Goal: Task Accomplishment & Management: Complete application form

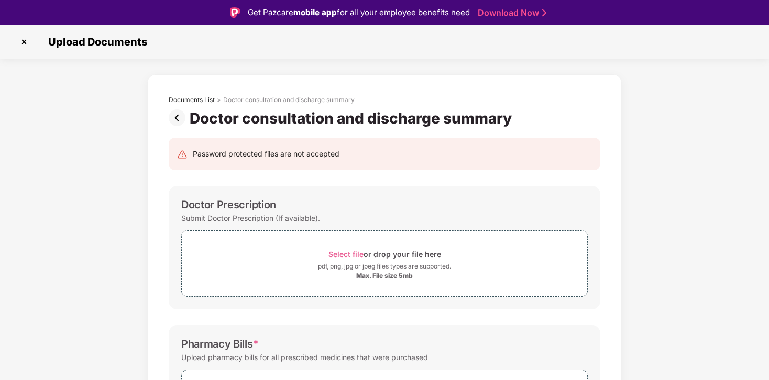
click at [26, 42] on img at bounding box center [24, 42] width 17 height 17
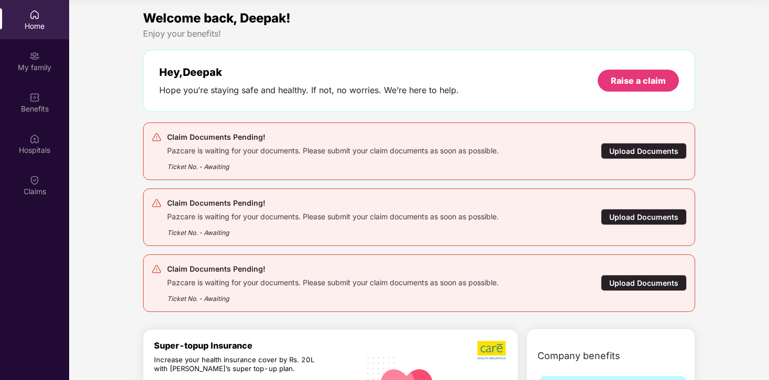
click at [642, 152] on div "Upload Documents" at bounding box center [644, 151] width 86 height 16
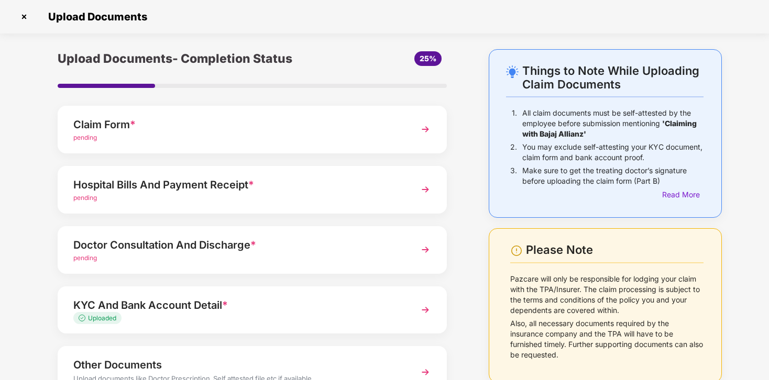
click at [376, 184] on div "Hospital Bills And Payment Receipt *" at bounding box center [237, 184] width 328 height 17
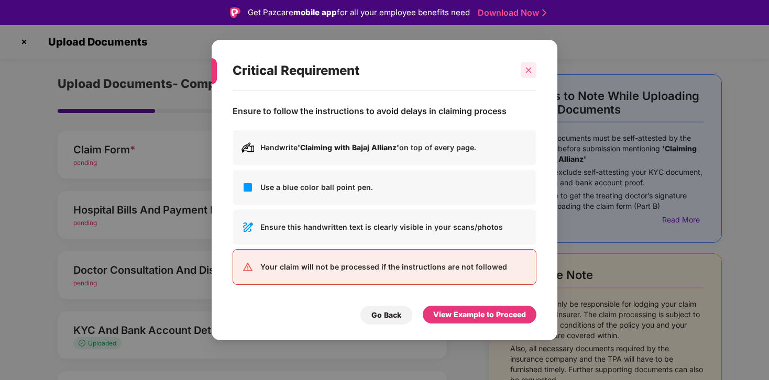
click at [528, 69] on icon "close" at bounding box center [528, 69] width 7 height 7
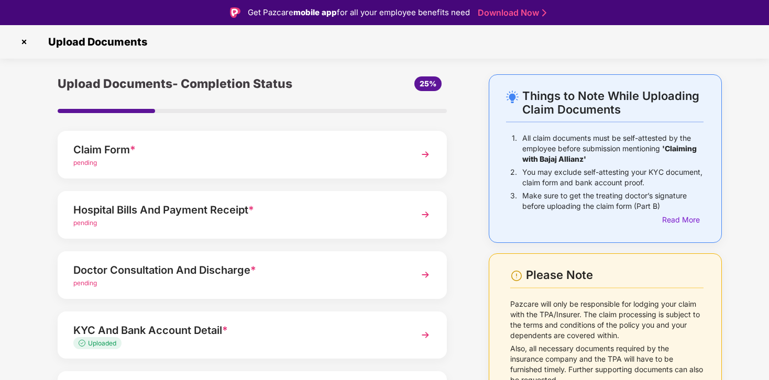
click at [362, 157] on div "Claim Form *" at bounding box center [237, 149] width 328 height 17
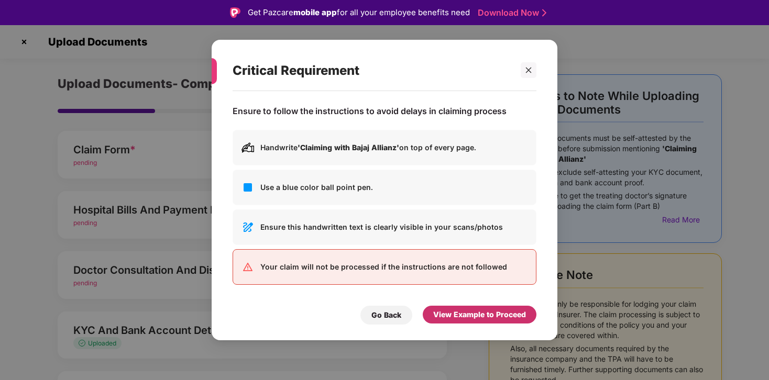
click at [471, 312] on div "View Example to Proceed" at bounding box center [479, 315] width 93 height 12
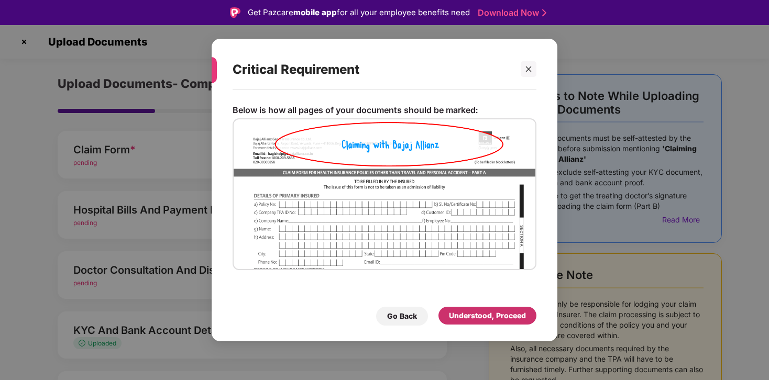
click at [472, 317] on div "Understood, Proceed" at bounding box center [487, 316] width 77 height 12
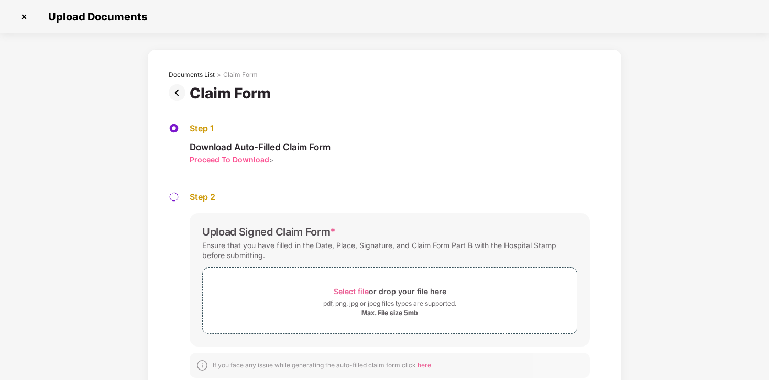
click at [24, 19] on img at bounding box center [24, 16] width 17 height 17
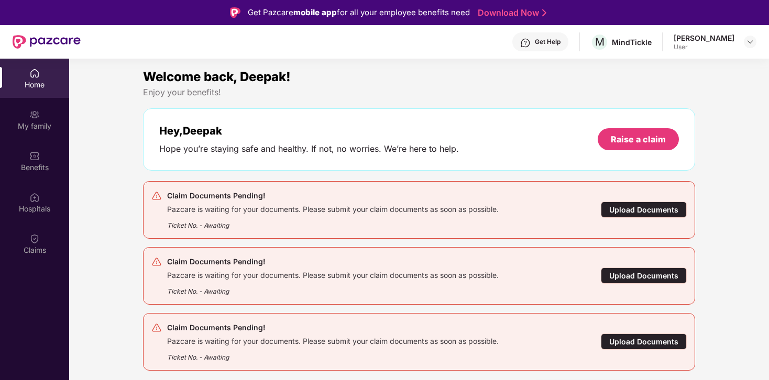
click at [653, 212] on div "Upload Documents" at bounding box center [644, 210] width 86 height 16
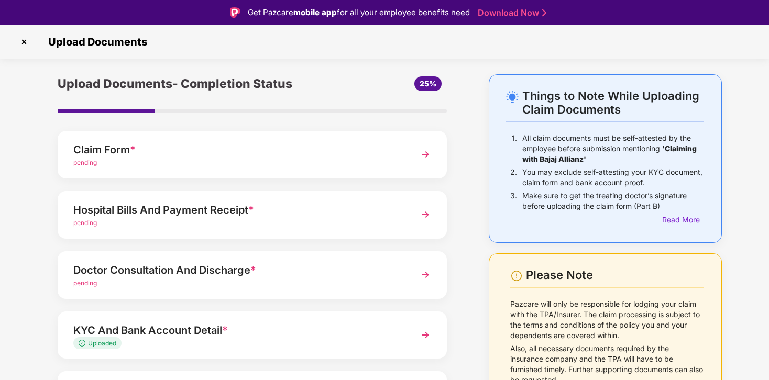
click at [429, 153] on img at bounding box center [425, 154] width 19 height 19
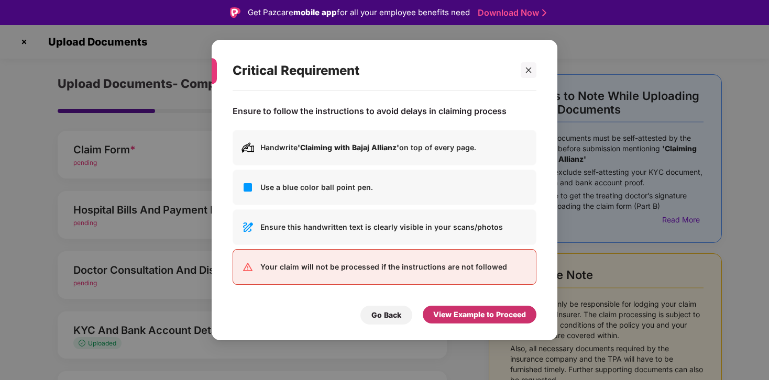
click at [470, 319] on div "View Example to Proceed" at bounding box center [479, 315] width 93 height 12
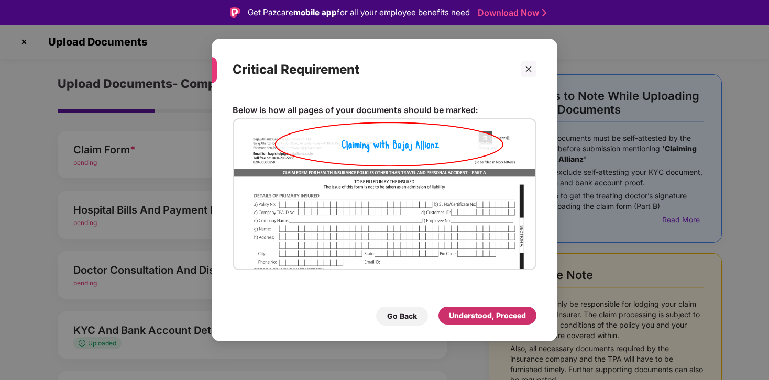
click at [470, 319] on div "Understood, Proceed" at bounding box center [487, 316] width 77 height 12
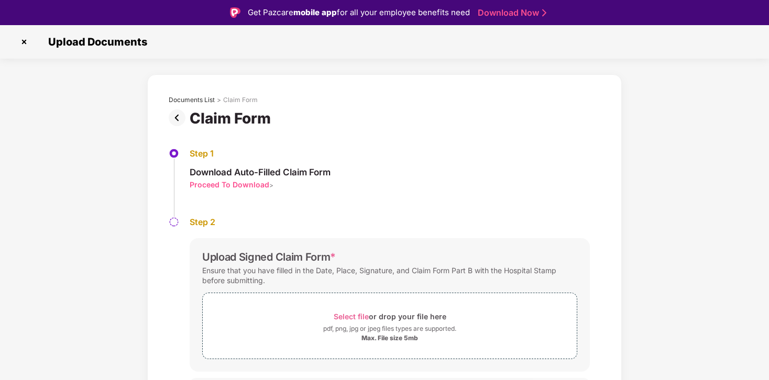
click at [26, 42] on img at bounding box center [24, 42] width 17 height 17
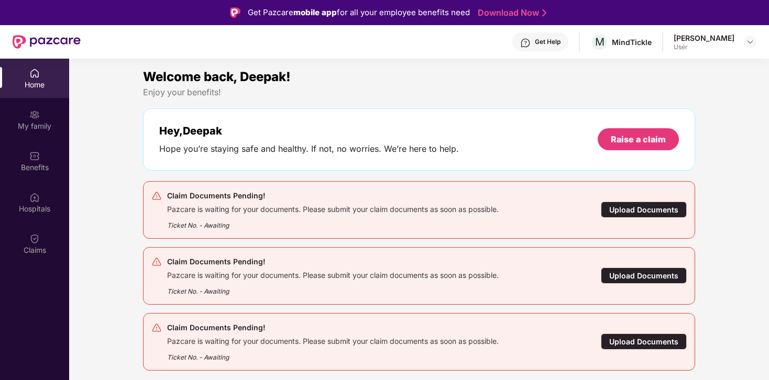
click at [639, 212] on div "Upload Documents" at bounding box center [644, 210] width 86 height 16
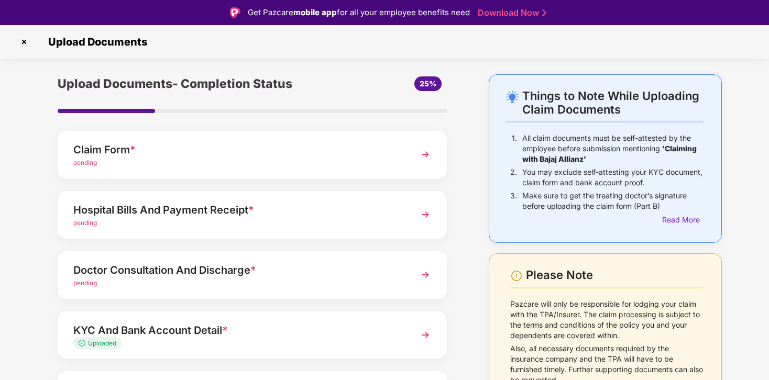
click at [427, 157] on img at bounding box center [425, 154] width 19 height 19
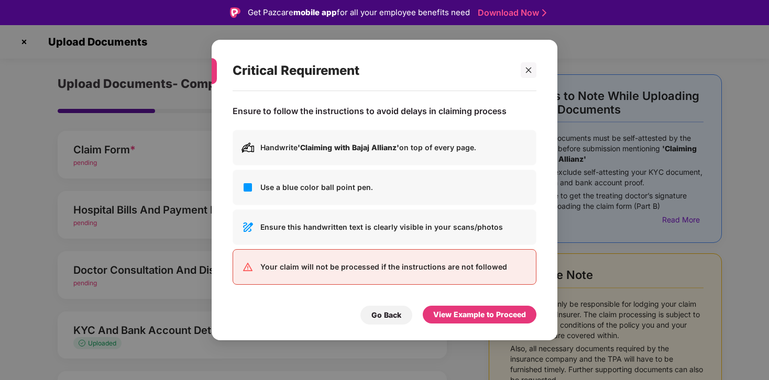
click at [427, 150] on p "Handwrite 'Claiming with Bajaj Allianz' on top of every page." at bounding box center [393, 148] width 267 height 12
click at [504, 316] on div "View Example to Proceed" at bounding box center [479, 315] width 93 height 12
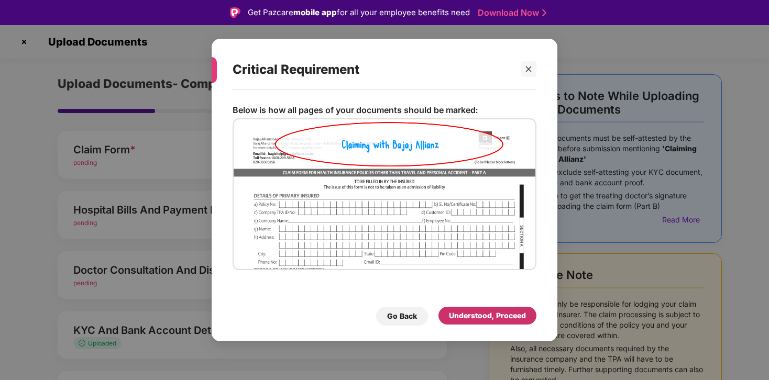
click at [504, 316] on div "Understood, Proceed" at bounding box center [487, 316] width 77 height 12
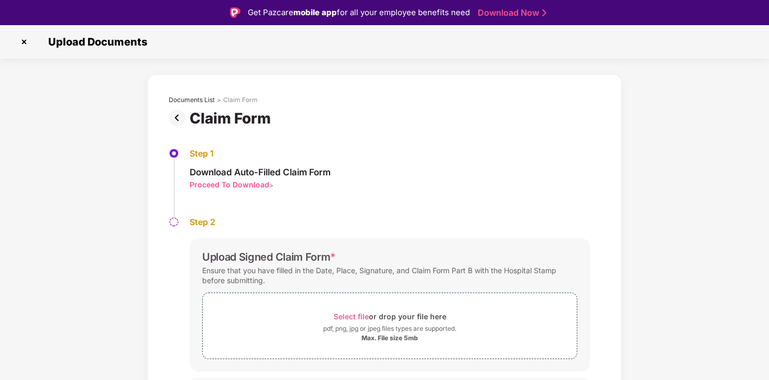
click at [229, 184] on div "Proceed To Download" at bounding box center [230, 185] width 80 height 10
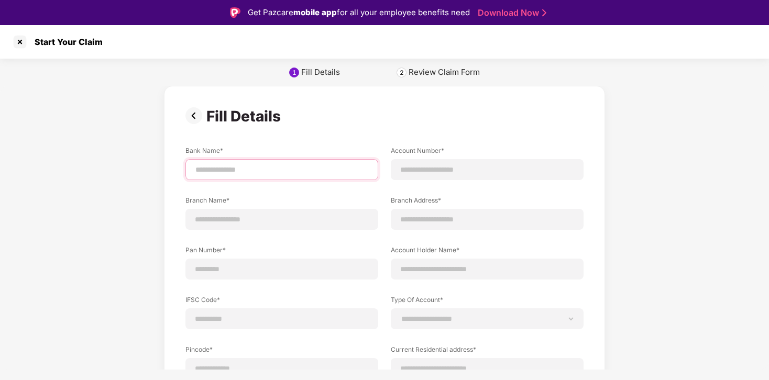
click at [262, 168] on input at bounding box center [281, 169] width 175 height 11
type input "*********"
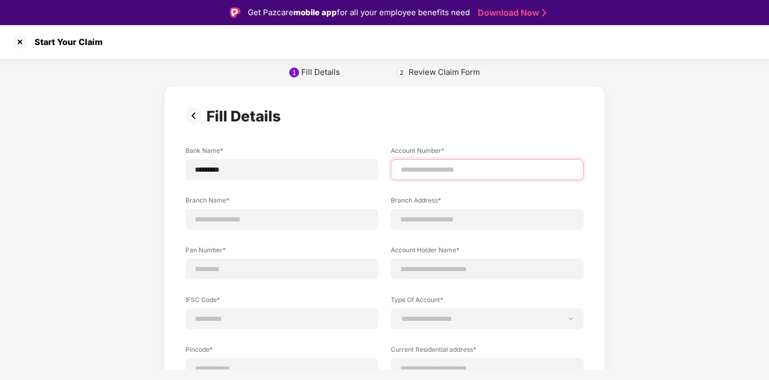
click at [449, 170] on input at bounding box center [486, 169] width 175 height 11
type input "**********"
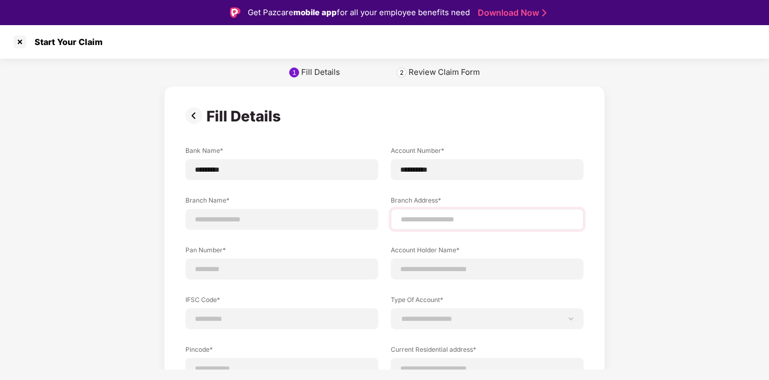
click at [442, 212] on div at bounding box center [487, 219] width 193 height 21
click at [435, 220] on input at bounding box center [486, 219] width 175 height 11
type input "**********"
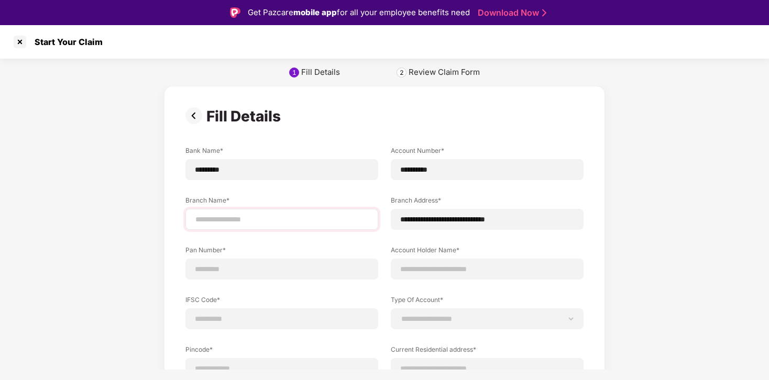
click at [298, 223] on input at bounding box center [281, 219] width 175 height 11
type input "********"
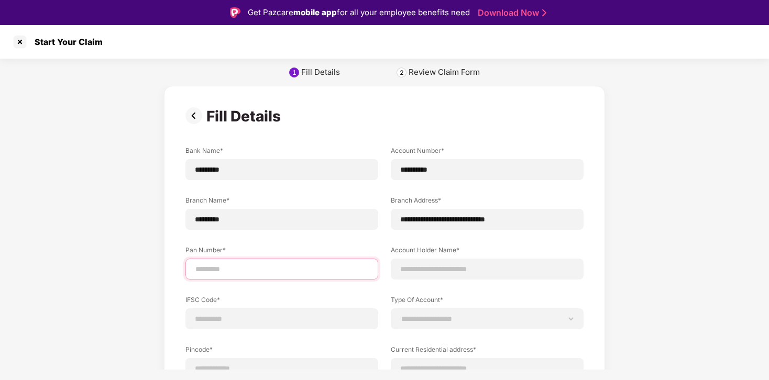
click at [261, 269] on input at bounding box center [281, 269] width 175 height 11
type input "**********"
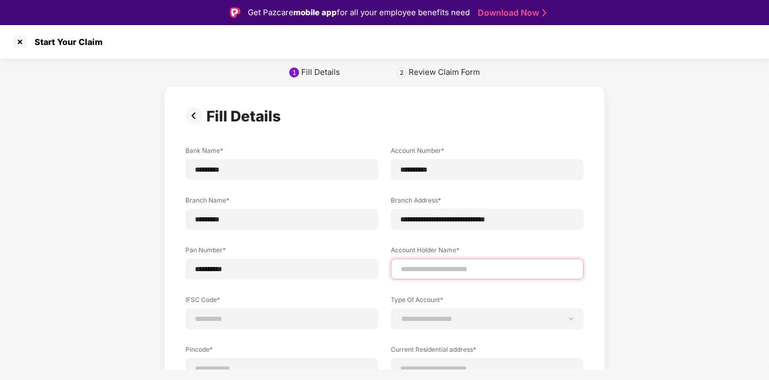
click at [446, 270] on input at bounding box center [486, 269] width 175 height 11
type input "**********"
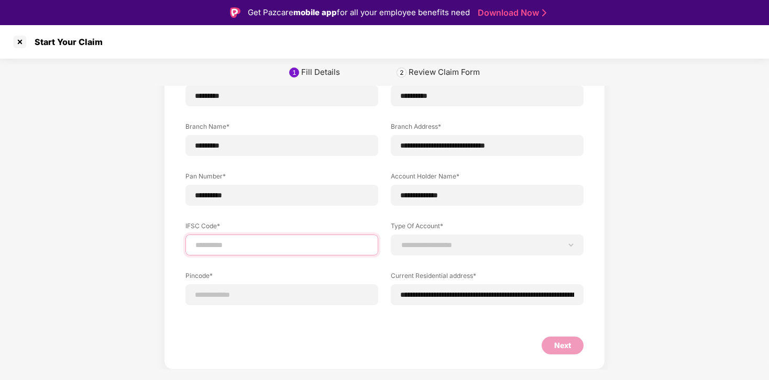
click at [257, 249] on input at bounding box center [281, 245] width 175 height 11
type input "**********"
click at [243, 293] on input at bounding box center [281, 295] width 175 height 11
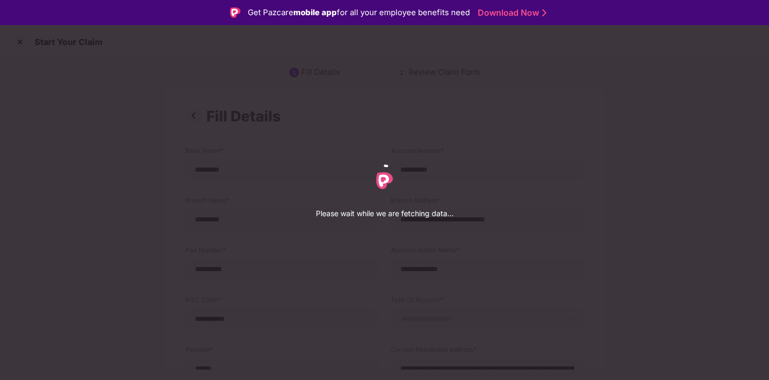
select select "****"
select select "**********"
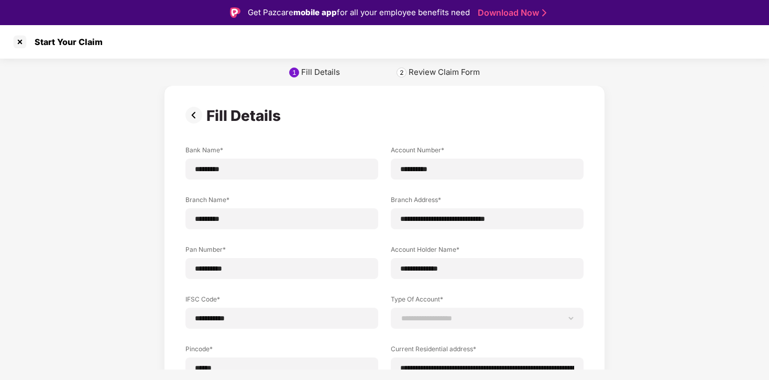
scroll to position [0, 0]
click at [419, 315] on select "**********" at bounding box center [486, 319] width 175 height 8
select select "*******"
click at [399, 315] on select "**********" at bounding box center [486, 319] width 175 height 8
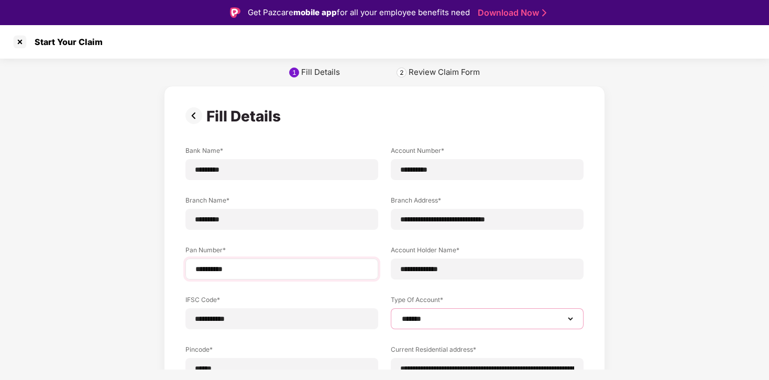
scroll to position [124, 0]
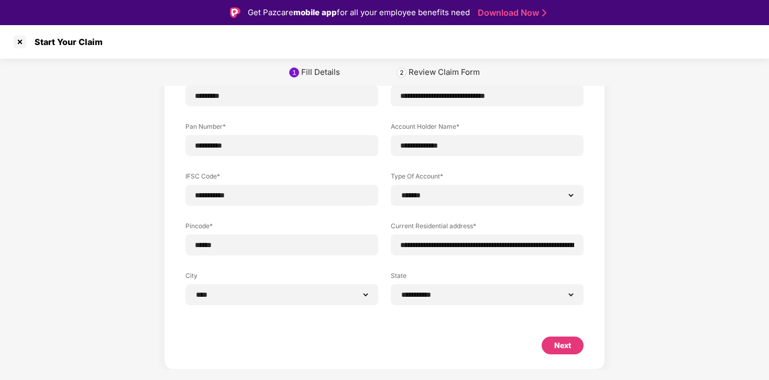
click at [571, 346] on div "Next" at bounding box center [562, 346] width 42 height 18
select select "*******"
select select "****"
select select "**********"
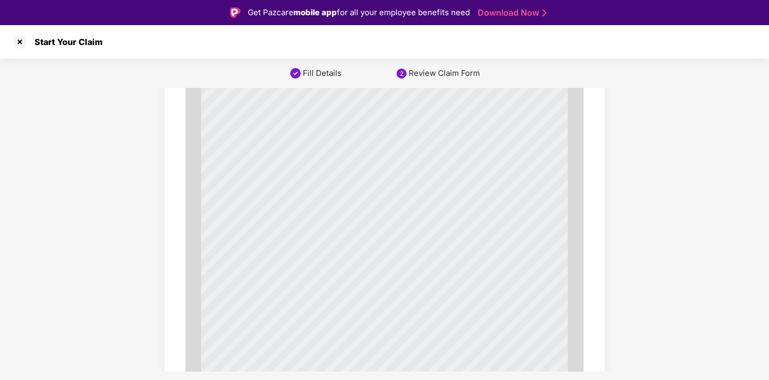
scroll to position [3587, 0]
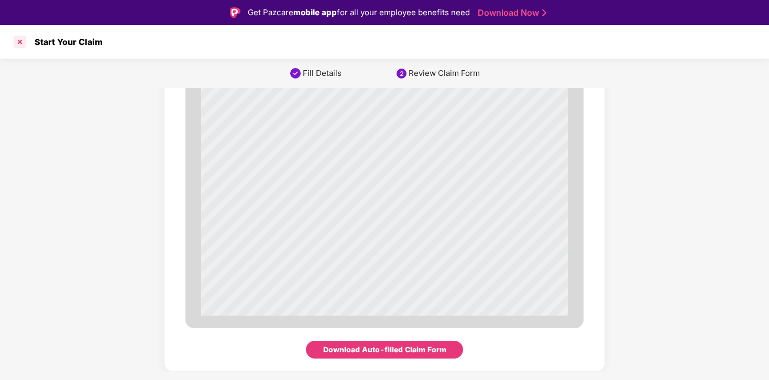
click at [19, 43] on div at bounding box center [20, 42] width 17 height 17
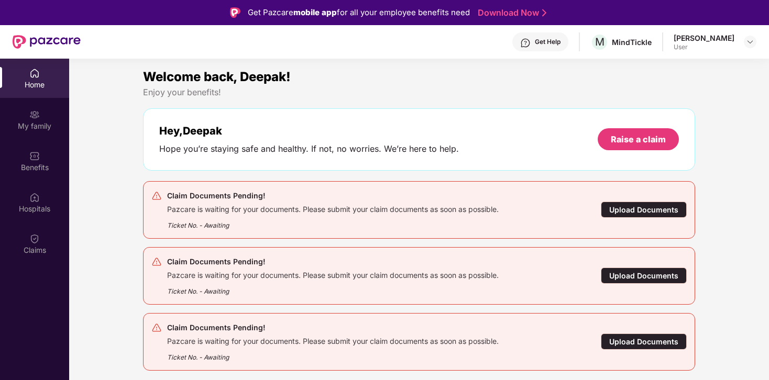
click at [654, 280] on div "Upload Documents" at bounding box center [644, 276] width 86 height 16
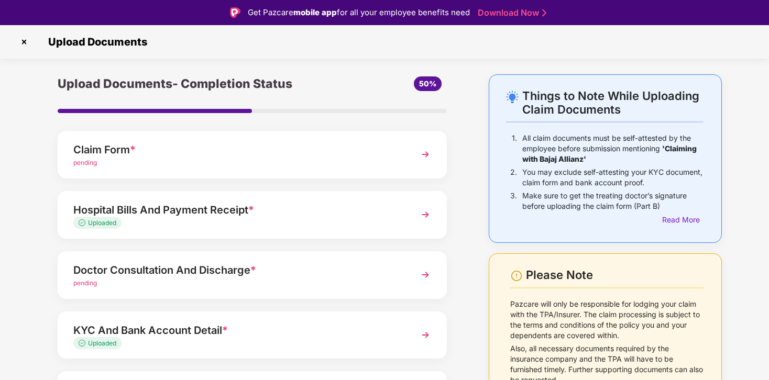
click at [423, 154] on img at bounding box center [425, 154] width 19 height 19
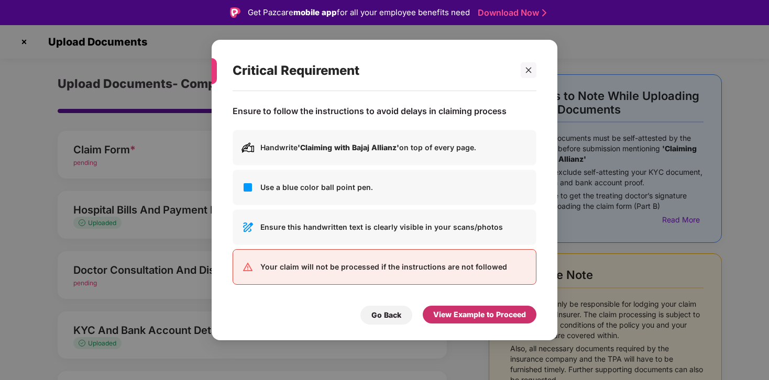
click at [461, 314] on div "View Example to Proceed" at bounding box center [479, 315] width 93 height 12
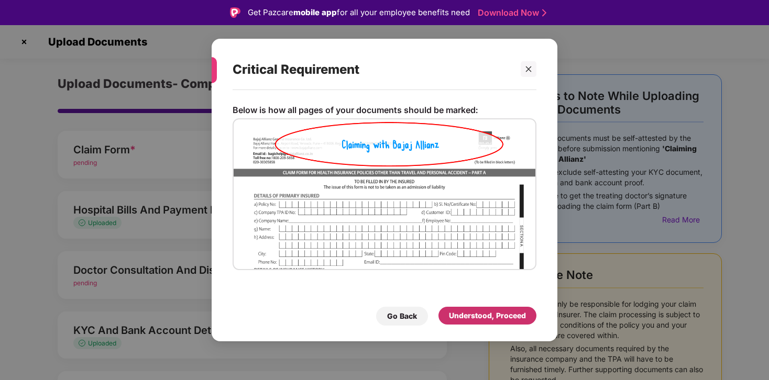
click at [461, 314] on div "Understood, Proceed" at bounding box center [487, 316] width 77 height 12
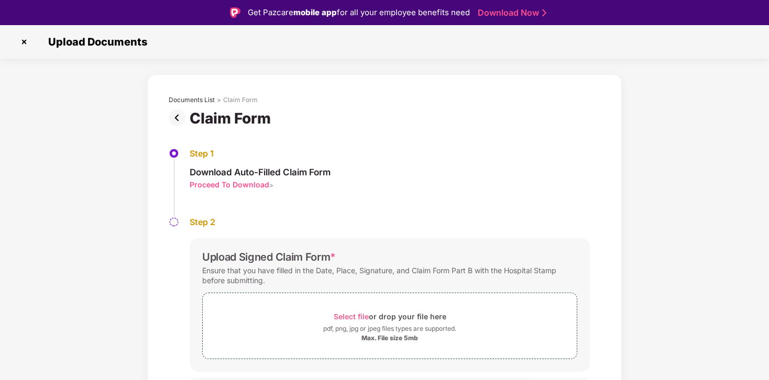
click at [234, 183] on div "Proceed To Download" at bounding box center [230, 185] width 80 height 10
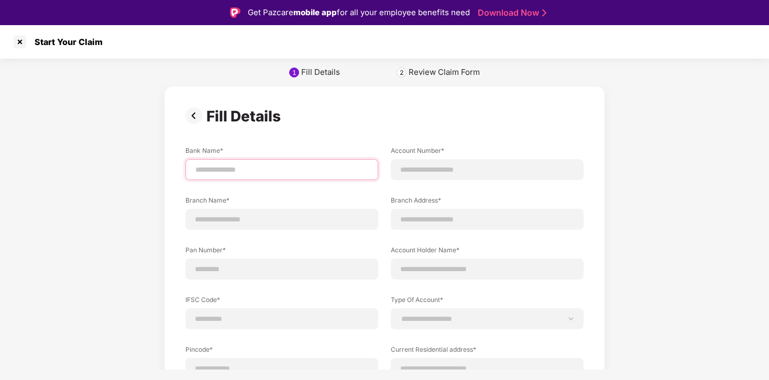
click at [265, 173] on input at bounding box center [281, 169] width 175 height 11
type input "*********"
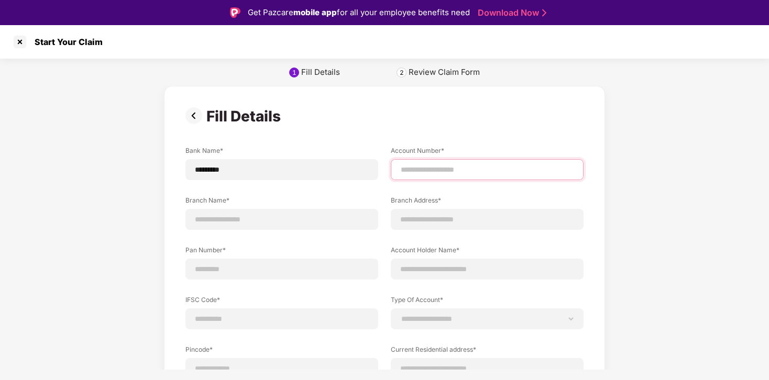
click at [425, 173] on input at bounding box center [486, 169] width 175 height 11
type input "**********"
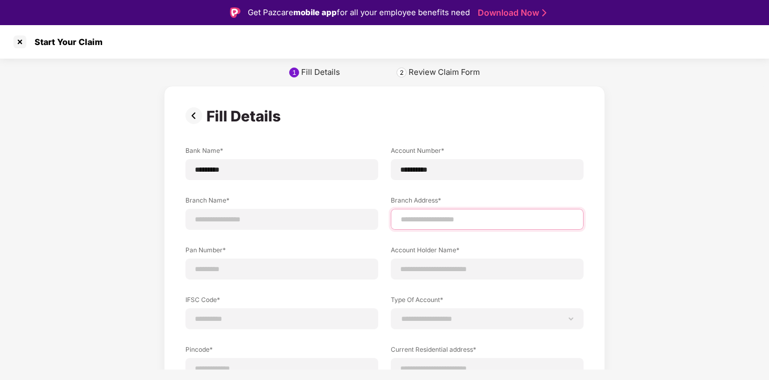
click at [449, 218] on input at bounding box center [486, 219] width 175 height 11
type input "**********"
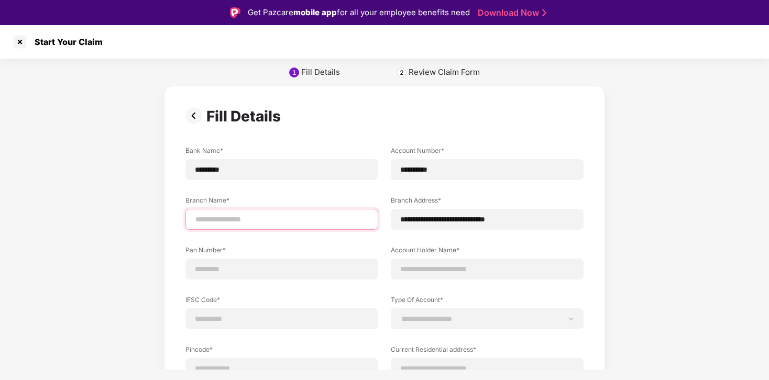
click at [280, 221] on input at bounding box center [281, 219] width 175 height 11
type input "********"
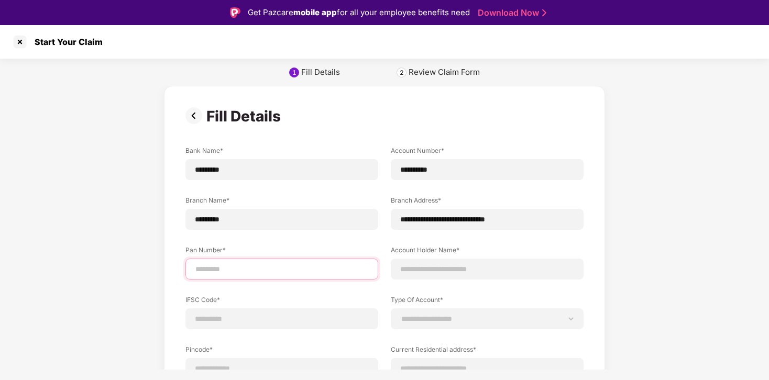
click at [262, 269] on input at bounding box center [281, 269] width 175 height 11
type input "**********"
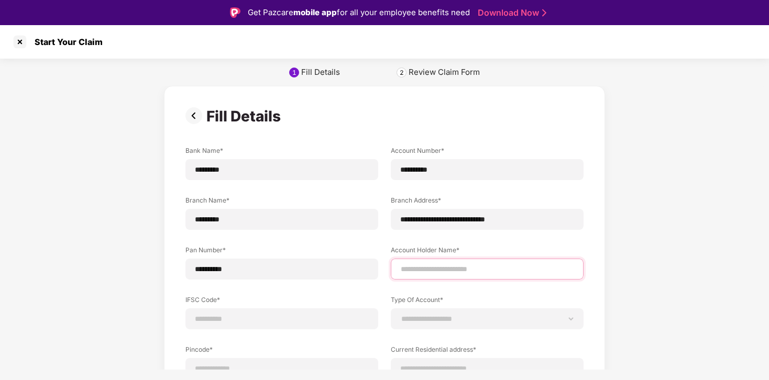
click at [443, 272] on input at bounding box center [486, 269] width 175 height 11
type input "**********"
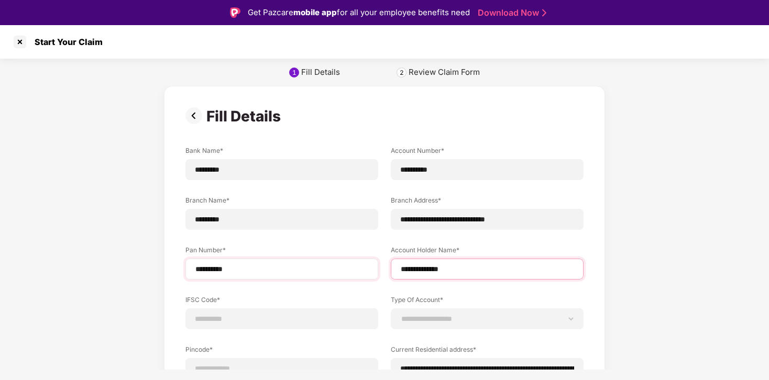
scroll to position [74, 0]
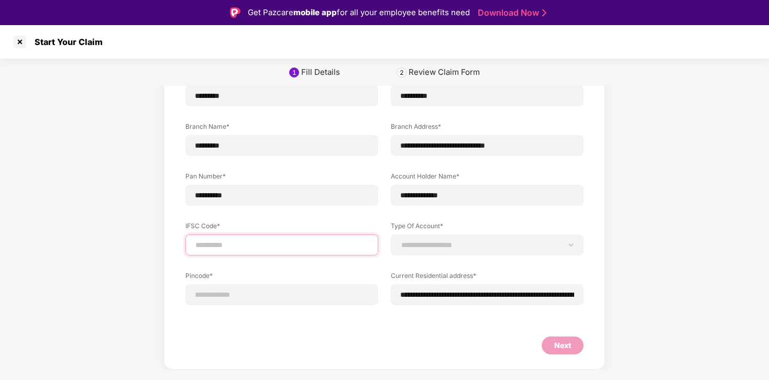
click at [266, 240] on input at bounding box center [281, 245] width 175 height 11
type input "**********"
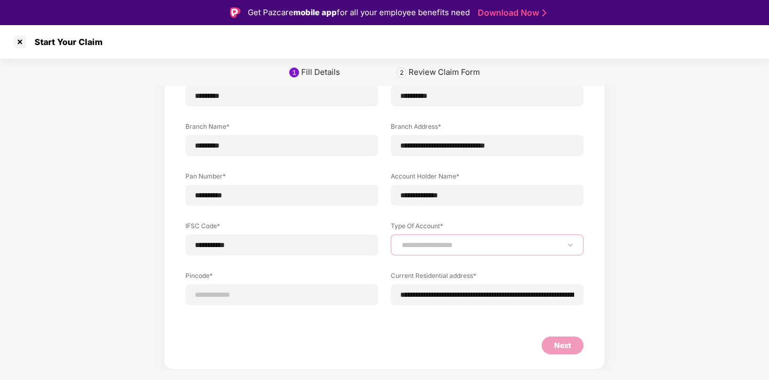
click at [444, 249] on select "**********" at bounding box center [486, 245] width 175 height 8
select select "*******"
click at [399, 241] on select "**********" at bounding box center [486, 245] width 175 height 8
click at [254, 298] on input at bounding box center [281, 295] width 175 height 11
select select "*******"
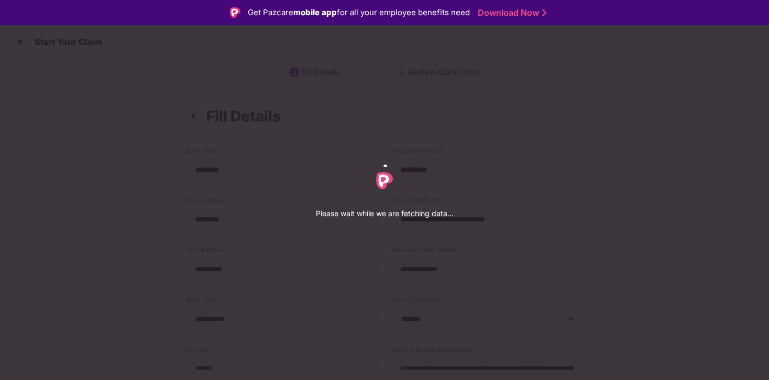
select select "*******"
select select "****"
select select "**********"
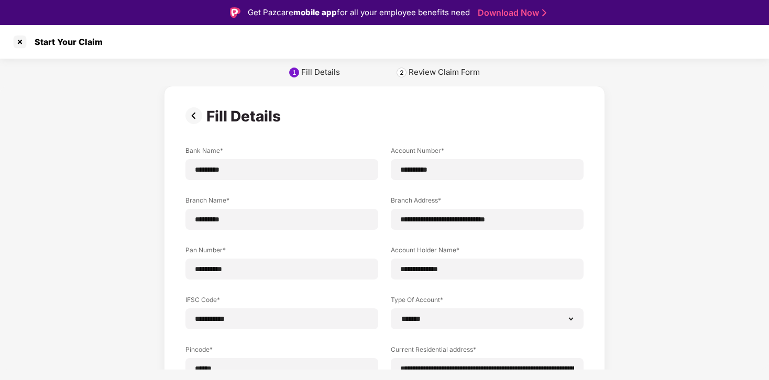
scroll to position [124, 0]
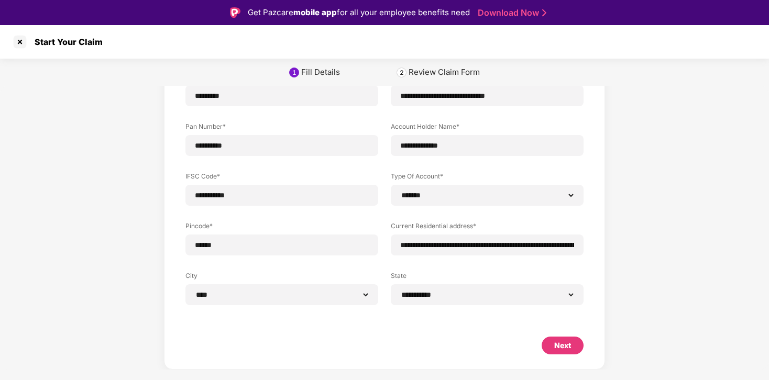
click at [566, 347] on div "Next" at bounding box center [562, 346] width 17 height 12
select select "*******"
select select "****"
select select "**********"
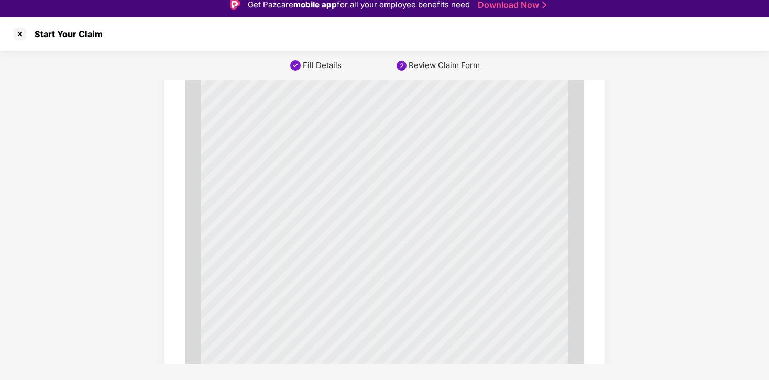
scroll to position [643, 0]
click at [24, 31] on div at bounding box center [20, 34] width 17 height 17
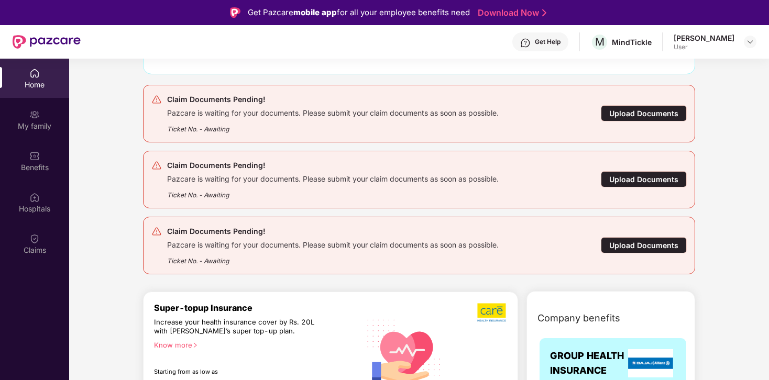
scroll to position [157, 0]
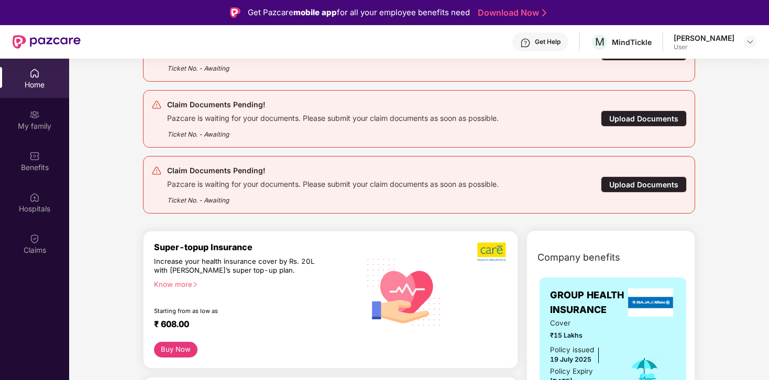
click at [631, 181] on div "Upload Documents" at bounding box center [644, 184] width 86 height 16
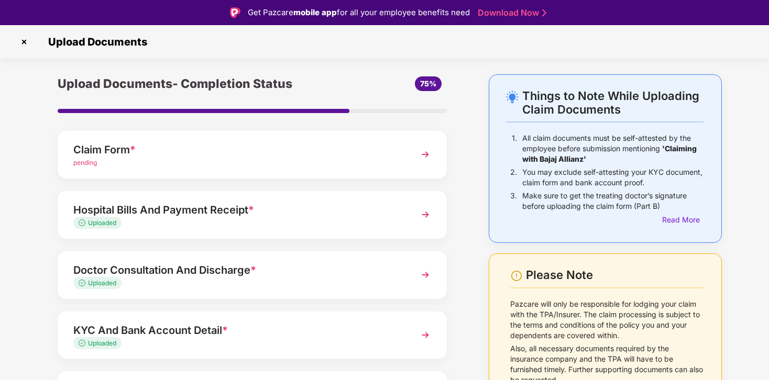
click at [426, 156] on img at bounding box center [425, 154] width 19 height 19
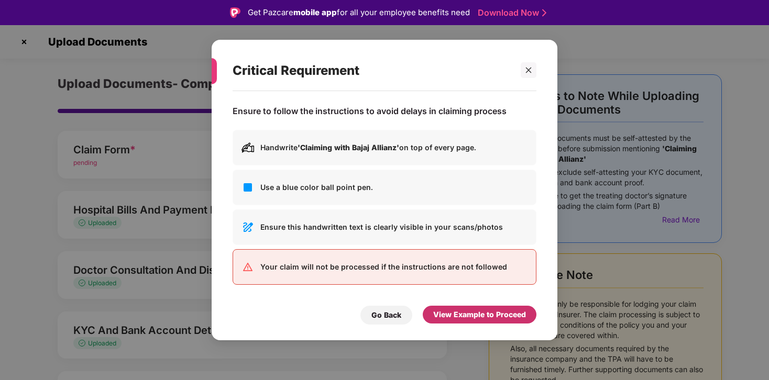
click at [477, 314] on div "View Example to Proceed" at bounding box center [479, 315] width 93 height 12
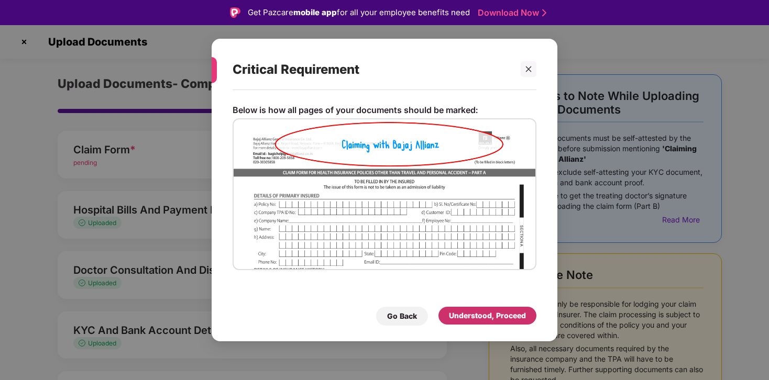
click at [497, 313] on div "Understood, Proceed" at bounding box center [487, 316] width 77 height 12
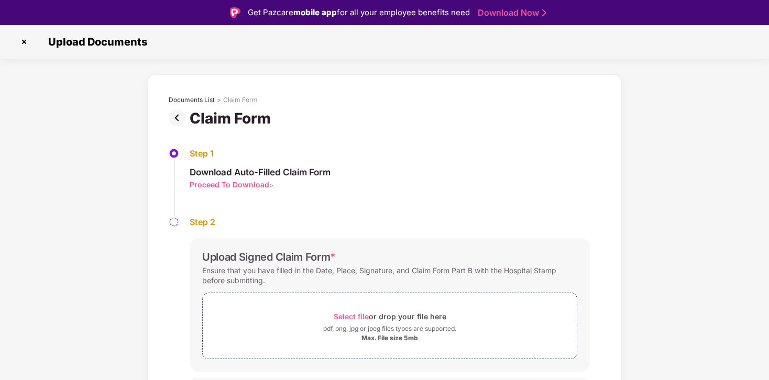
click at [261, 184] on div "Proceed To Download" at bounding box center [230, 185] width 80 height 10
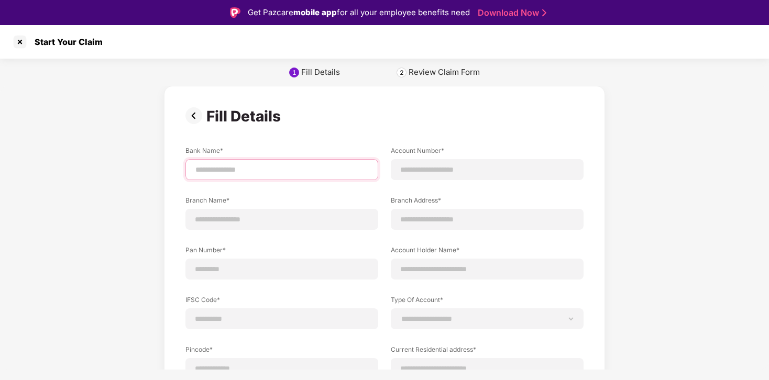
click at [295, 168] on input at bounding box center [281, 169] width 175 height 11
type input "*********"
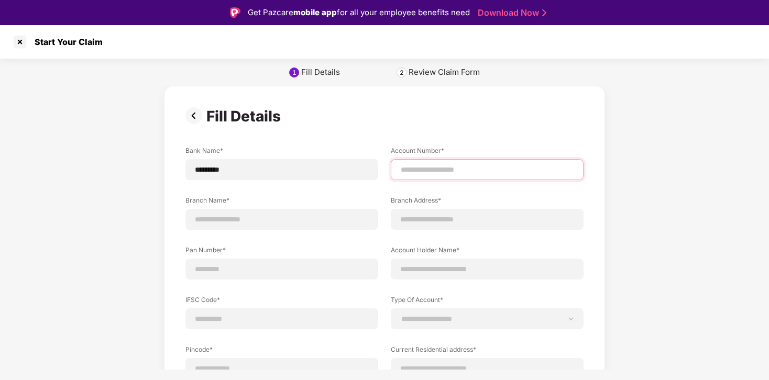
click at [443, 173] on input at bounding box center [486, 169] width 175 height 11
type input "**********"
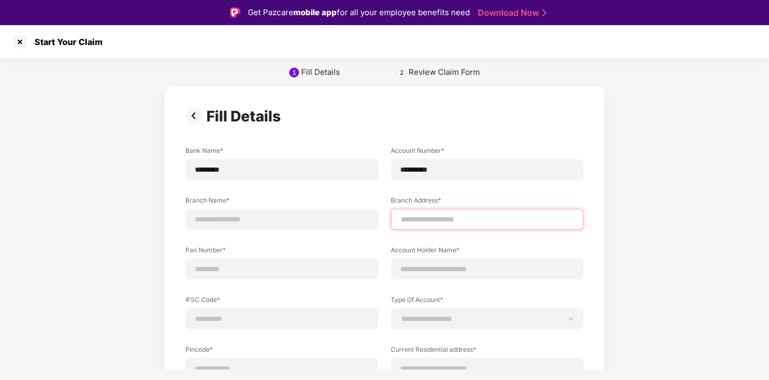
click at [459, 216] on input at bounding box center [486, 219] width 175 height 11
type input "**********"
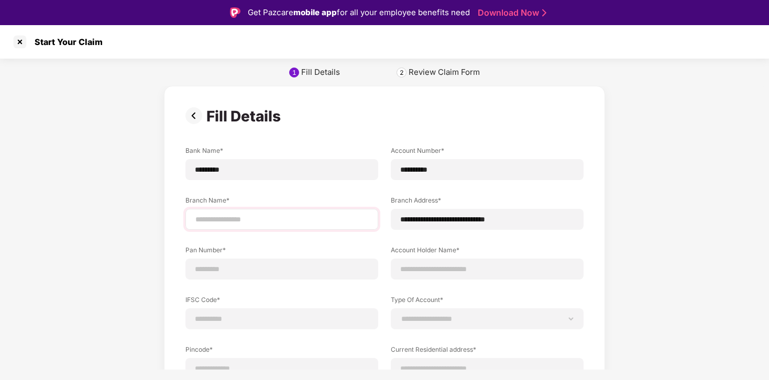
click at [285, 211] on div at bounding box center [281, 219] width 193 height 21
click at [279, 221] on input at bounding box center [281, 219] width 175 height 11
type input "********"
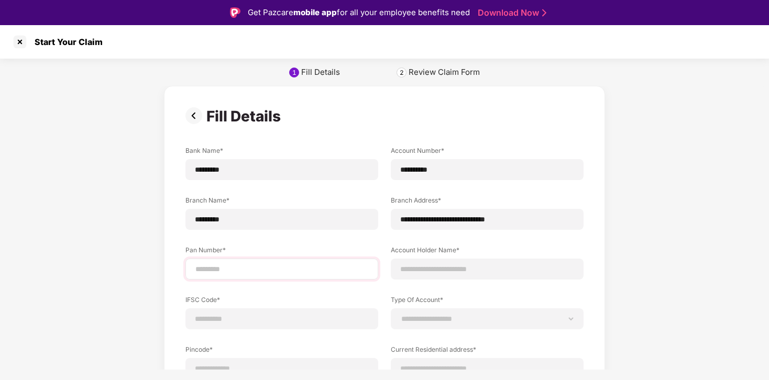
click at [266, 275] on div at bounding box center [281, 269] width 193 height 21
click at [274, 266] on input at bounding box center [281, 269] width 175 height 11
type input "**********"
click at [255, 316] on input at bounding box center [281, 319] width 175 height 11
type input "**********"
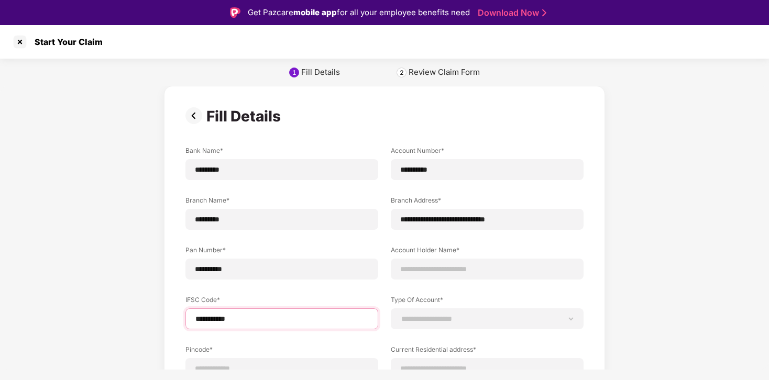
scroll to position [74, 0]
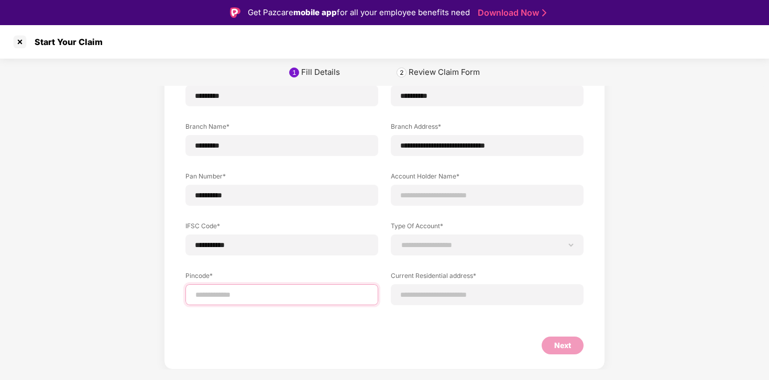
click at [275, 292] on input at bounding box center [281, 295] width 175 height 11
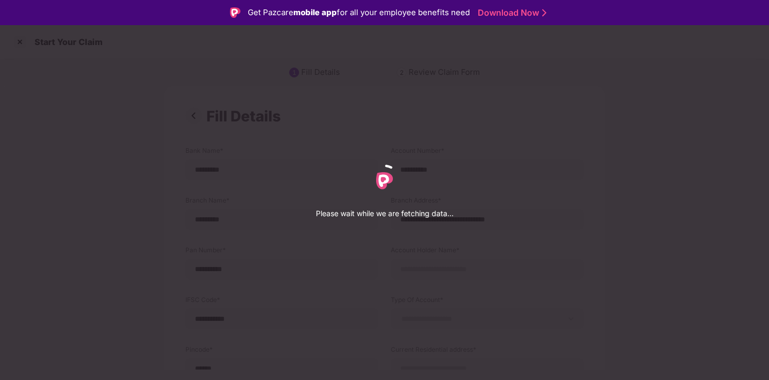
select select "****"
select select "**********"
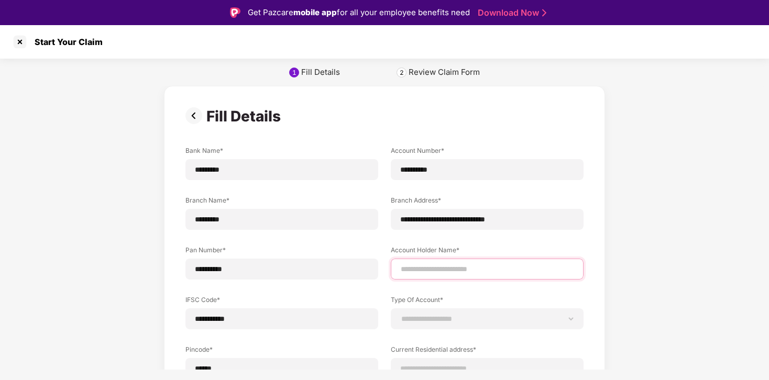
click at [428, 264] on input at bounding box center [486, 269] width 175 height 11
type input "**********"
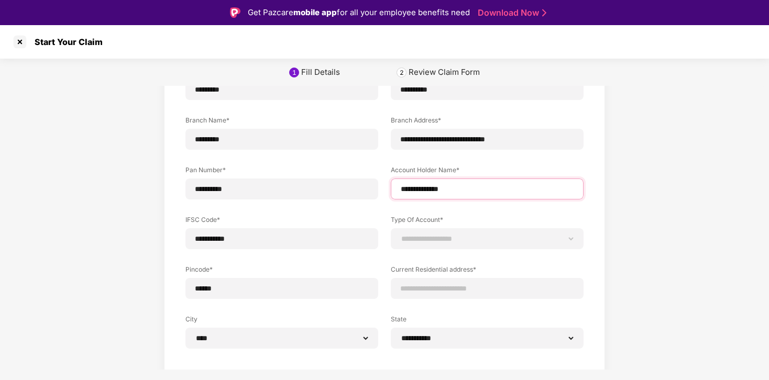
scroll to position [87, 0]
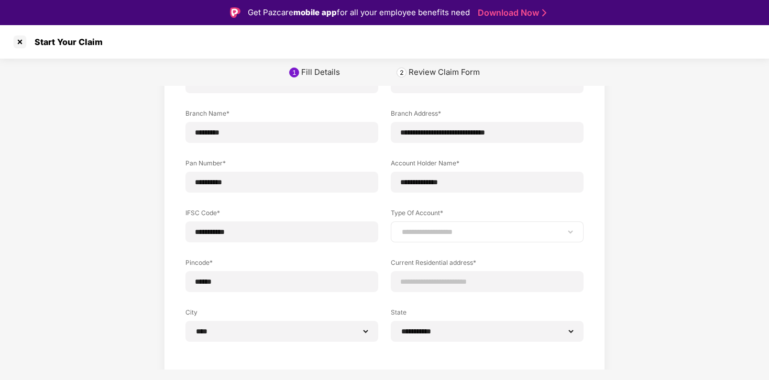
click at [486, 240] on div "**********" at bounding box center [487, 231] width 193 height 21
click at [474, 228] on select "**********" at bounding box center [486, 232] width 175 height 8
select select "*******"
click at [399, 228] on select "**********" at bounding box center [486, 232] width 175 height 8
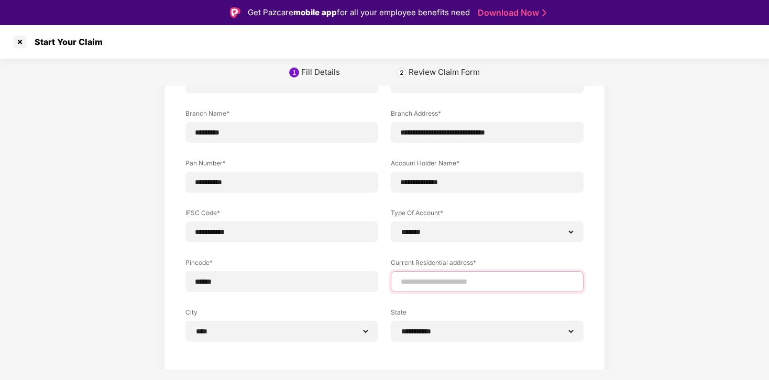
click at [449, 278] on input at bounding box center [486, 281] width 175 height 11
type input "**********"
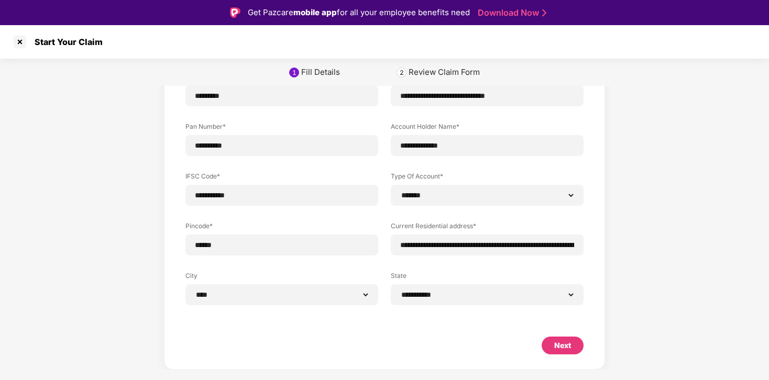
click at [558, 349] on div "Next" at bounding box center [562, 346] width 17 height 12
select select "*******"
select select "****"
select select "**********"
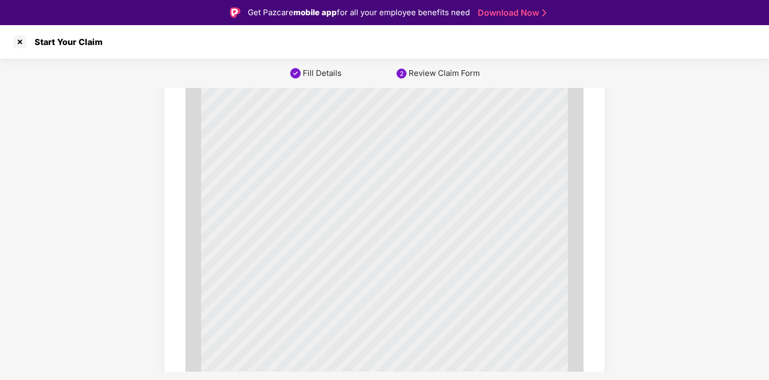
scroll to position [0, 0]
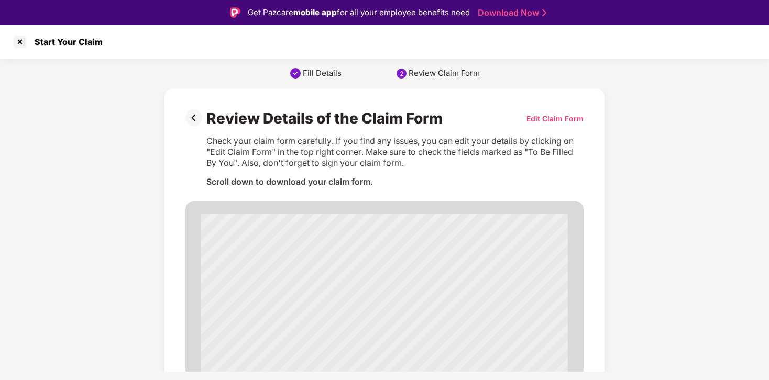
click at [554, 116] on div "Edit Claim Form" at bounding box center [554, 119] width 57 height 10
select select "******"
select select "*******"
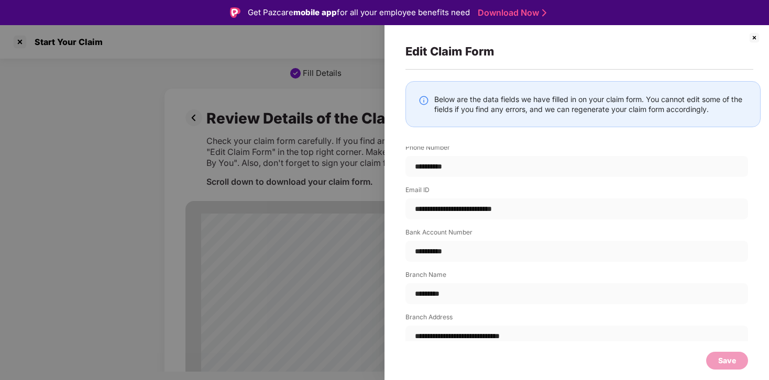
scroll to position [2055, 0]
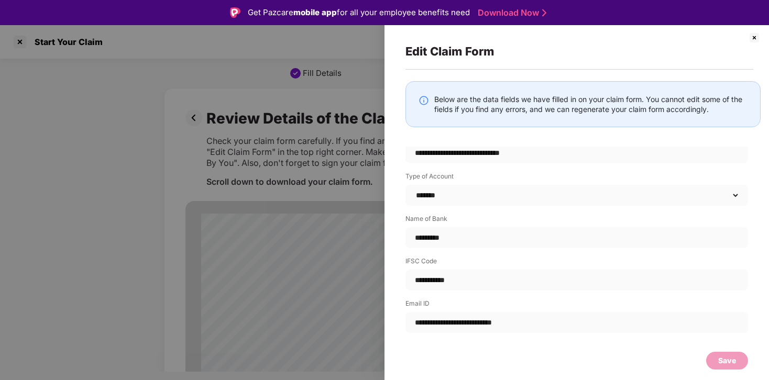
click at [750, 36] on img at bounding box center [754, 37] width 13 height 13
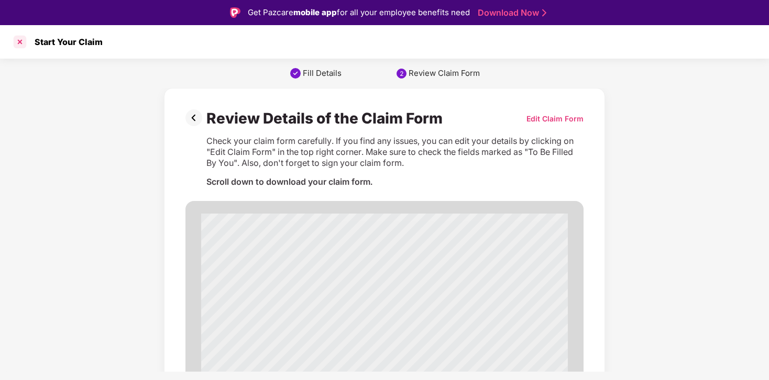
click at [19, 44] on div at bounding box center [20, 42] width 17 height 17
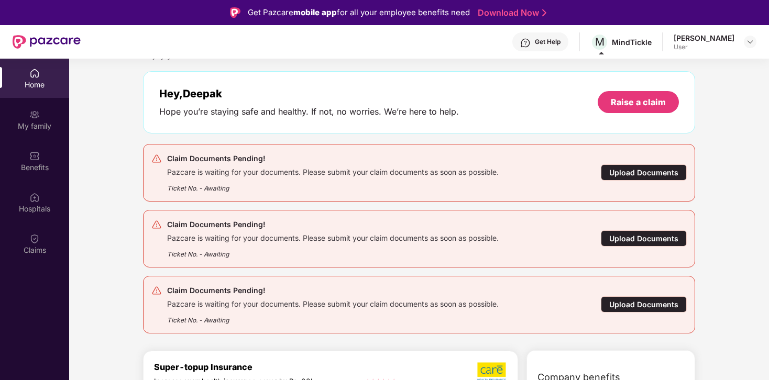
scroll to position [39, 0]
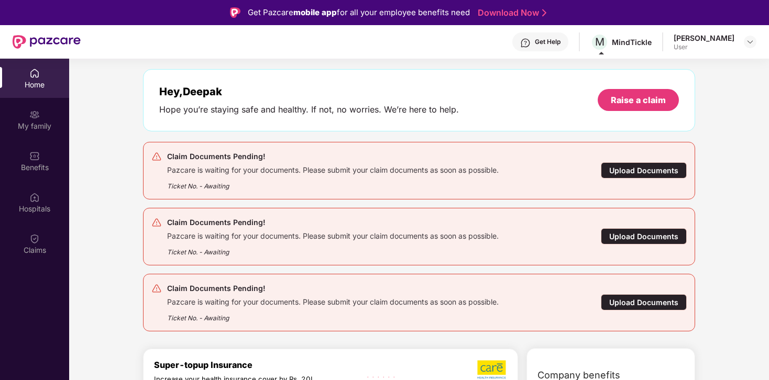
click at [627, 304] on div "Upload Documents" at bounding box center [644, 302] width 86 height 16
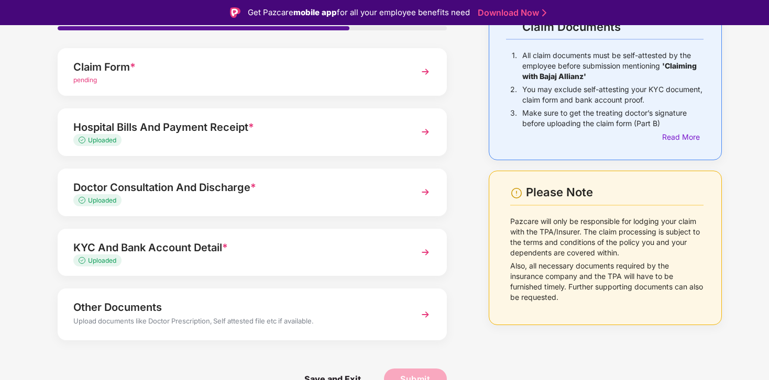
scroll to position [0, 0]
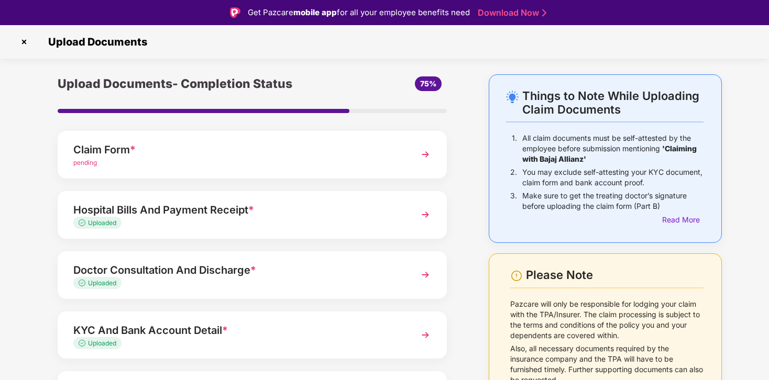
click at [21, 42] on img at bounding box center [24, 42] width 17 height 17
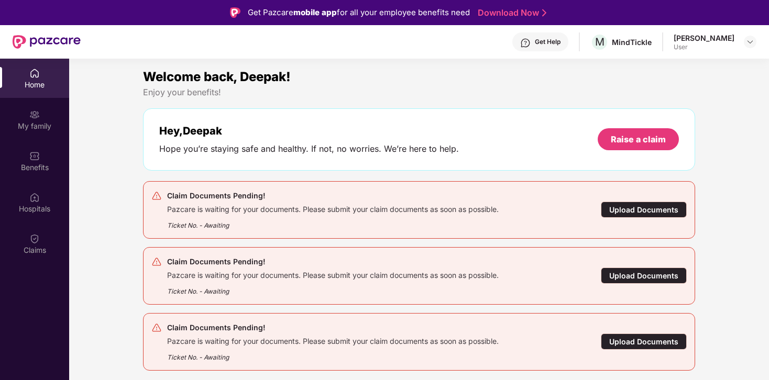
click at [627, 344] on div "Upload Documents" at bounding box center [644, 342] width 86 height 16
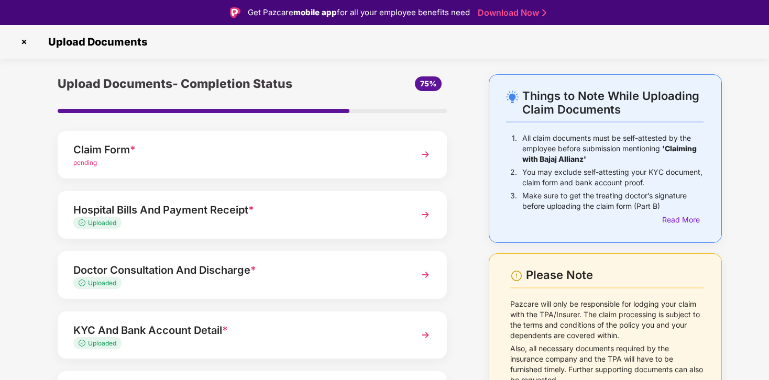
click at [426, 214] on img at bounding box center [425, 214] width 19 height 19
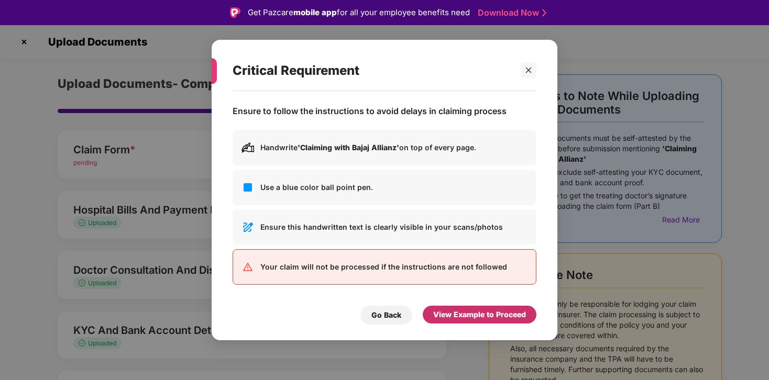
click at [500, 312] on div "View Example to Proceed" at bounding box center [479, 315] width 93 height 12
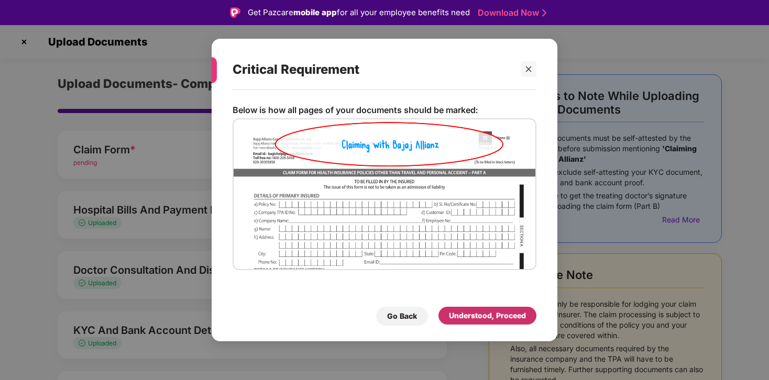
click at [500, 312] on div "Understood, Proceed" at bounding box center [487, 316] width 77 height 12
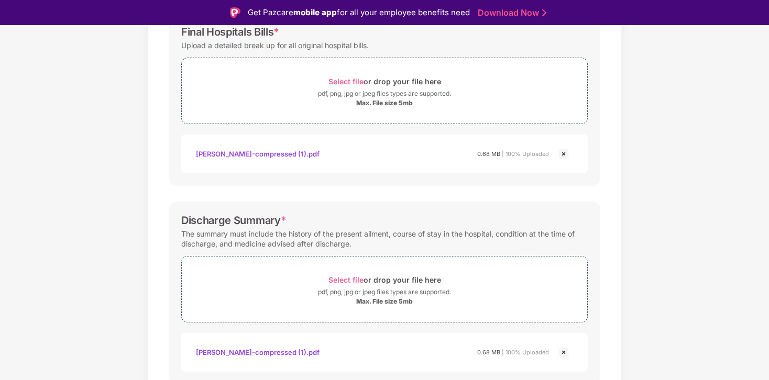
scroll to position [153, 0]
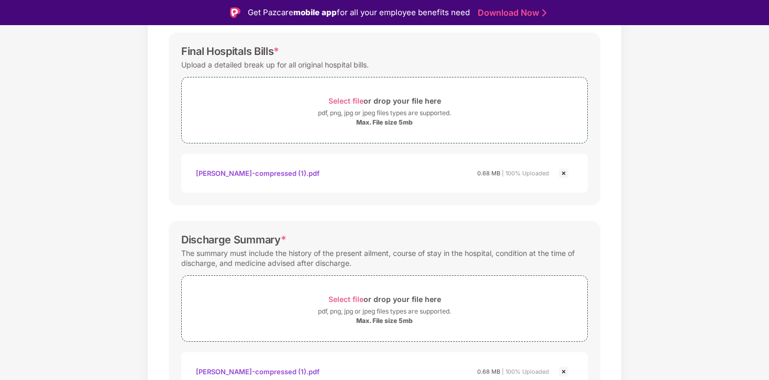
click at [238, 175] on div "[PERSON_NAME]-compressed (1).pdf" at bounding box center [258, 173] width 124 height 18
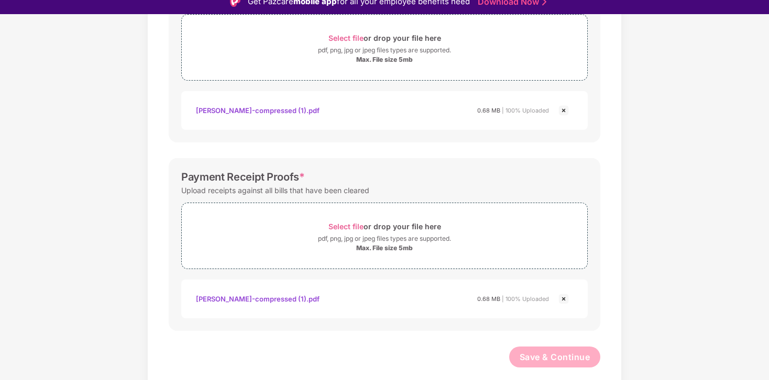
scroll to position [25, 0]
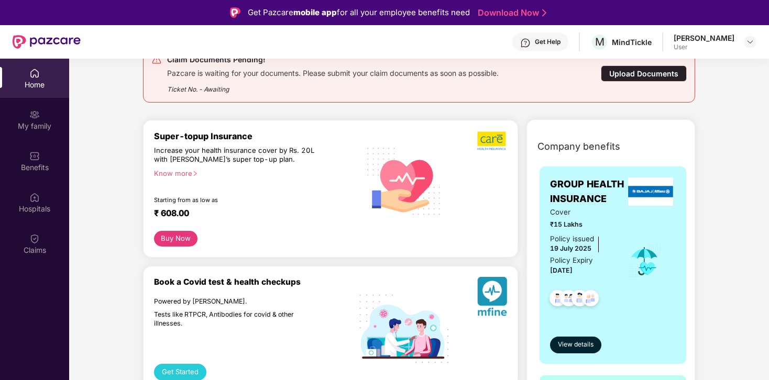
scroll to position [47, 0]
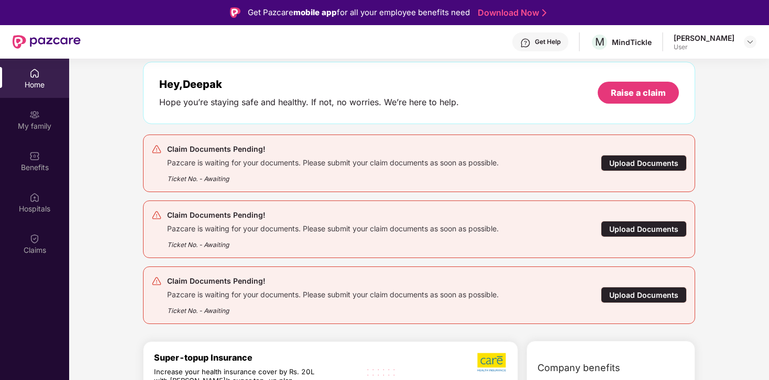
click at [632, 228] on div "Upload Documents" at bounding box center [644, 229] width 86 height 16
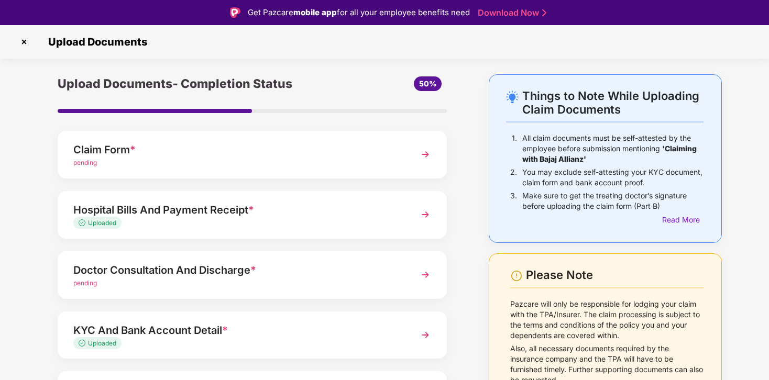
click at [26, 44] on img at bounding box center [24, 42] width 17 height 17
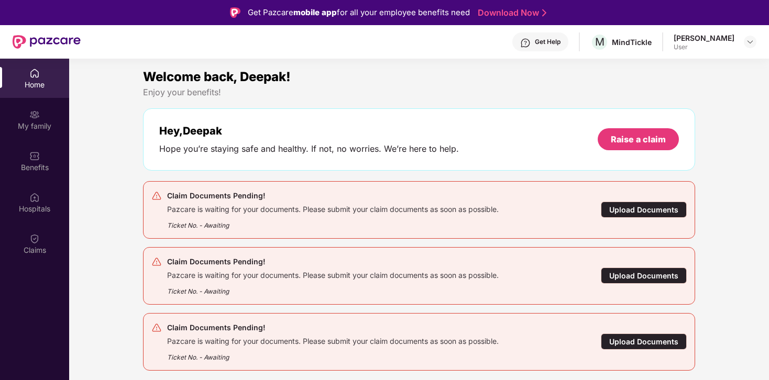
click at [653, 208] on div "Upload Documents" at bounding box center [644, 210] width 86 height 16
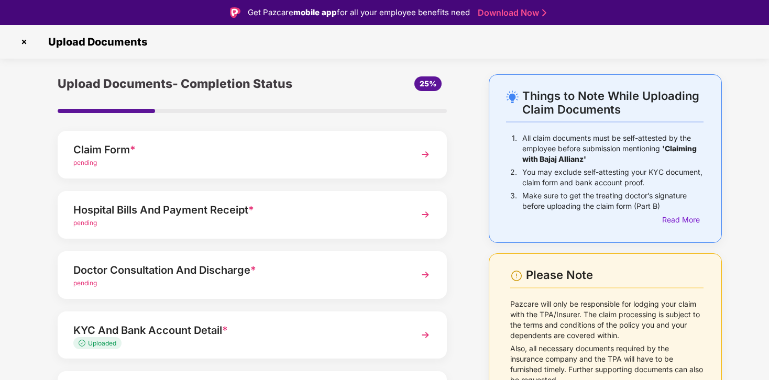
scroll to position [2, 0]
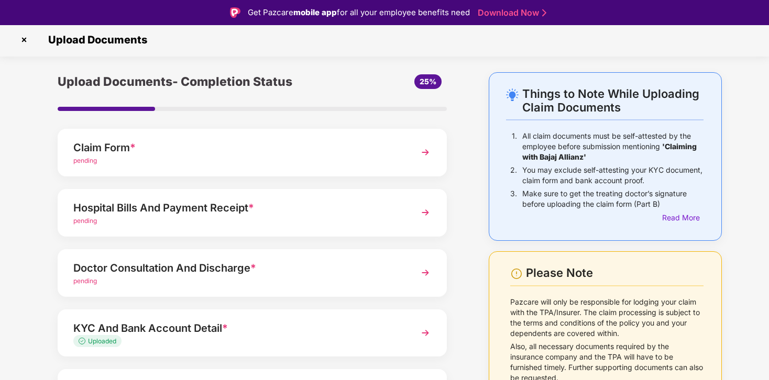
click at [24, 43] on img at bounding box center [24, 39] width 17 height 17
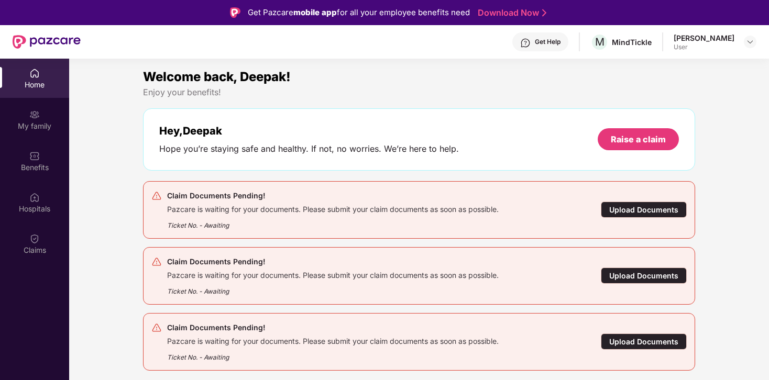
click at [641, 217] on div "Upload Documents" at bounding box center [644, 210] width 86 height 16
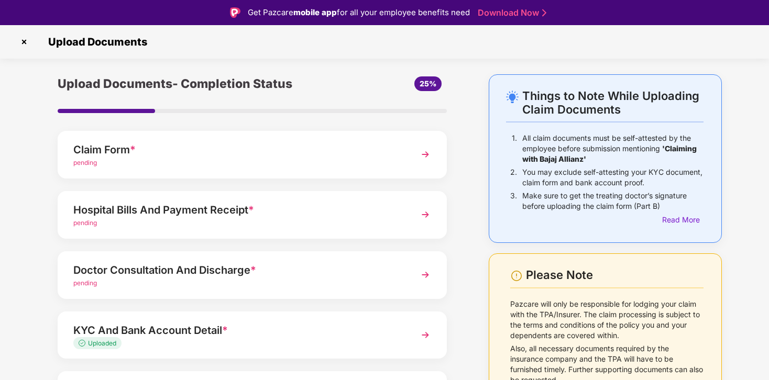
click at [27, 42] on img at bounding box center [24, 42] width 17 height 17
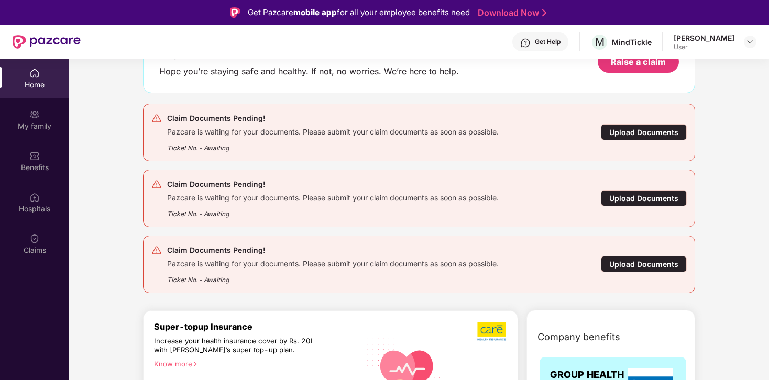
scroll to position [71, 0]
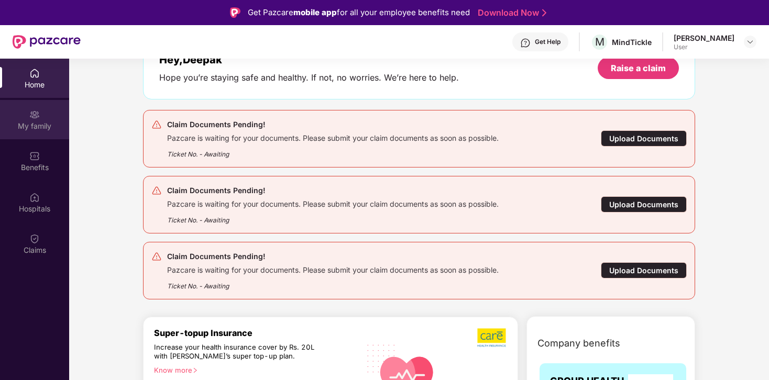
click at [39, 126] on div "My family" at bounding box center [34, 126] width 69 height 10
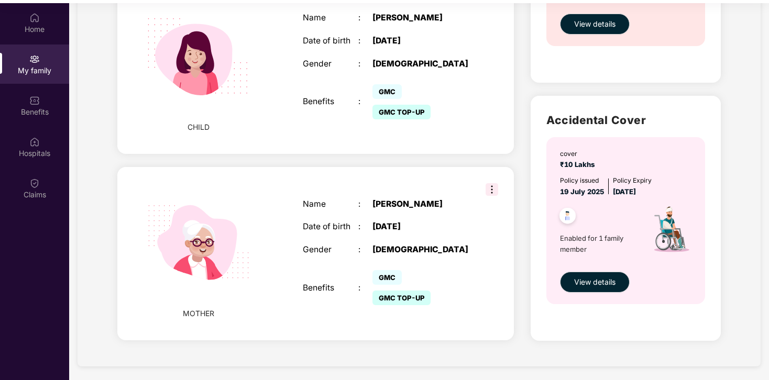
scroll to position [59, 0]
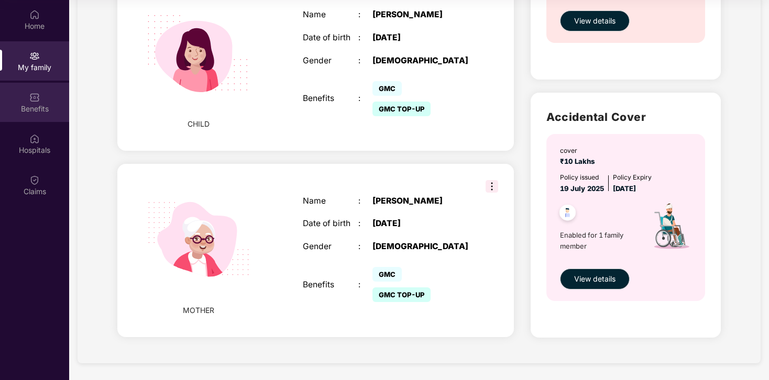
click at [34, 104] on div "Benefits" at bounding box center [34, 109] width 69 height 10
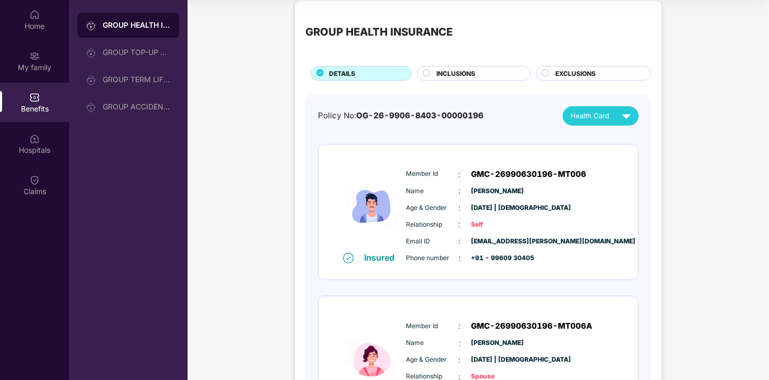
scroll to position [11, 0]
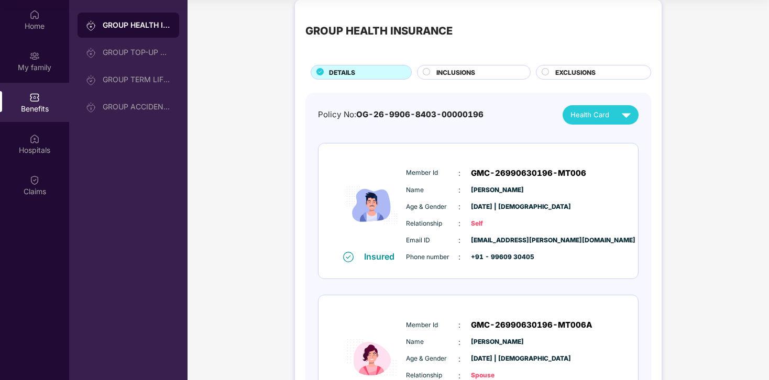
click at [484, 76] on div "INCLUSIONS" at bounding box center [478, 74] width 94 height 12
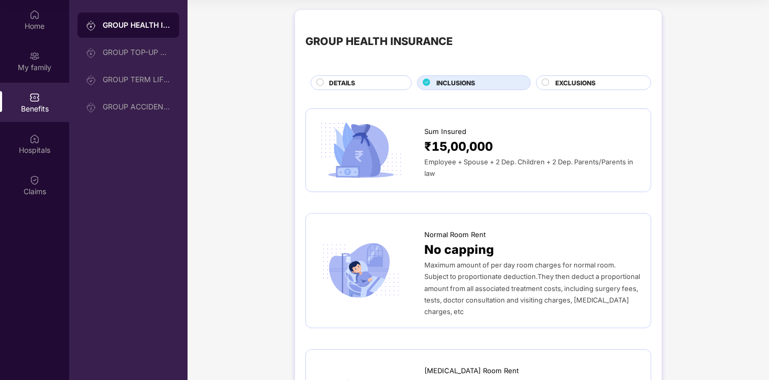
scroll to position [0, 0]
click at [355, 85] on div "DETAILS" at bounding box center [365, 85] width 82 height 12
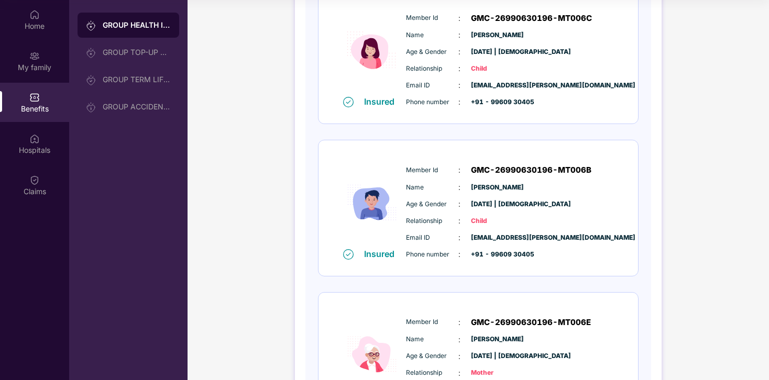
scroll to position [583, 0]
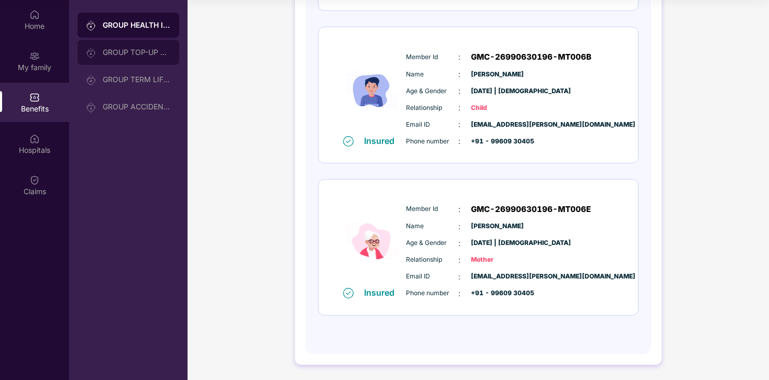
click at [151, 50] on div "GROUP TOP-UP POLICY" at bounding box center [137, 52] width 68 height 8
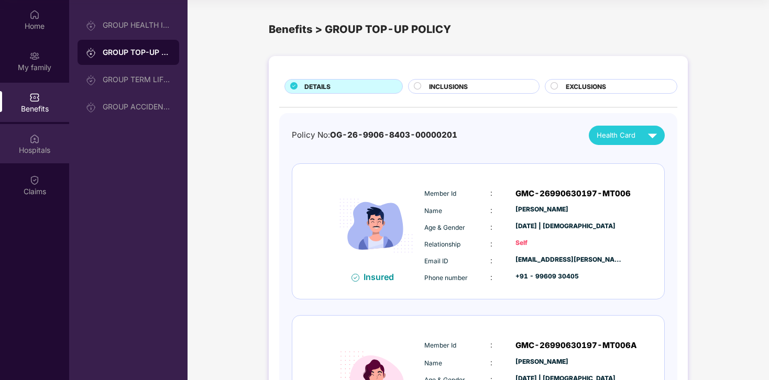
click at [31, 145] on div "Hospitals" at bounding box center [34, 150] width 69 height 10
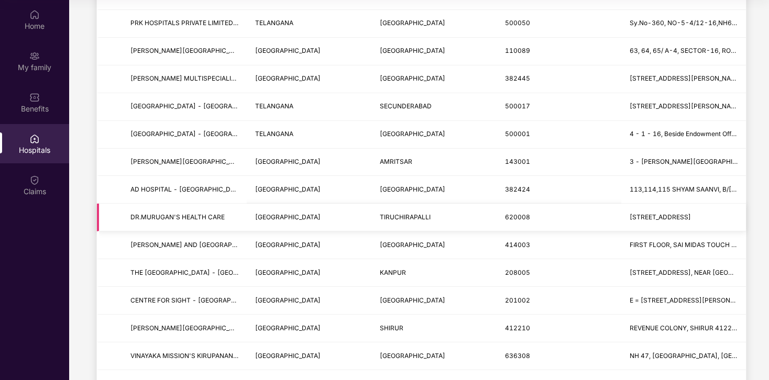
scroll to position [272, 0]
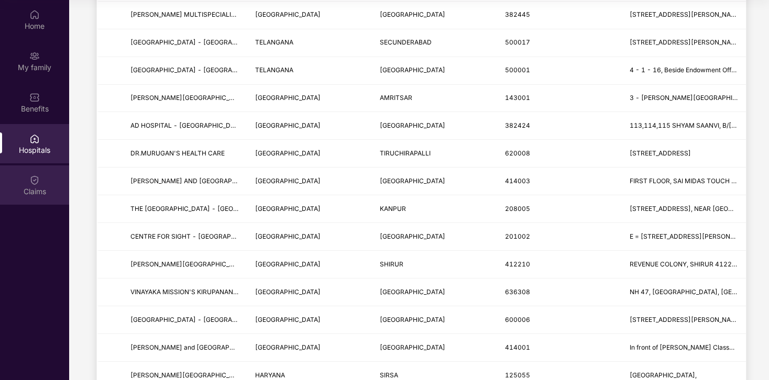
click at [35, 185] on div "Claims" at bounding box center [34, 184] width 69 height 39
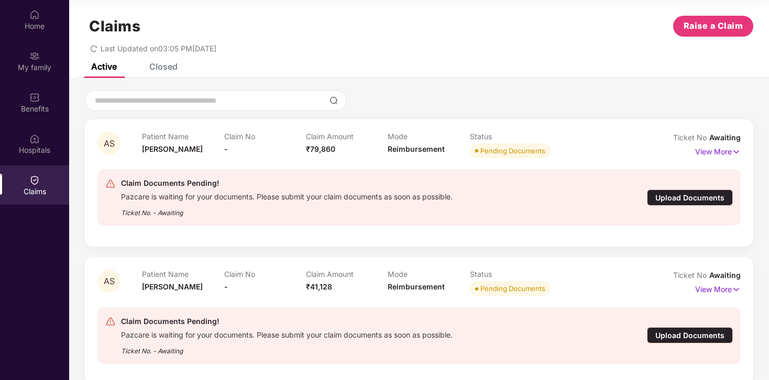
scroll to position [9, 0]
click at [731, 150] on img at bounding box center [735, 152] width 9 height 12
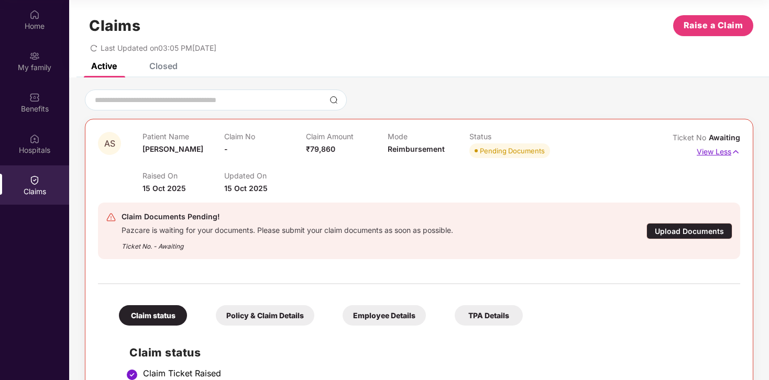
click at [738, 152] on img at bounding box center [735, 152] width 9 height 12
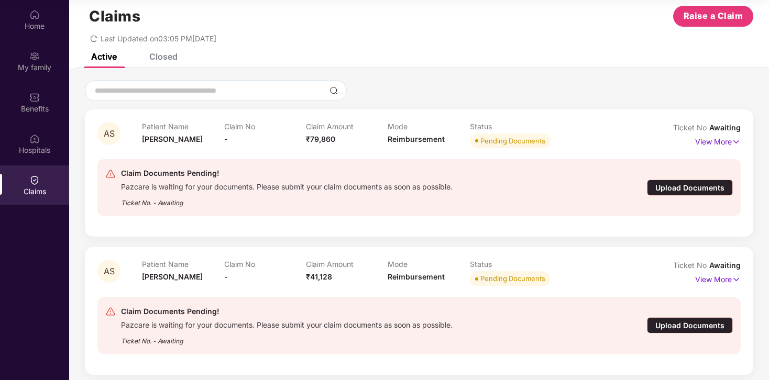
scroll to position [0, 0]
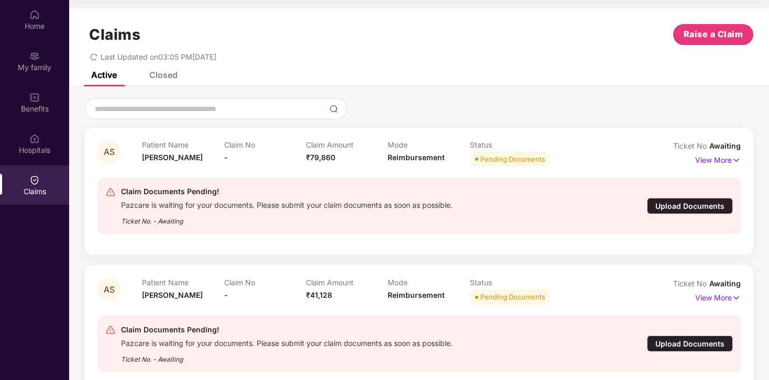
click at [155, 74] on div "Closed" at bounding box center [163, 75] width 28 height 10
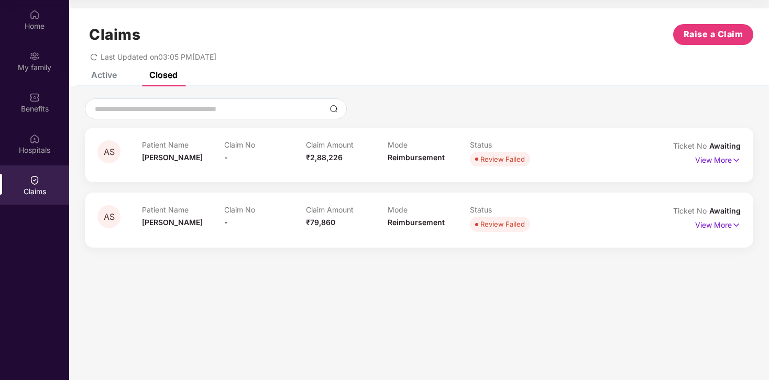
click at [740, 158] on div "AS Patient Name Ankita Singh Claim No - Claim Amount ₹2,88,226 Mode Reimburseme…" at bounding box center [419, 155] width 668 height 54
click at [714, 163] on p "View More" at bounding box center [718, 159] width 46 height 14
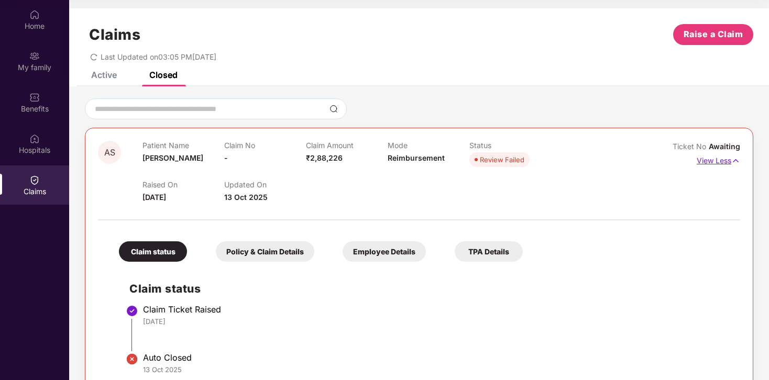
click at [726, 163] on p "View Less" at bounding box center [717, 159] width 43 height 14
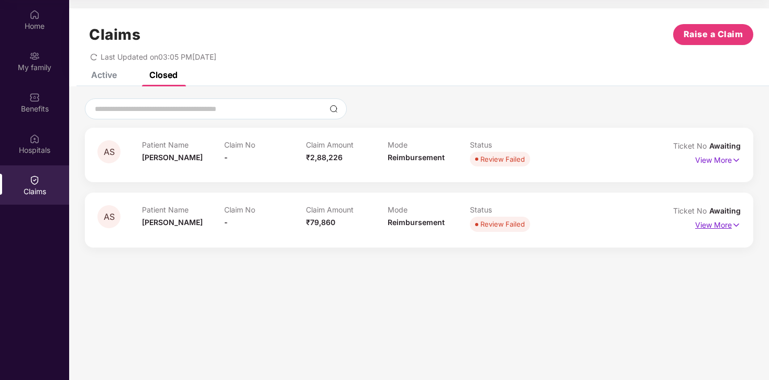
click at [721, 224] on p "View More" at bounding box center [718, 224] width 46 height 14
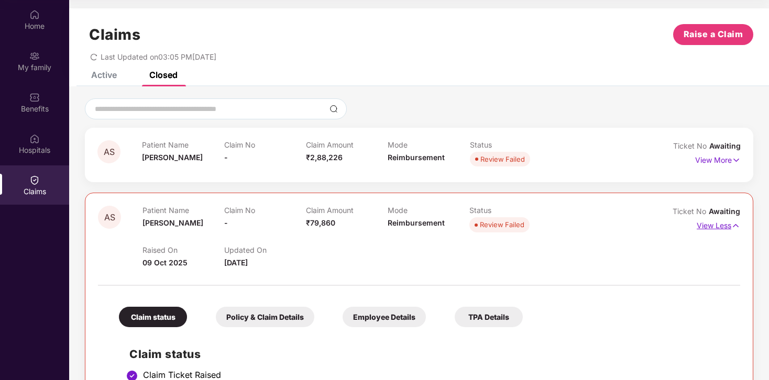
click at [718, 228] on p "View Less" at bounding box center [717, 224] width 43 height 14
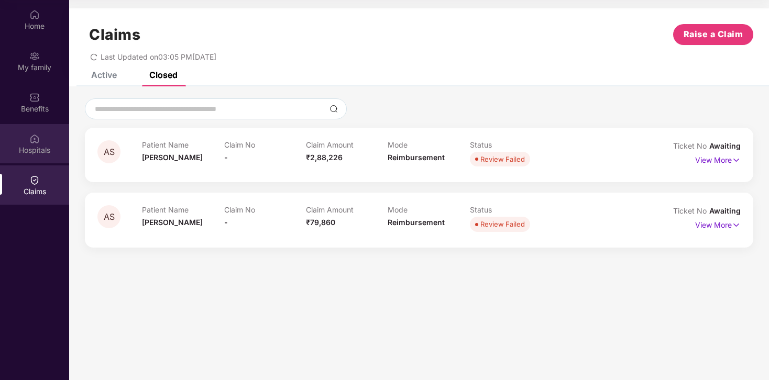
click at [27, 147] on div "Hospitals" at bounding box center [34, 150] width 69 height 10
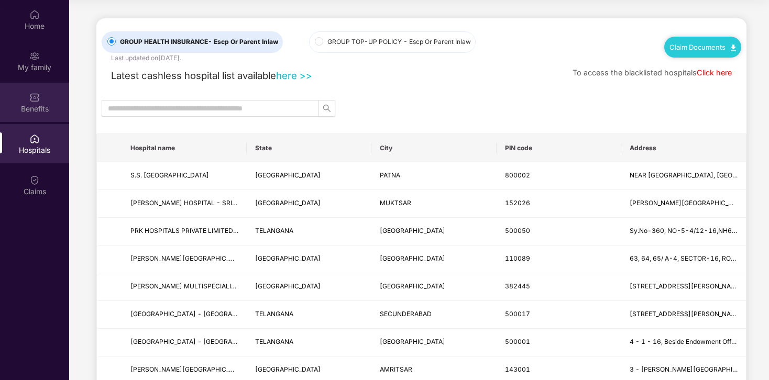
click at [37, 92] on div at bounding box center [34, 96] width 10 height 10
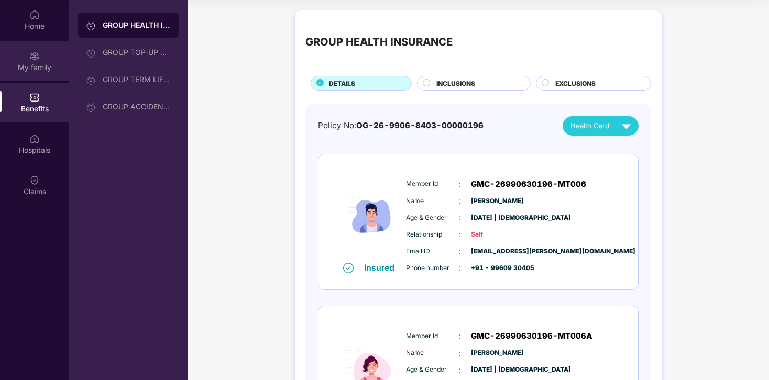
click at [34, 66] on div "My family" at bounding box center [34, 67] width 69 height 10
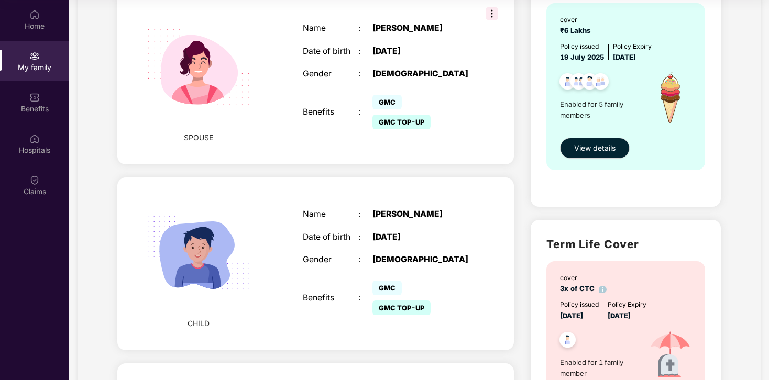
scroll to position [454, 0]
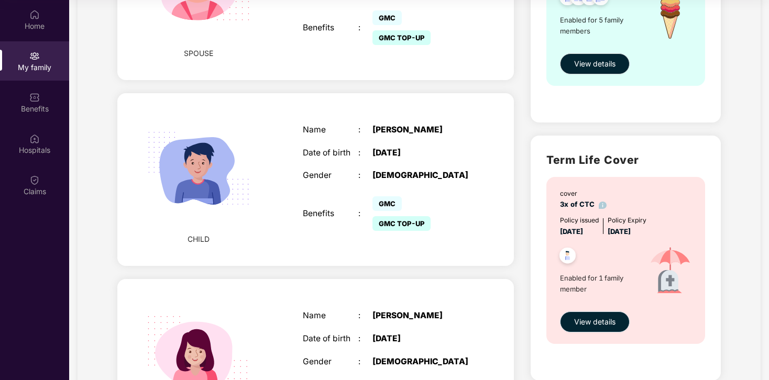
click at [575, 327] on span "View details" at bounding box center [594, 322] width 41 height 12
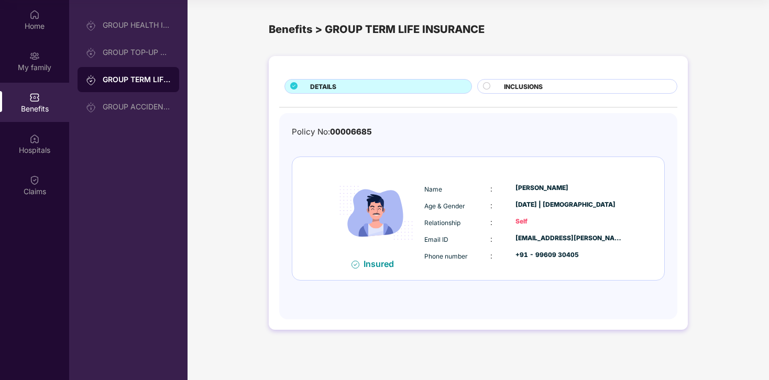
click at [554, 90] on div "INCLUSIONS" at bounding box center [584, 88] width 173 height 12
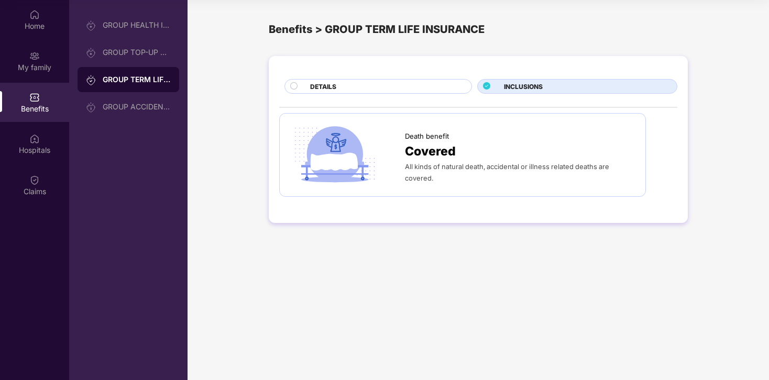
click at [351, 89] on div "DETAILS" at bounding box center [385, 88] width 161 height 12
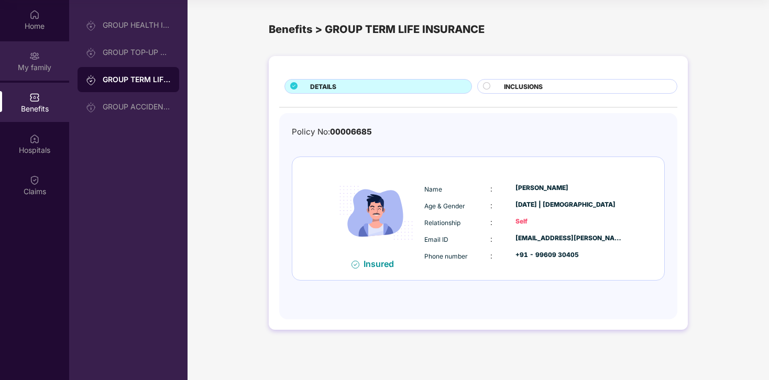
click at [30, 63] on div "My family" at bounding box center [34, 67] width 69 height 10
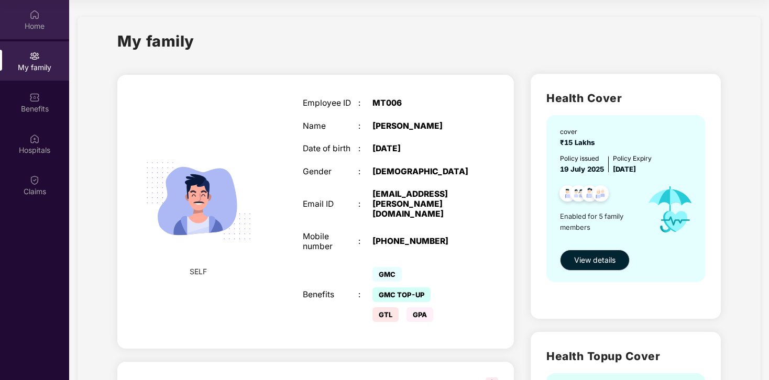
click at [41, 21] on div "Home" at bounding box center [34, 26] width 69 height 10
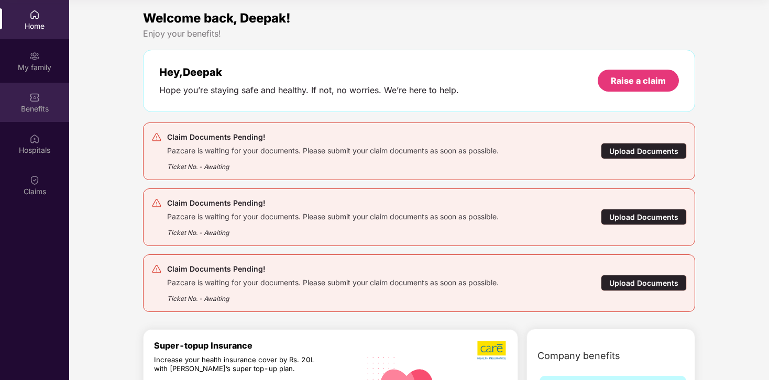
click at [35, 106] on div "Benefits" at bounding box center [34, 109] width 69 height 10
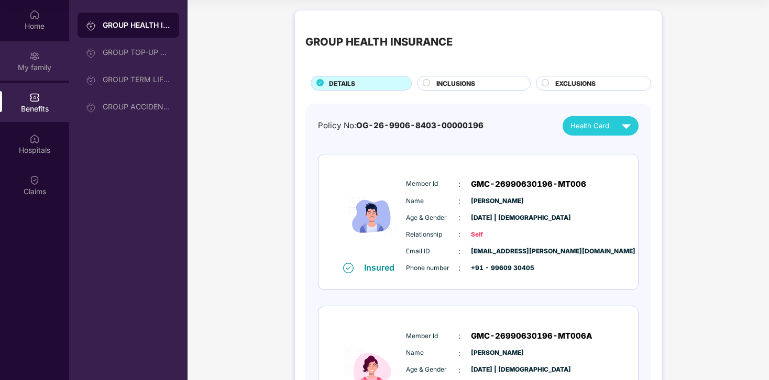
click at [34, 64] on div "My family" at bounding box center [34, 67] width 69 height 10
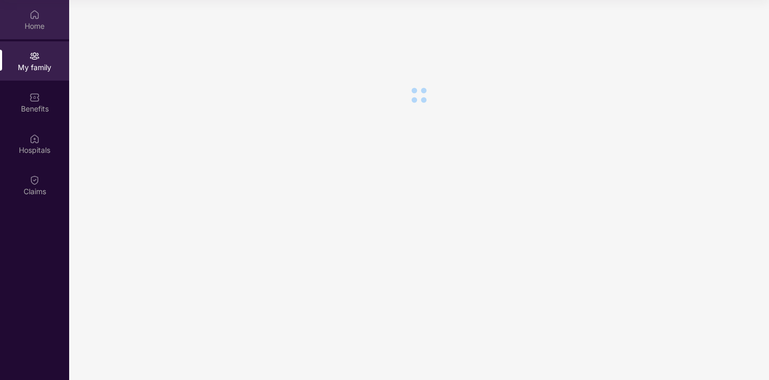
click at [37, 26] on div "Home" at bounding box center [34, 26] width 69 height 10
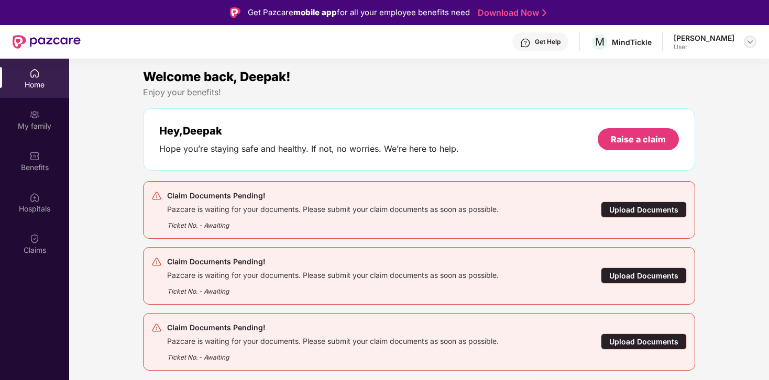
click at [750, 41] on img at bounding box center [750, 42] width 8 height 8
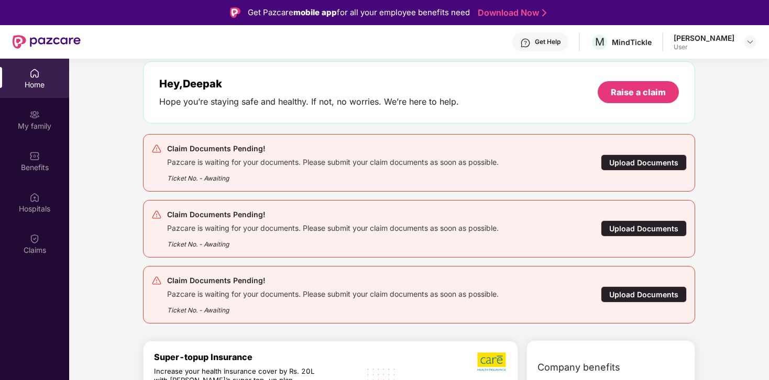
scroll to position [48, 0]
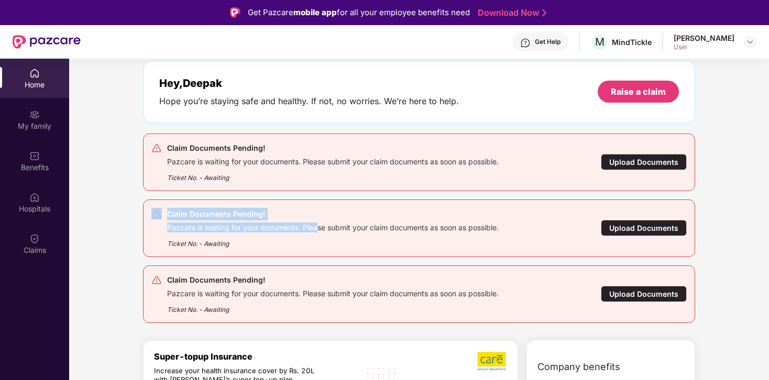
drag, startPoint x: 158, startPoint y: 226, endPoint x: 317, endPoint y: 230, distance: 159.2
click at [317, 230] on div "Claim Documents Pending! Pazcare is waiting for your documents. Please submit y…" at bounding box center [374, 228] width 446 height 41
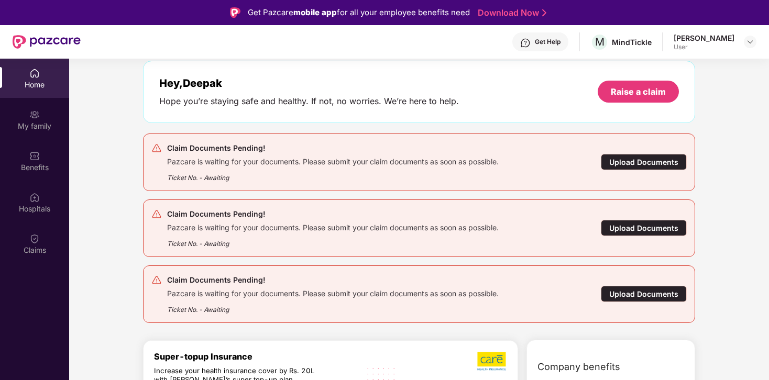
click at [640, 296] on div "Upload Documents" at bounding box center [644, 294] width 86 height 16
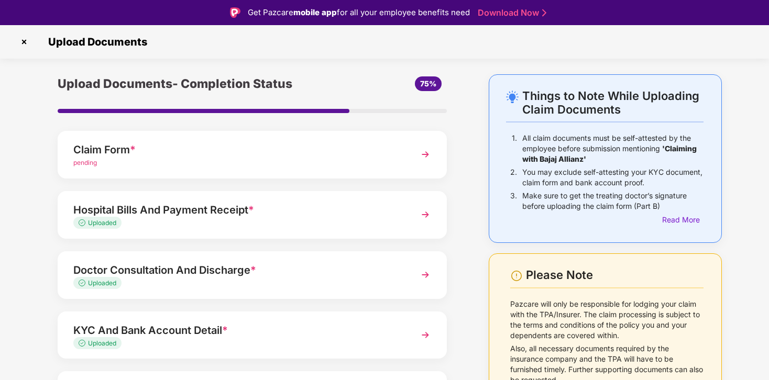
click at [161, 208] on div "Hospital Bills And Payment Receipt *" at bounding box center [237, 210] width 328 height 17
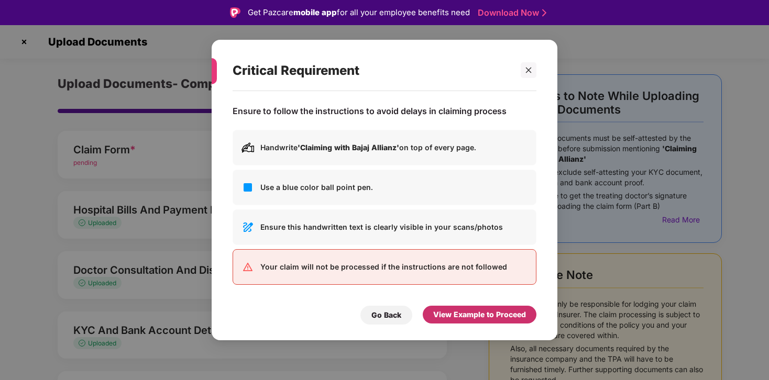
click at [503, 316] on div "View Example to Proceed" at bounding box center [479, 315] width 93 height 12
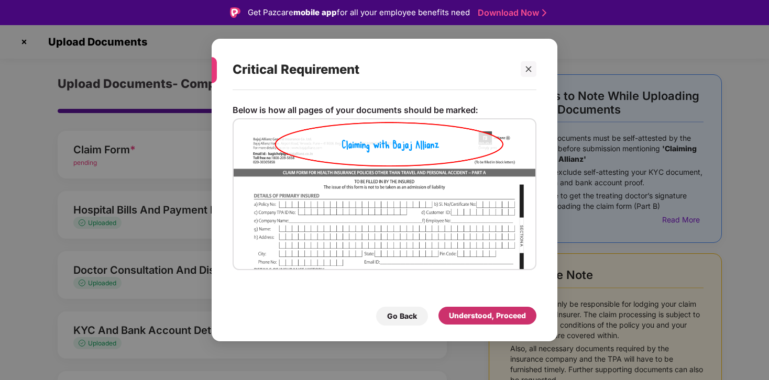
click at [503, 316] on div "Understood, Proceed" at bounding box center [487, 316] width 77 height 12
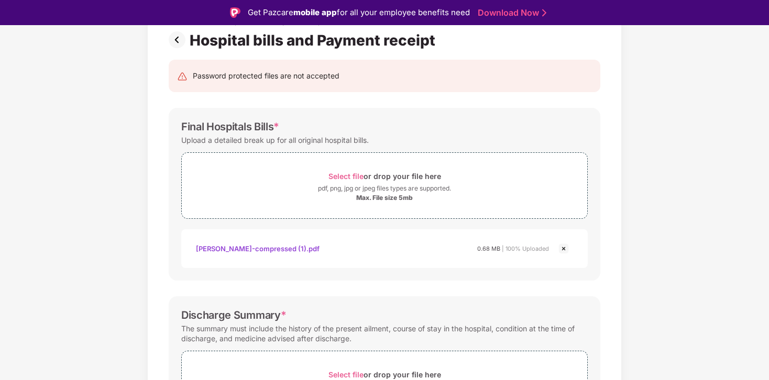
scroll to position [93, 0]
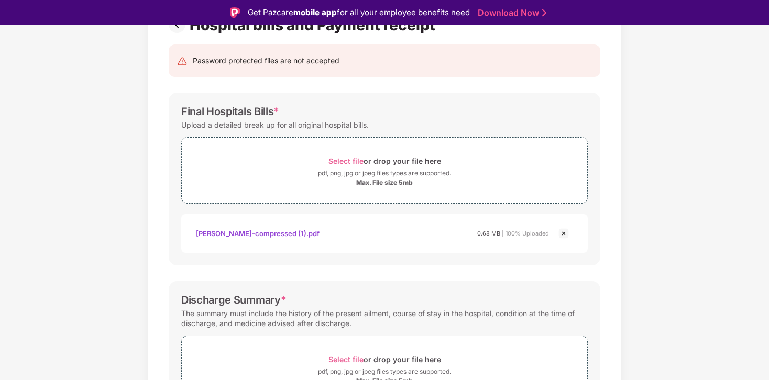
click at [242, 234] on div "Ankita singh-compressed (1).pdf" at bounding box center [258, 234] width 124 height 18
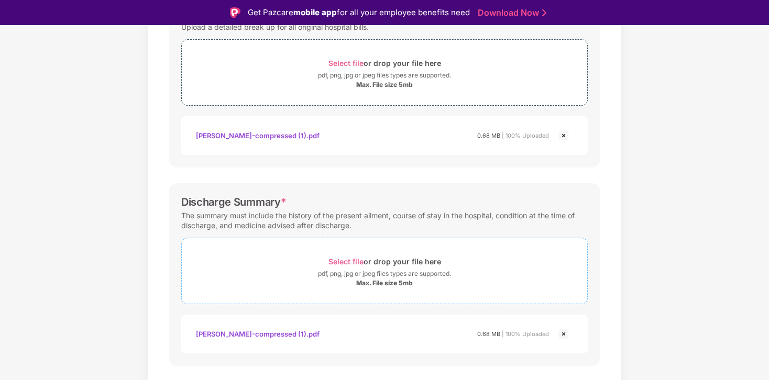
scroll to position [191, 0]
click at [232, 336] on div "Ankita singh-compressed (1).pdf" at bounding box center [258, 334] width 124 height 18
drag, startPoint x: 645, startPoint y: 253, endPoint x: 627, endPoint y: 249, distance: 18.2
click at [645, 253] on div "Documents List > Hospital bills and Payment receipt Hospital bills and Payment …" at bounding box center [384, 250] width 769 height 735
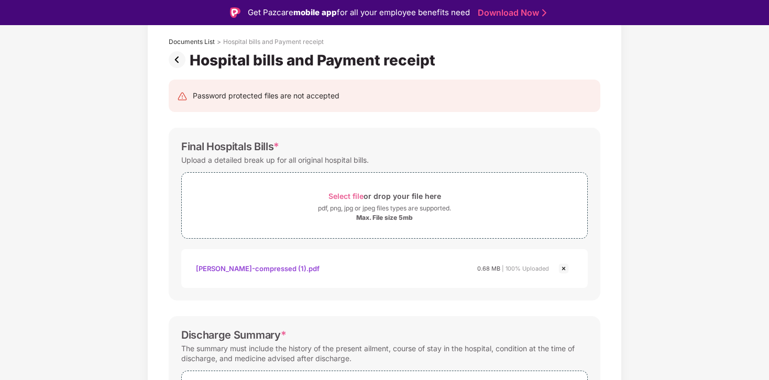
scroll to position [0, 0]
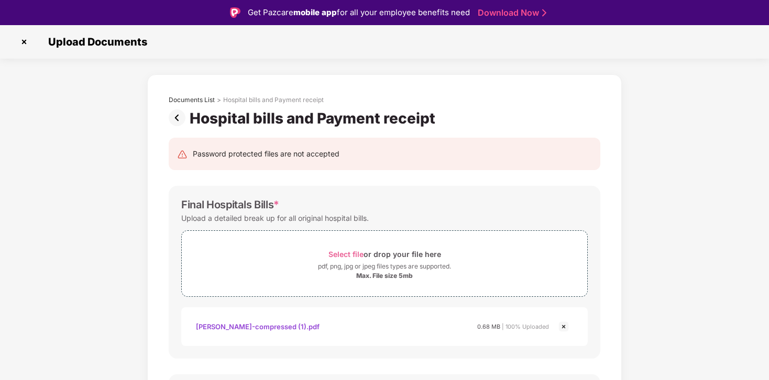
click at [24, 42] on img at bounding box center [24, 42] width 17 height 17
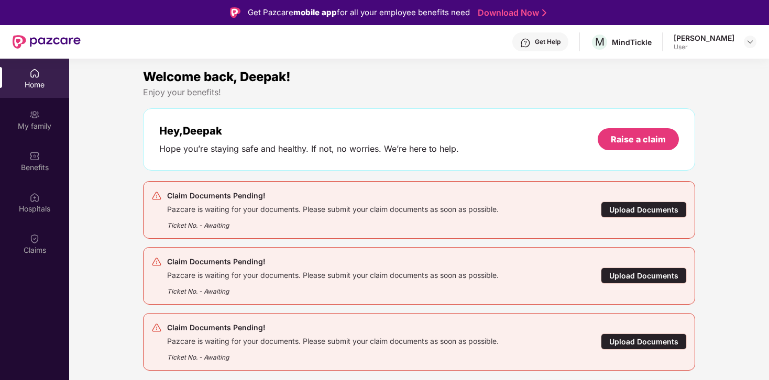
click at [642, 207] on div "Upload Documents" at bounding box center [644, 210] width 86 height 16
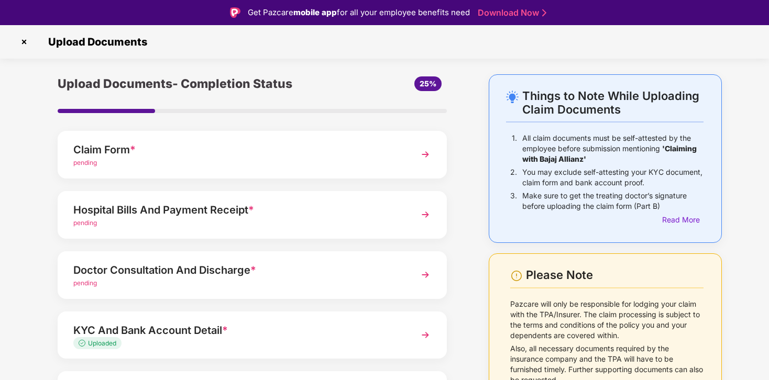
click at [25, 43] on img at bounding box center [24, 42] width 17 height 17
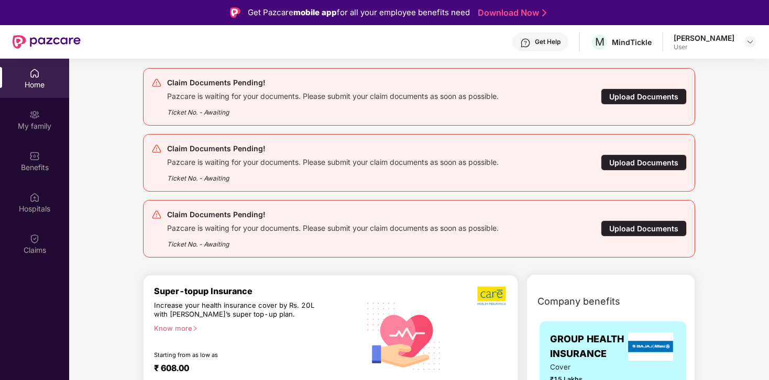
scroll to position [116, 0]
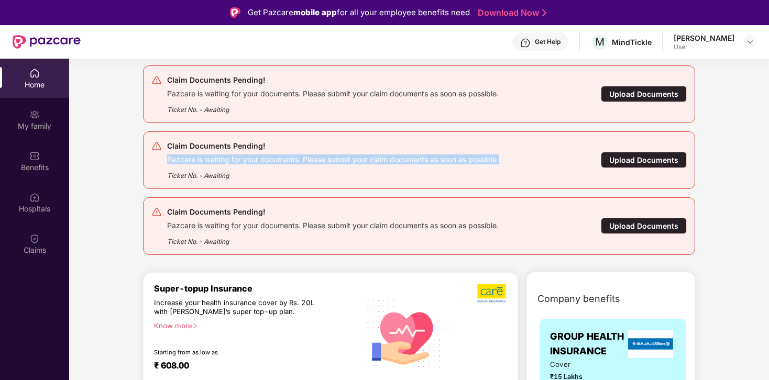
drag, startPoint x: 504, startPoint y: 160, endPoint x: 166, endPoint y: 154, distance: 337.7
click at [166, 154] on div "Claim Documents Pending! Pazcare is waiting for your documents. Please submit y…" at bounding box center [374, 160] width 446 height 41
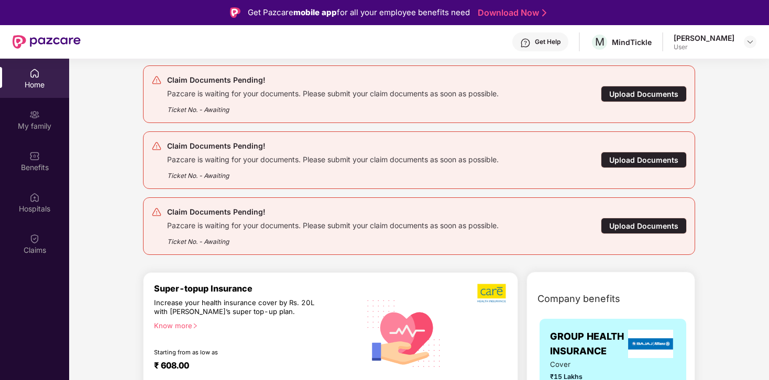
click at [517, 99] on div "Claim Documents Pending! Pazcare is waiting for your documents. Please submit y…" at bounding box center [374, 94] width 446 height 41
click at [470, 228] on div "Claim Documents Pending! Pazcare is waiting for your documents. Please submit y…" at bounding box center [332, 226] width 331 height 41
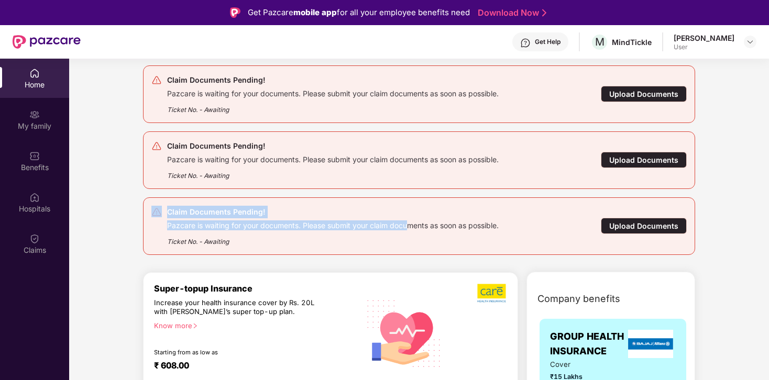
drag, startPoint x: 163, startPoint y: 214, endPoint x: 409, endPoint y: 229, distance: 247.0
click at [409, 229] on div "Claim Documents Pending! Pazcare is waiting for your documents. Please submit y…" at bounding box center [374, 226] width 446 height 41
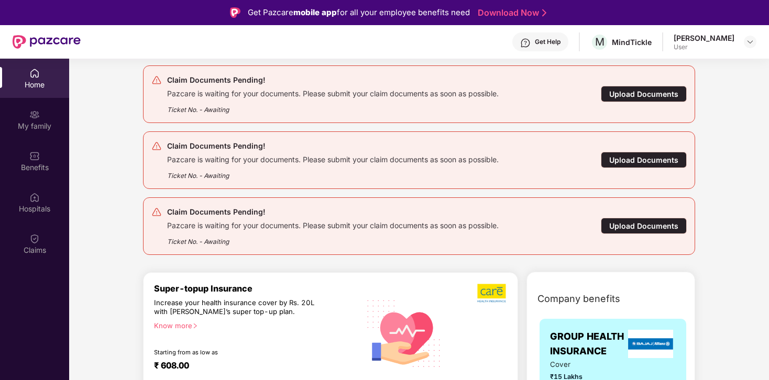
click at [399, 239] on div "Ticket No. - Awaiting" at bounding box center [332, 238] width 331 height 16
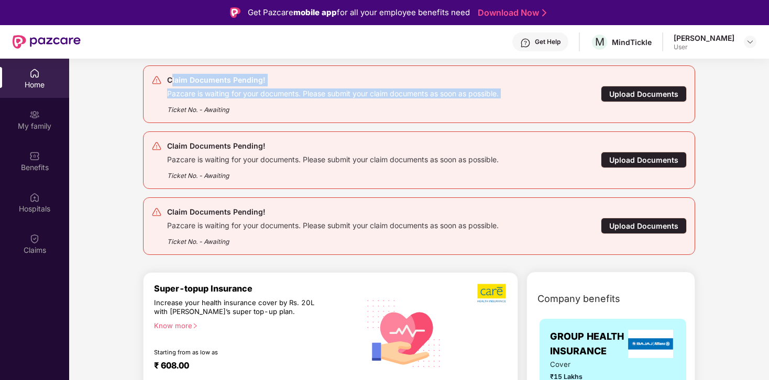
drag, startPoint x: 170, startPoint y: 80, endPoint x: 266, endPoint y: 104, distance: 99.8
click at [266, 104] on div "Claim Documents Pending! Pazcare is waiting for your documents. Please submit y…" at bounding box center [332, 94] width 331 height 41
click at [519, 93] on div "Claim Documents Pending! Pazcare is waiting for your documents. Please submit y…" at bounding box center [374, 94] width 446 height 41
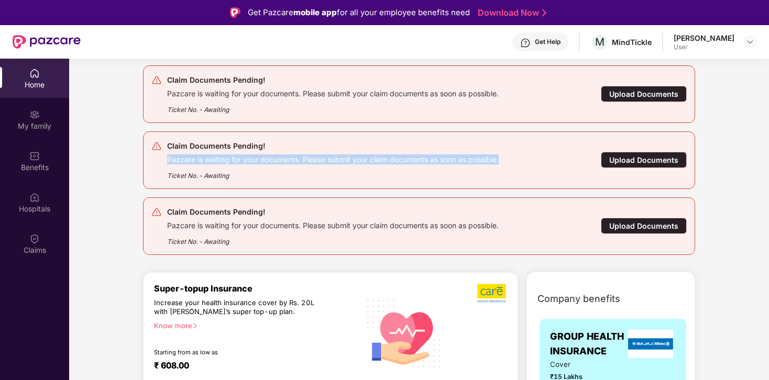
drag, startPoint x: 506, startPoint y: 162, endPoint x: 165, endPoint y: 157, distance: 341.4
click at [165, 157] on div "Claim Documents Pending! Pazcare is waiting for your documents. Please submit y…" at bounding box center [374, 160] width 446 height 41
click at [515, 157] on div "Claim Documents Pending! Pazcare is waiting for your documents. Please submit y…" at bounding box center [374, 160] width 446 height 41
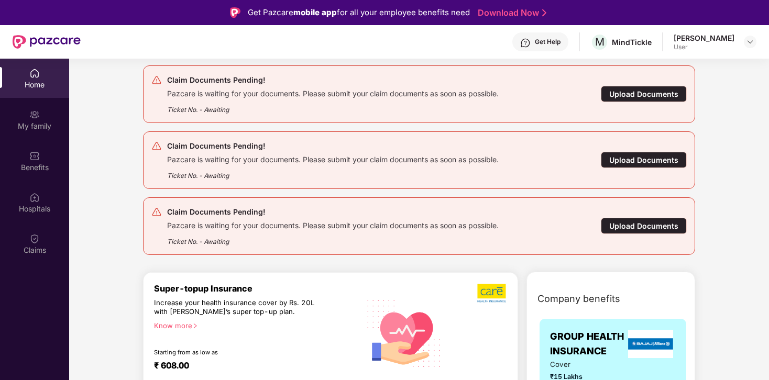
drag, startPoint x: 547, startPoint y: 159, endPoint x: 531, endPoint y: 160, distance: 16.3
click at [531, 160] on div "Claim Documents Pending! Pazcare is waiting for your documents. Please submit y…" at bounding box center [374, 160] width 446 height 41
drag, startPoint x: 433, startPoint y: 158, endPoint x: 523, endPoint y: 161, distance: 89.6
click at [433, 158] on div "Pazcare is waiting for your documents. Please submit your claim documents as so…" at bounding box center [332, 158] width 331 height 12
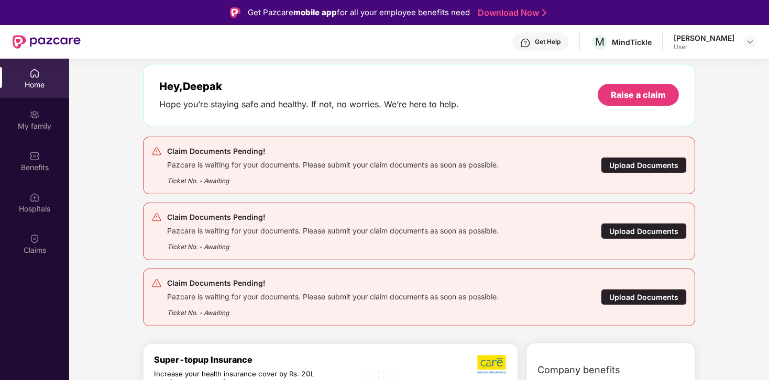
scroll to position [0, 0]
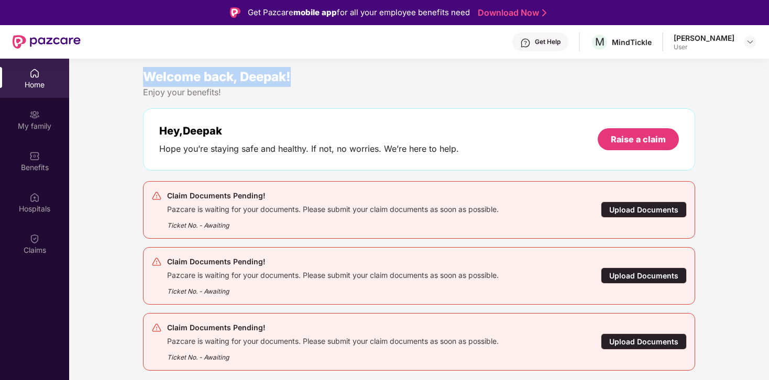
drag, startPoint x: 304, startPoint y: 80, endPoint x: 131, endPoint y: 79, distance: 173.3
click at [319, 79] on div "Welcome back, Deepak!" at bounding box center [419, 77] width 552 height 20
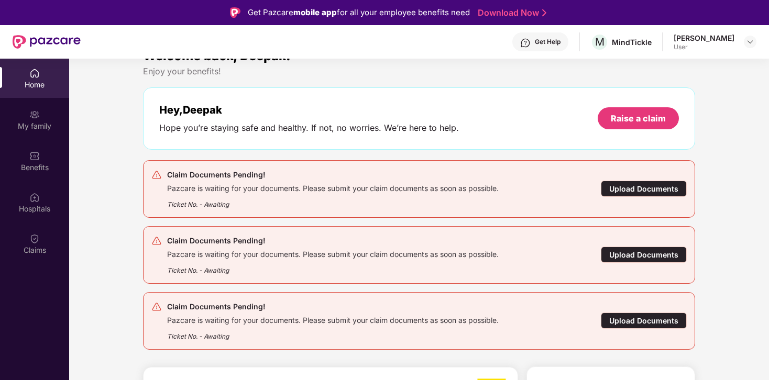
scroll to position [32, 0]
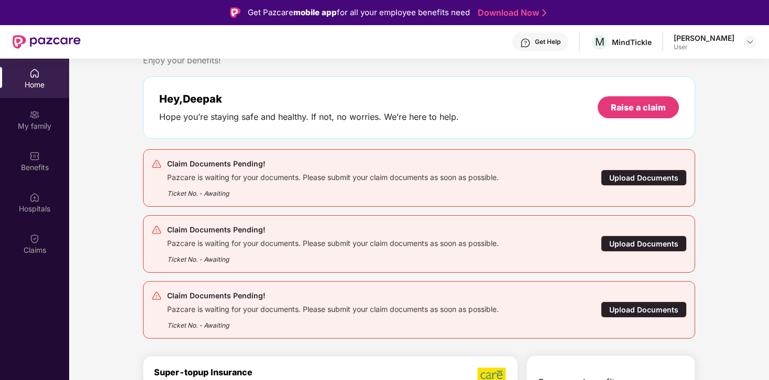
click at [657, 309] on div "Upload Documents" at bounding box center [644, 310] width 86 height 16
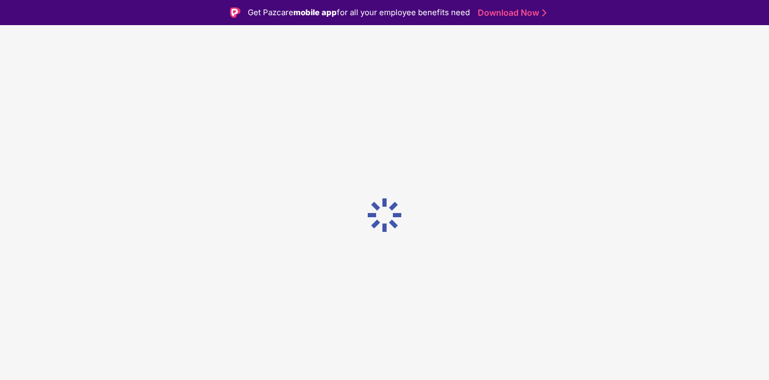
scroll to position [0, 0]
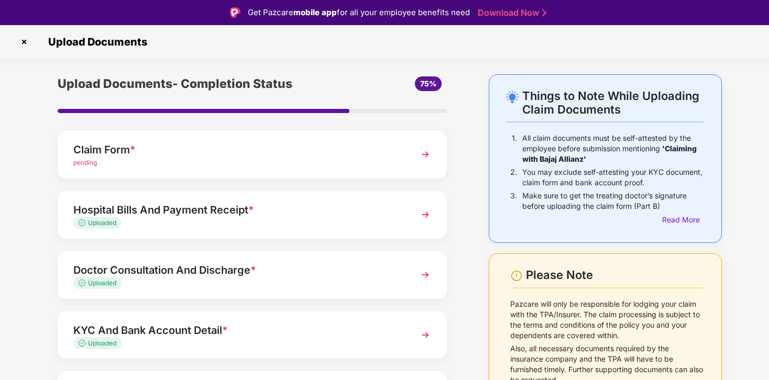
click at [426, 151] on img at bounding box center [425, 154] width 19 height 19
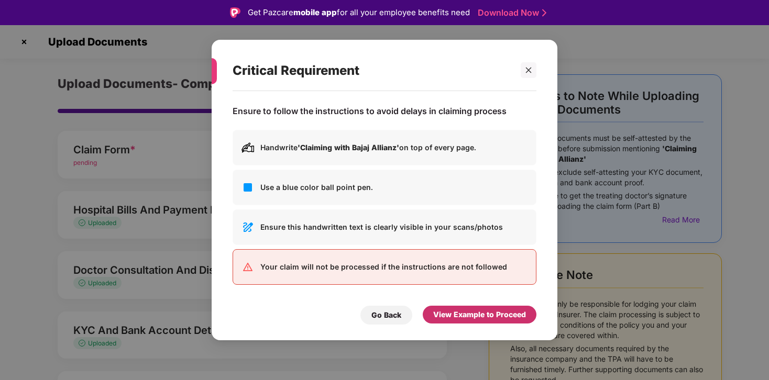
click at [504, 312] on div "View Example to Proceed" at bounding box center [479, 315] width 93 height 12
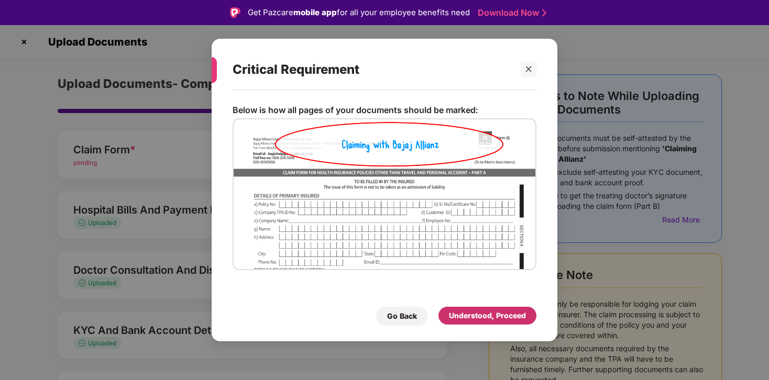
click at [503, 313] on div "Understood, Proceed" at bounding box center [487, 316] width 77 height 12
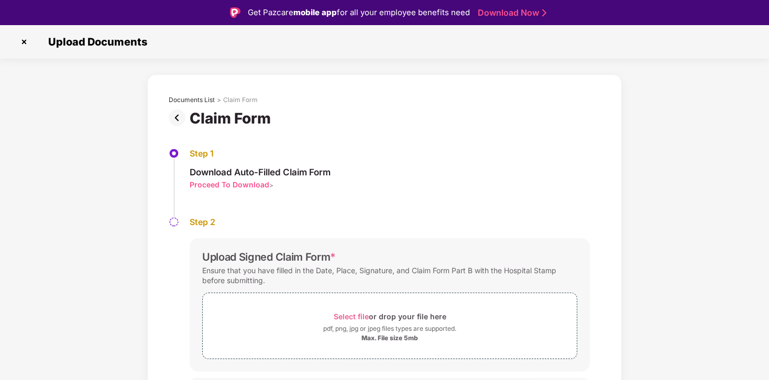
click at [232, 186] on div "Proceed To Download" at bounding box center [230, 185] width 80 height 10
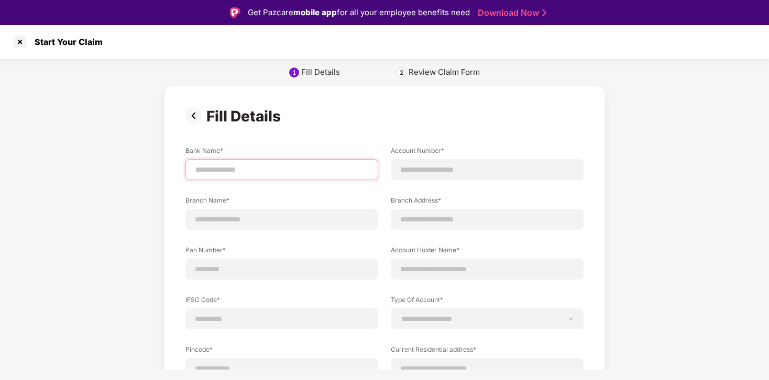
click at [234, 171] on input at bounding box center [281, 169] width 175 height 11
type input "*********"
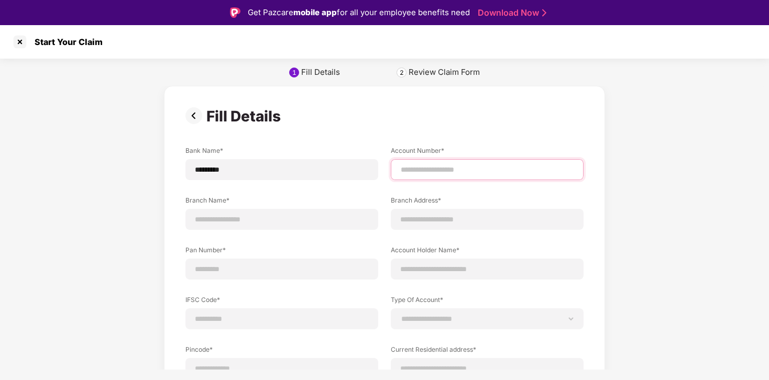
click at [425, 170] on input at bounding box center [486, 169] width 175 height 11
type input "**********"
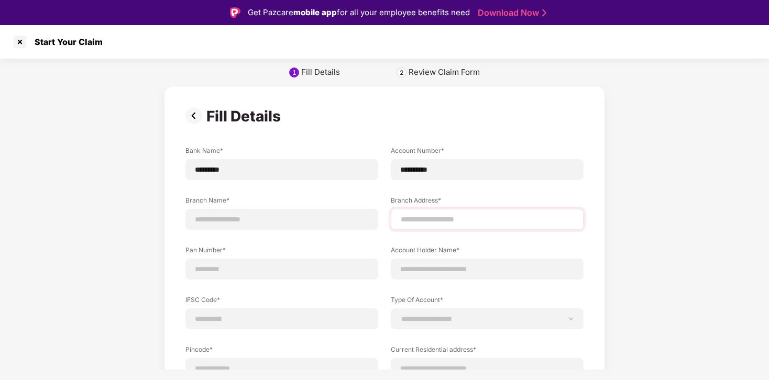
click at [444, 209] on div at bounding box center [487, 219] width 193 height 21
click at [441, 214] on input at bounding box center [486, 219] width 175 height 11
type input "**********"
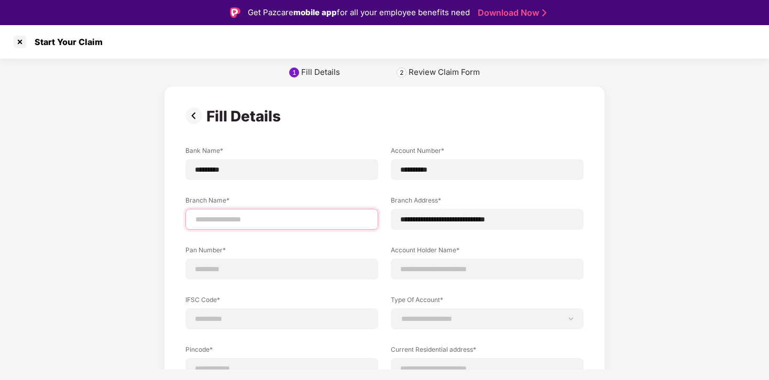
click at [299, 224] on input at bounding box center [281, 219] width 175 height 11
type input "********"
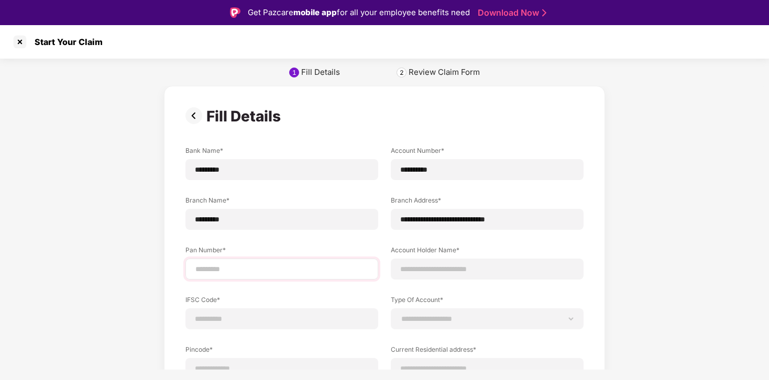
click at [260, 276] on div at bounding box center [281, 269] width 193 height 21
click at [262, 270] on input at bounding box center [281, 269] width 175 height 11
type input "**********"
click at [250, 314] on input at bounding box center [281, 319] width 175 height 11
type input "**********"
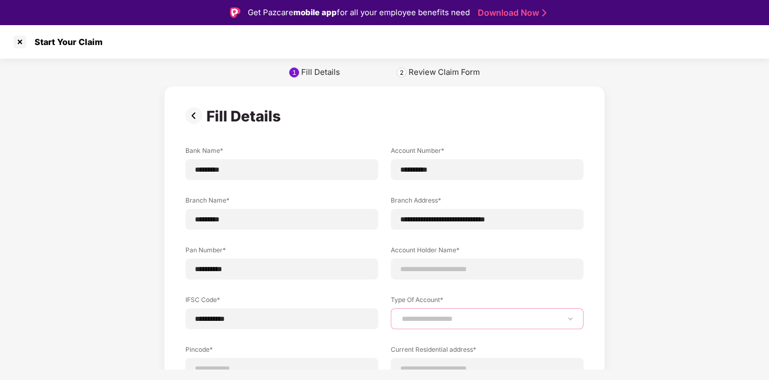
click at [428, 323] on select "**********" at bounding box center [486, 319] width 175 height 8
select select "*******"
click at [399, 315] on select "**********" at bounding box center [486, 319] width 175 height 8
click at [434, 273] on input at bounding box center [486, 269] width 175 height 11
type input "**********"
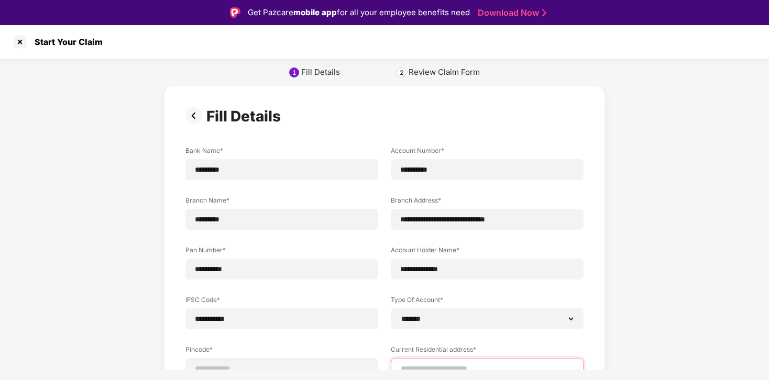
type input "**********"
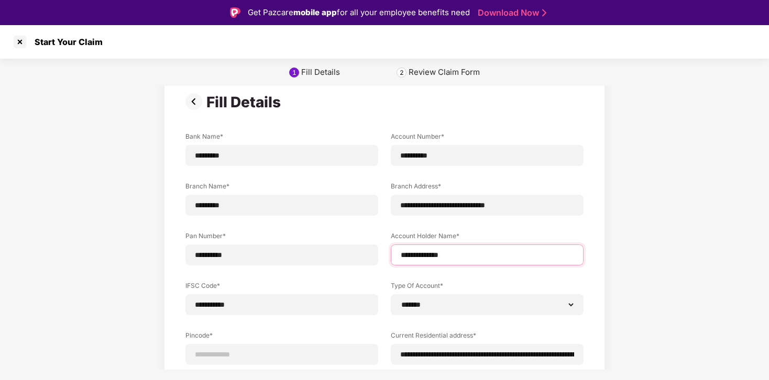
scroll to position [74, 0]
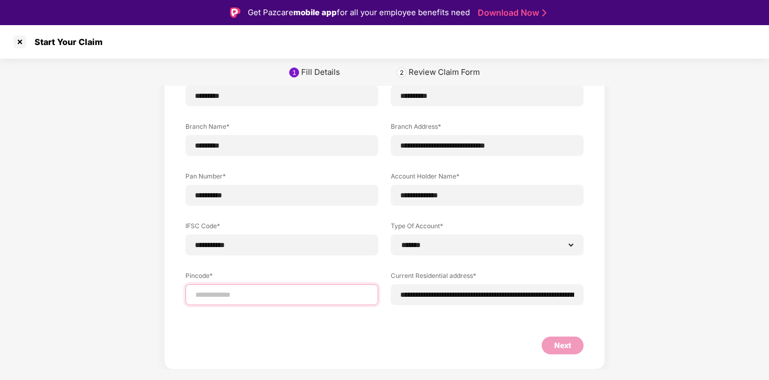
click at [251, 290] on input at bounding box center [281, 295] width 175 height 11
select select "*******"
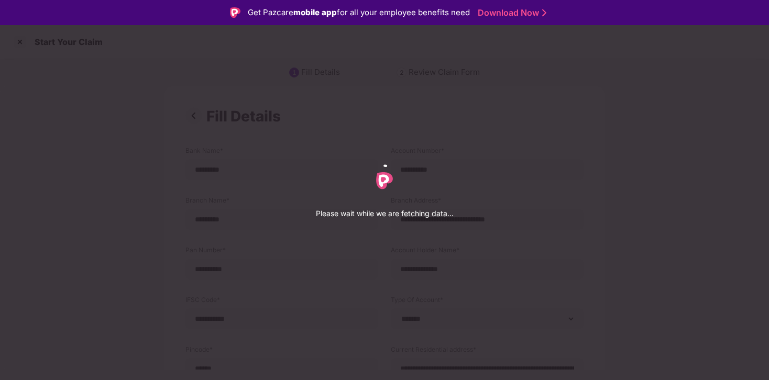
select select "*******"
select select "****"
select select "**********"
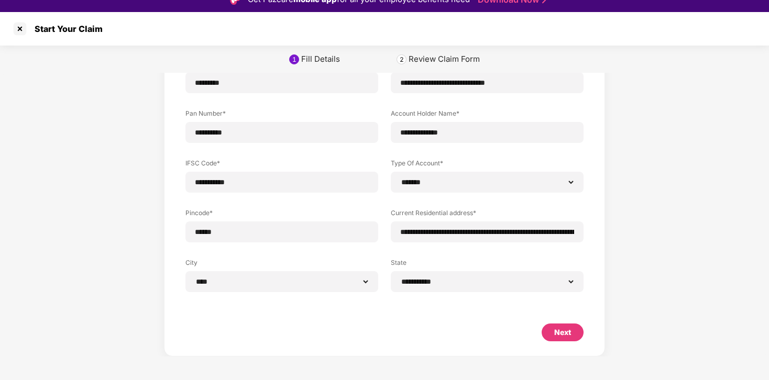
scroll to position [25, 0]
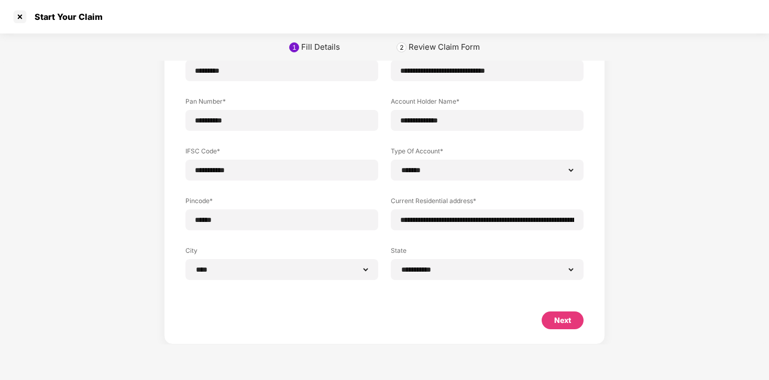
click at [558, 319] on div "Next" at bounding box center [562, 321] width 17 height 12
select select "*******"
select select "****"
select select "**********"
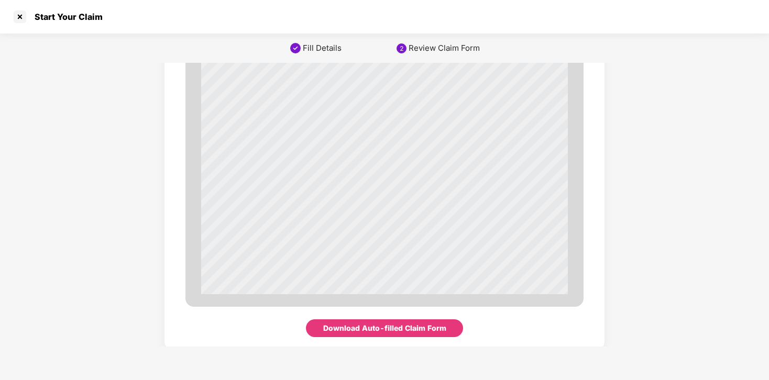
scroll to position [3587, 0]
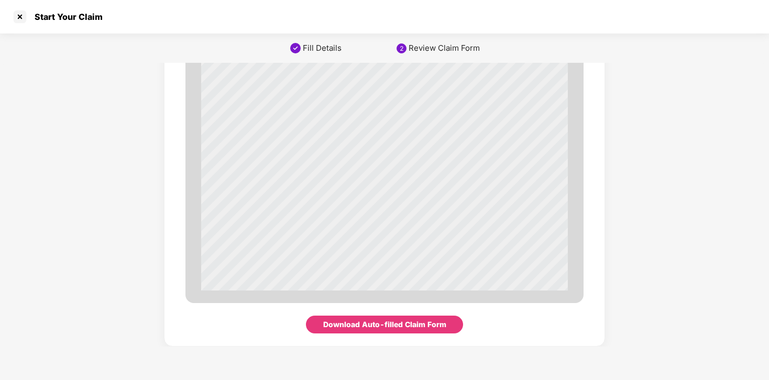
click at [20, 17] on div at bounding box center [20, 16] width 17 height 17
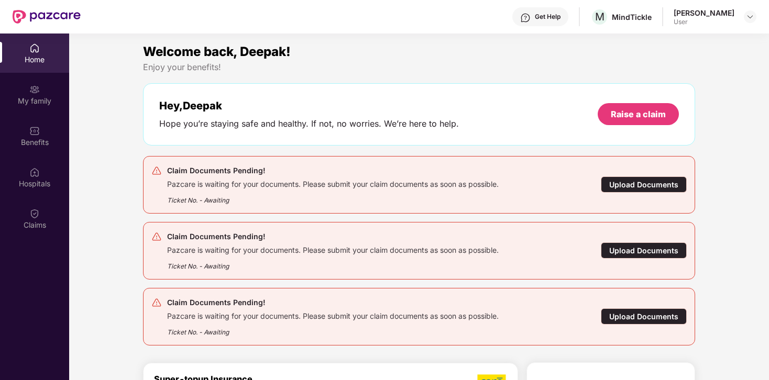
scroll to position [0, 0]
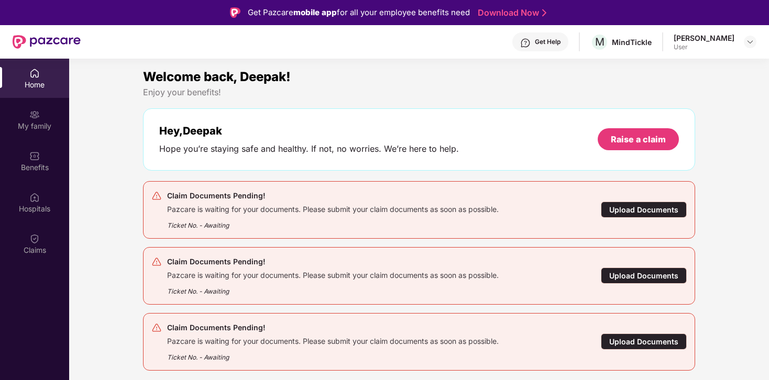
click at [629, 341] on div "Upload Documents" at bounding box center [644, 342] width 86 height 16
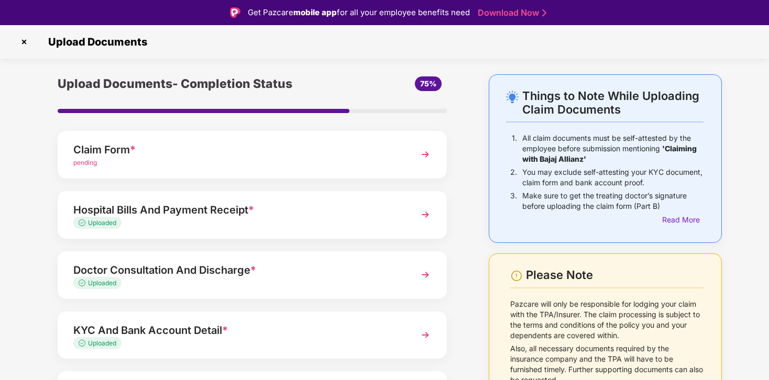
click at [428, 153] on img at bounding box center [425, 154] width 19 height 19
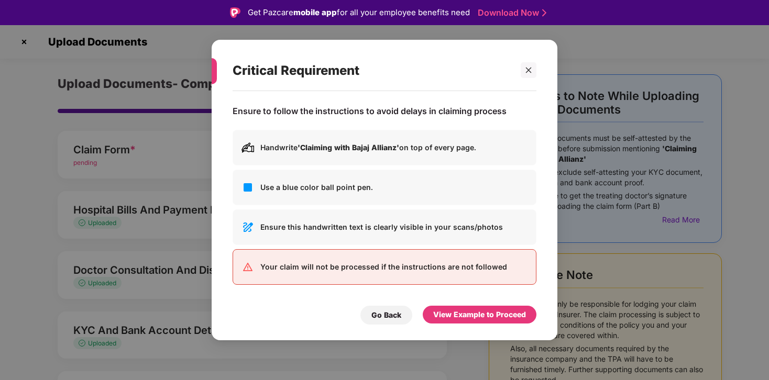
click at [373, 148] on b "'Claiming with Bajaj Allianz'" at bounding box center [348, 147] width 102 height 9
click at [463, 313] on div "View Example to Proceed" at bounding box center [479, 315] width 93 height 12
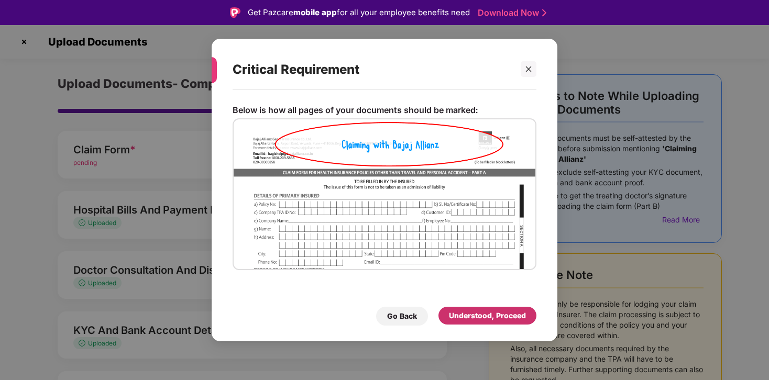
click at [496, 317] on div "Understood, Proceed" at bounding box center [487, 316] width 77 height 12
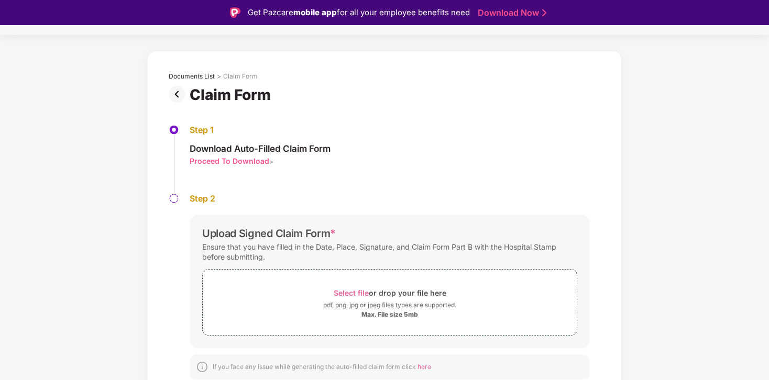
scroll to position [25, 0]
click at [347, 291] on span "Select file" at bounding box center [351, 291] width 35 height 9
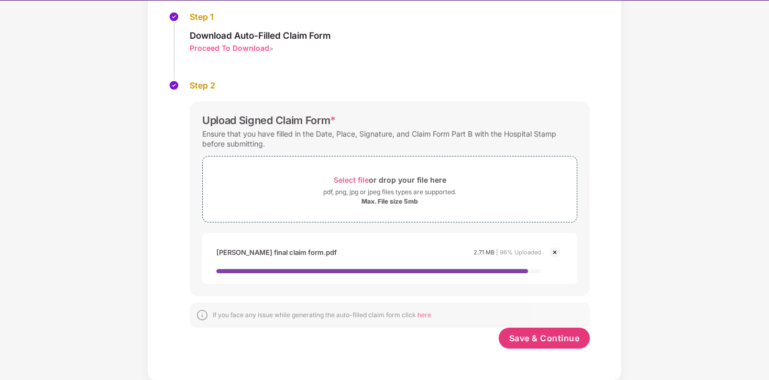
scroll to position [25, 0]
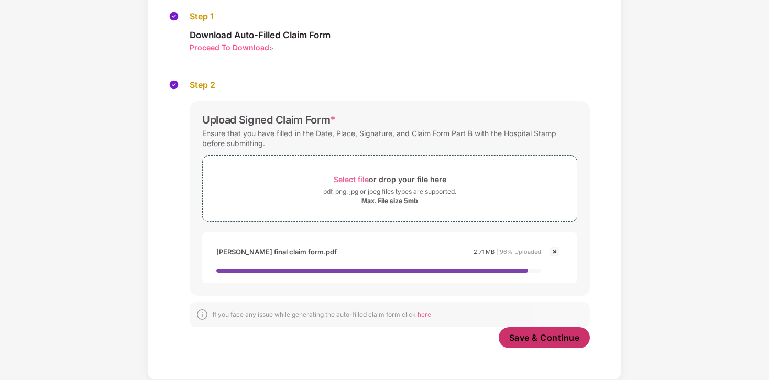
click at [536, 343] on span "Save & Continue" at bounding box center [544, 338] width 71 height 12
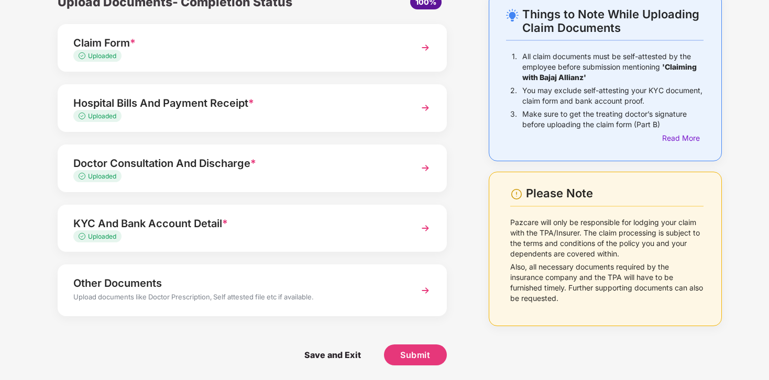
scroll to position [58, 0]
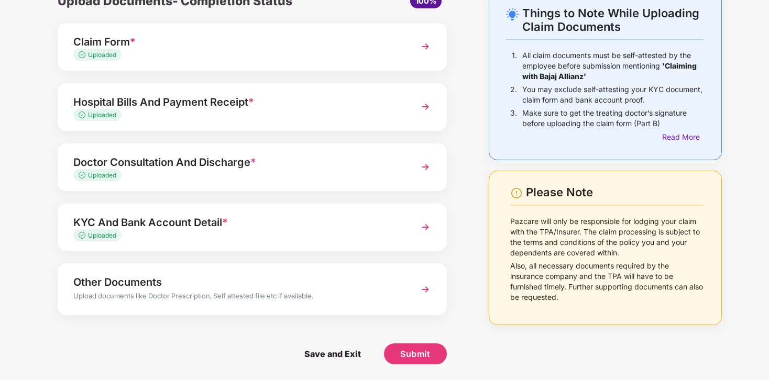
click at [179, 101] on div "Hospital Bills And Payment Receipt *" at bounding box center [237, 102] width 328 height 17
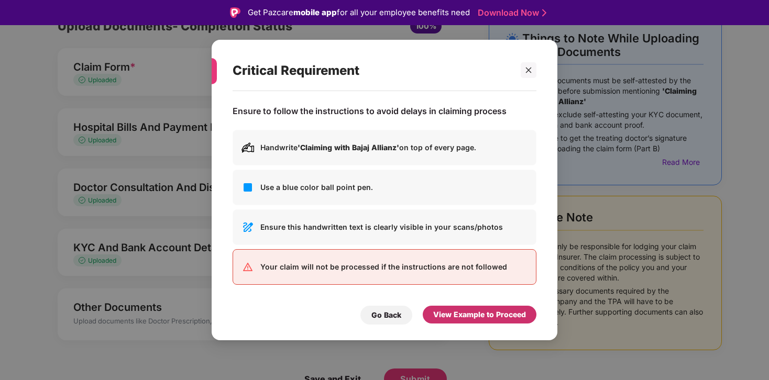
click at [462, 309] on div "View Example to Proceed" at bounding box center [479, 315] width 93 height 12
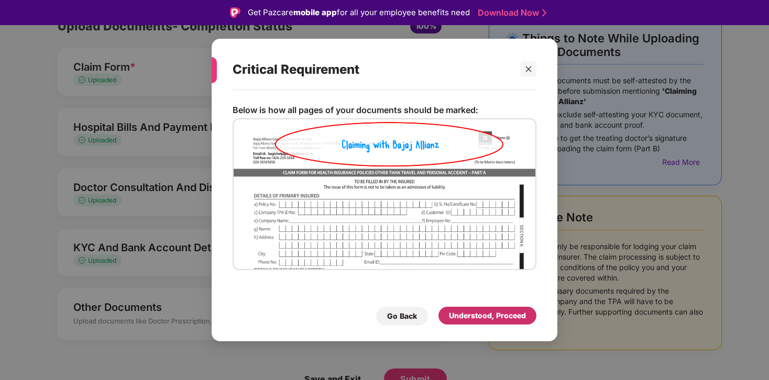
click at [472, 318] on div "Understood, Proceed" at bounding box center [487, 316] width 77 height 12
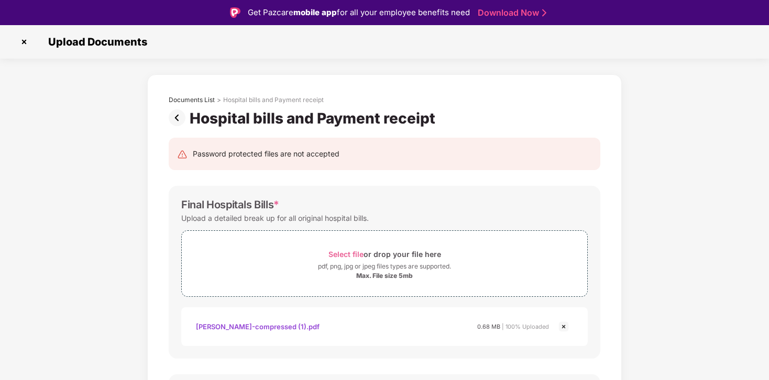
click at [24, 42] on img at bounding box center [24, 42] width 17 height 17
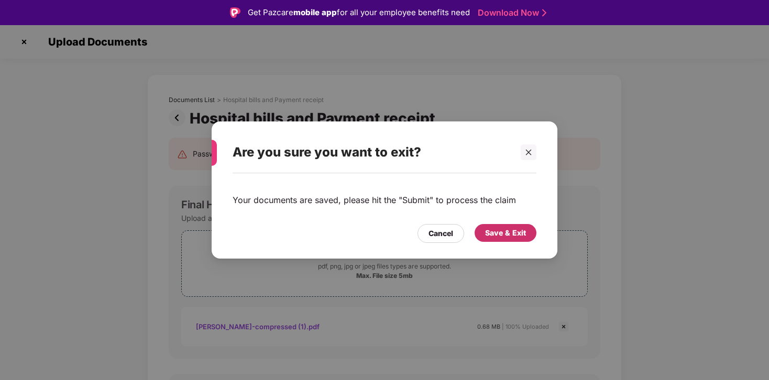
click at [512, 234] on div "Save & Exit" at bounding box center [505, 233] width 41 height 12
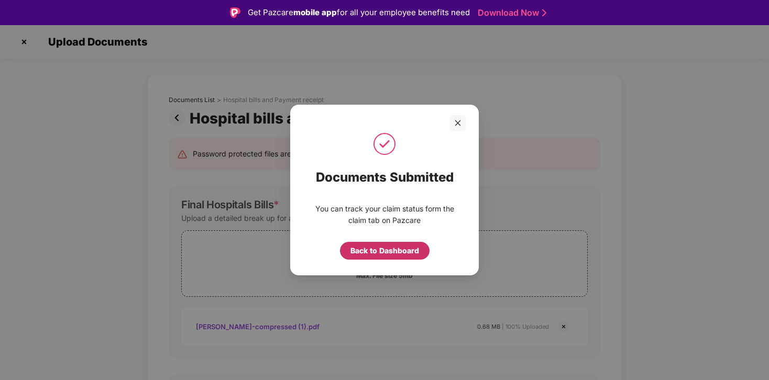
click at [377, 253] on div "Back to Dashboard" at bounding box center [384, 251] width 69 height 12
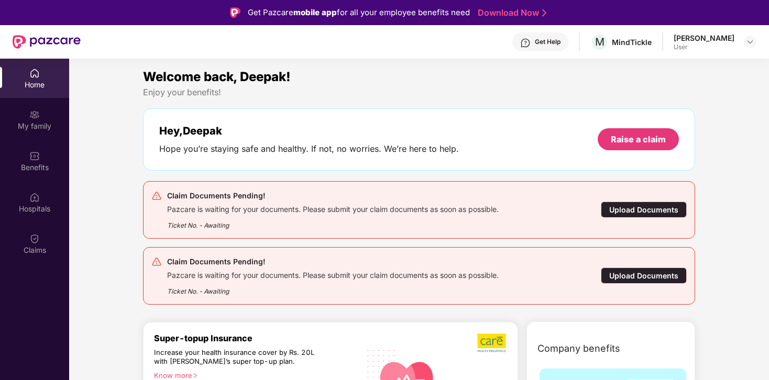
click at [648, 207] on div "Upload Documents" at bounding box center [644, 210] width 86 height 16
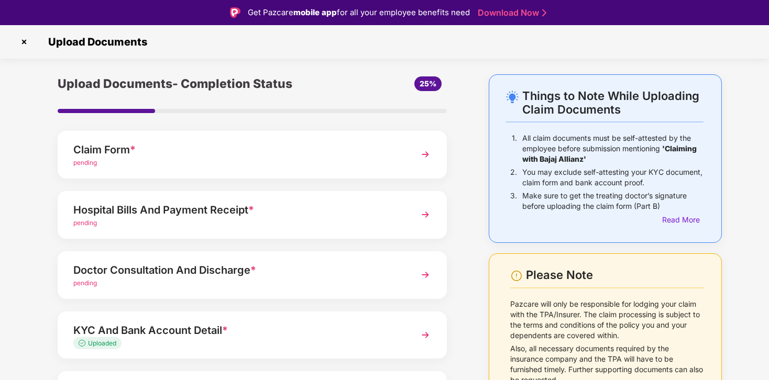
click at [427, 157] on img at bounding box center [425, 154] width 19 height 19
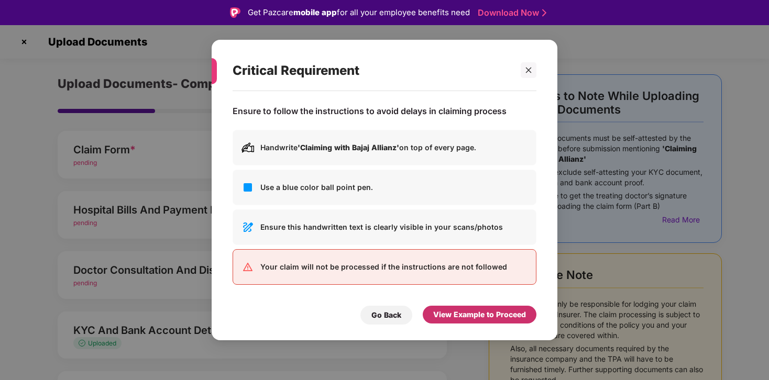
click at [480, 314] on div "View Example to Proceed" at bounding box center [479, 315] width 93 height 12
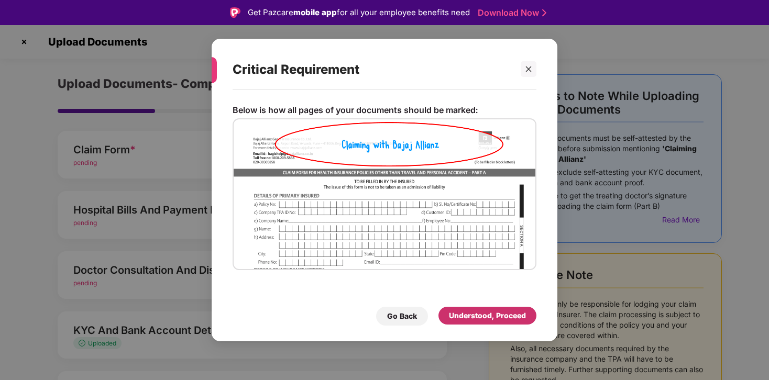
click at [480, 314] on div "Understood, Proceed" at bounding box center [487, 316] width 77 height 12
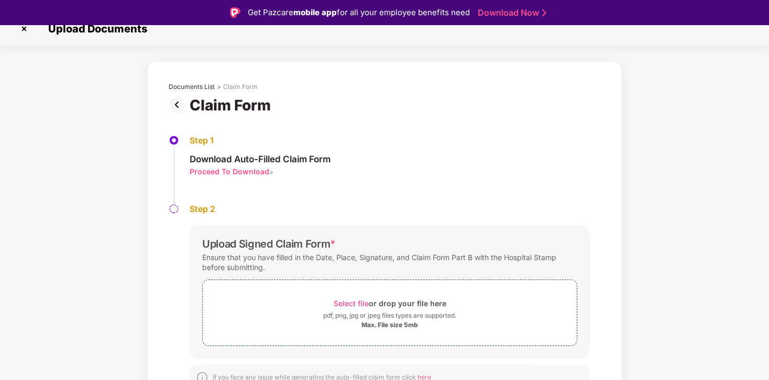
scroll to position [25, 0]
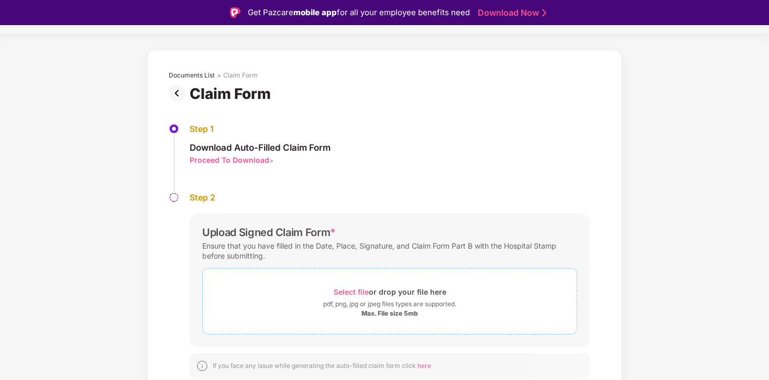
click at [355, 292] on span "Select file" at bounding box center [351, 291] width 35 height 9
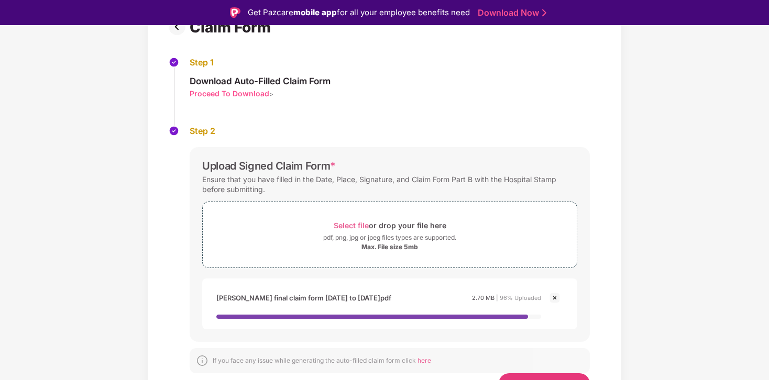
scroll to position [112, 0]
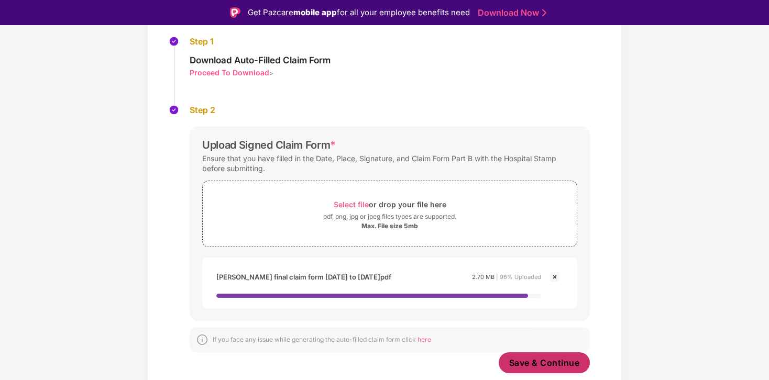
click at [548, 360] on span "Save & Continue" at bounding box center [544, 363] width 71 height 12
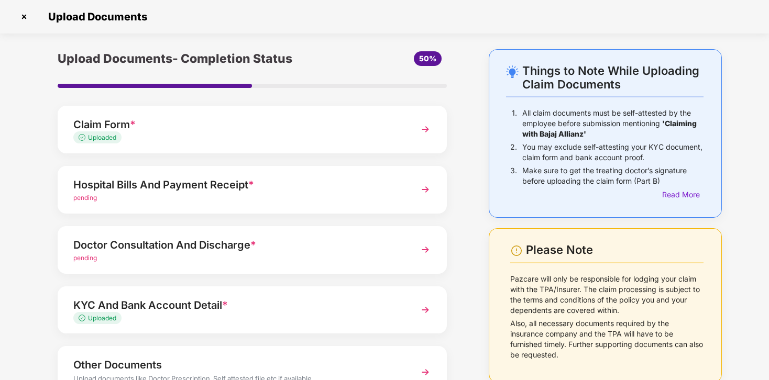
click at [420, 131] on img at bounding box center [425, 129] width 19 height 19
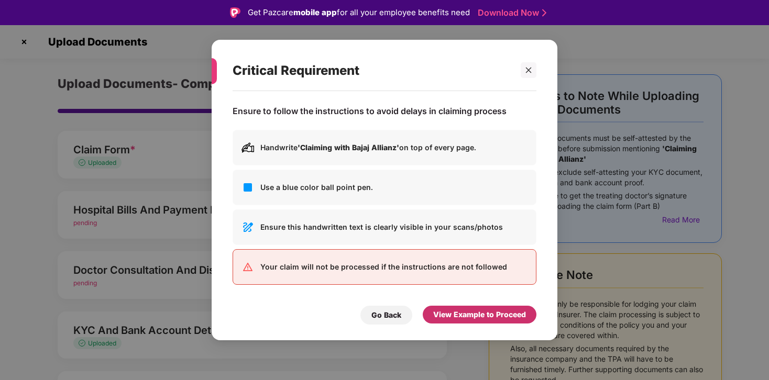
click at [472, 314] on div "View Example to Proceed" at bounding box center [479, 315] width 93 height 12
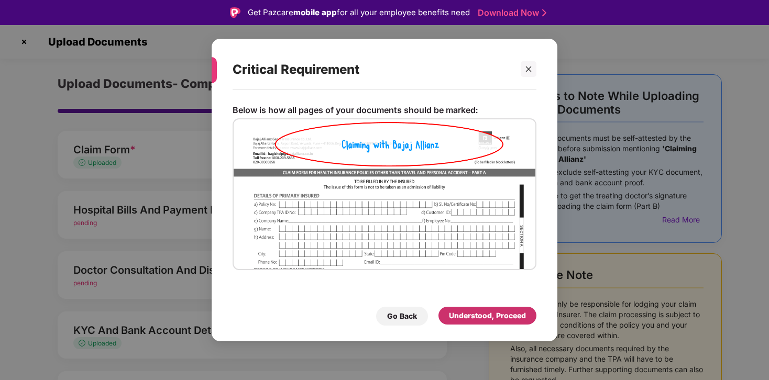
click at [472, 314] on div "Understood, Proceed" at bounding box center [487, 316] width 77 height 12
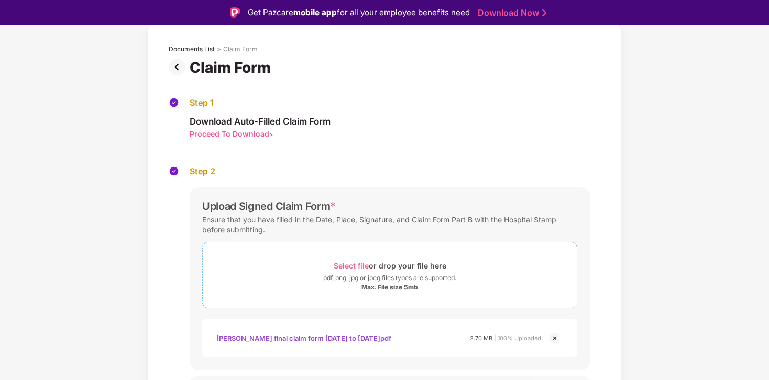
scroll to position [74, 0]
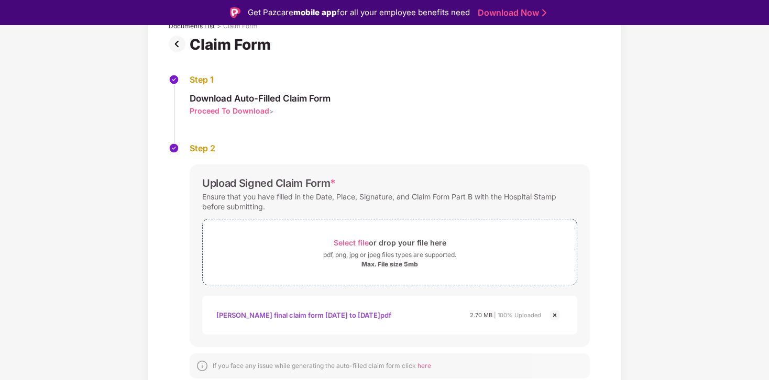
click at [290, 316] on div "[PERSON_NAME] final claim form [DATE] to [DATE]pdf" at bounding box center [303, 315] width 175 height 18
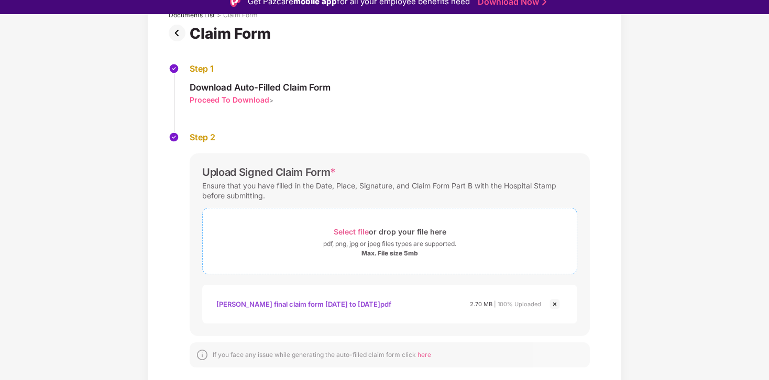
scroll to position [25, 0]
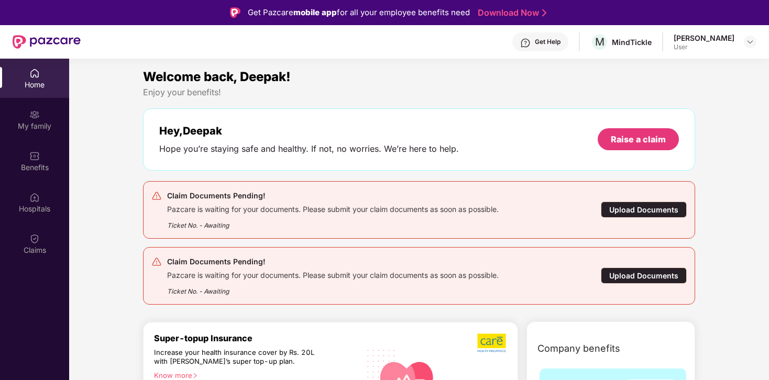
click at [665, 209] on div "Upload Documents" at bounding box center [644, 210] width 86 height 16
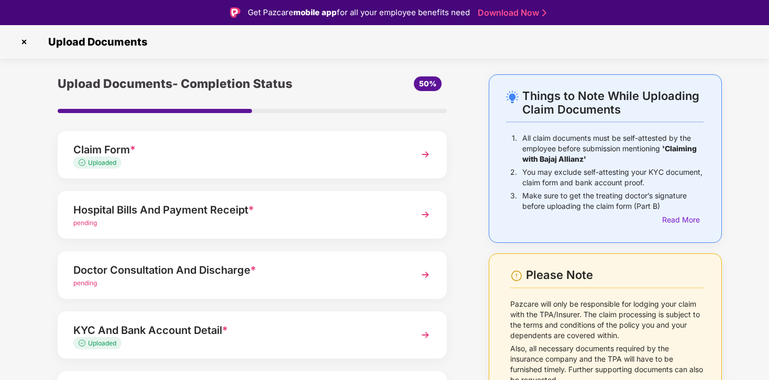
click at [421, 155] on img at bounding box center [425, 154] width 19 height 19
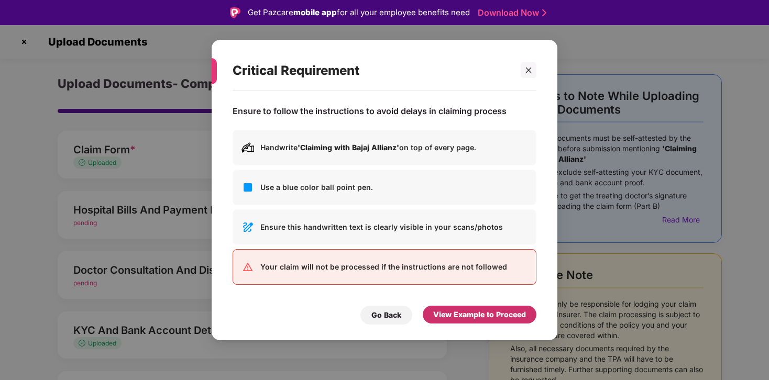
click at [477, 317] on div "View Example to Proceed" at bounding box center [479, 315] width 93 height 12
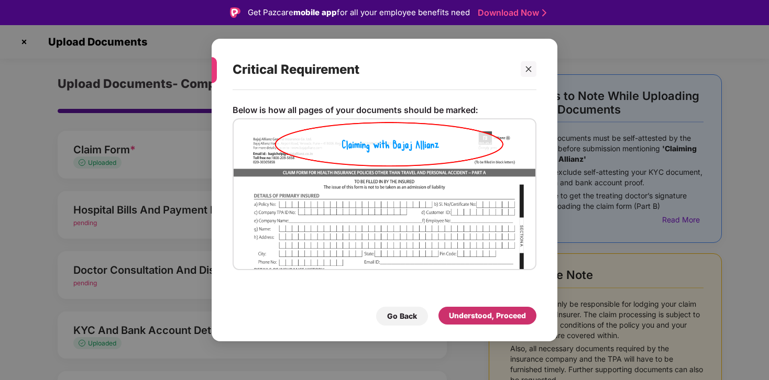
click at [477, 315] on div "Understood, Proceed" at bounding box center [487, 316] width 77 height 12
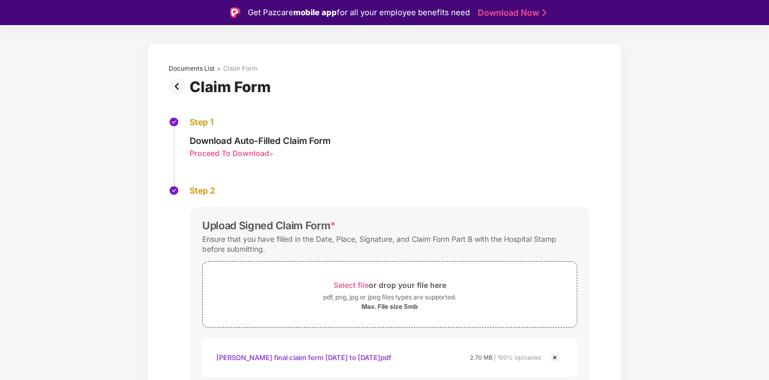
scroll to position [74, 0]
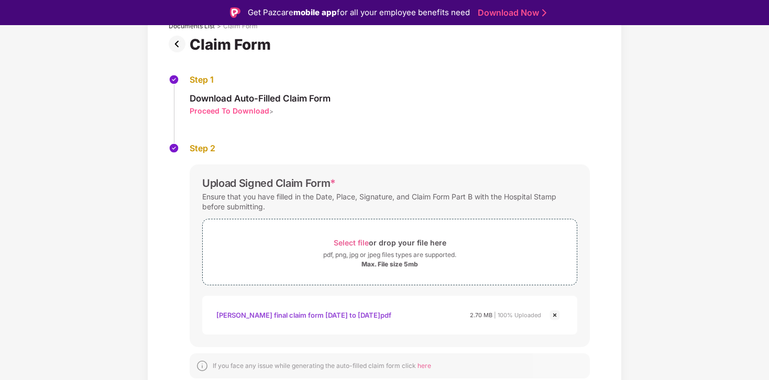
click at [252, 317] on div "[PERSON_NAME] final claim form [DATE] to [DATE]pdf" at bounding box center [303, 315] width 175 height 18
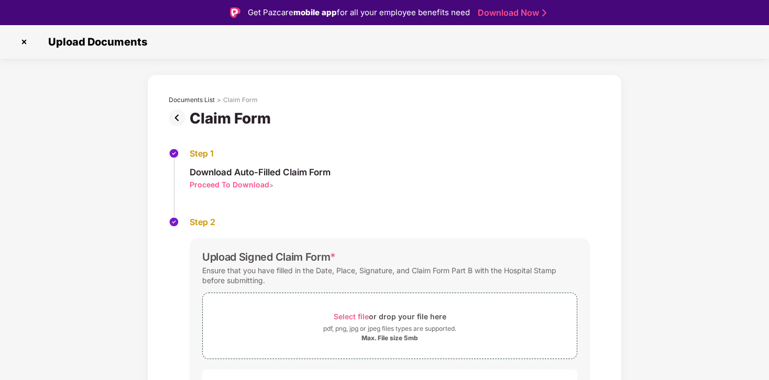
click at [25, 42] on img at bounding box center [24, 42] width 17 height 17
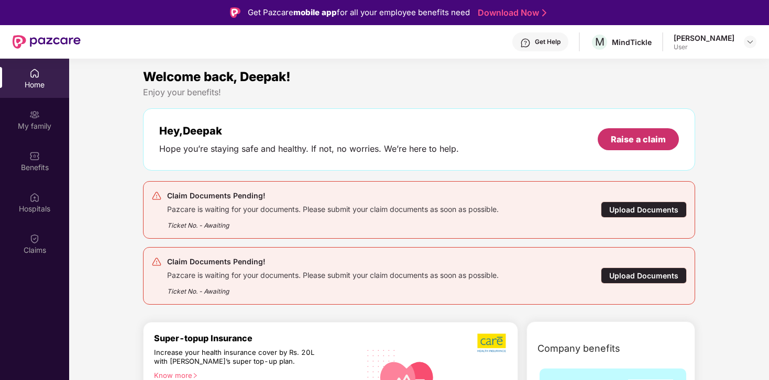
click at [646, 134] on div "Raise a claim" at bounding box center [637, 140] width 55 height 12
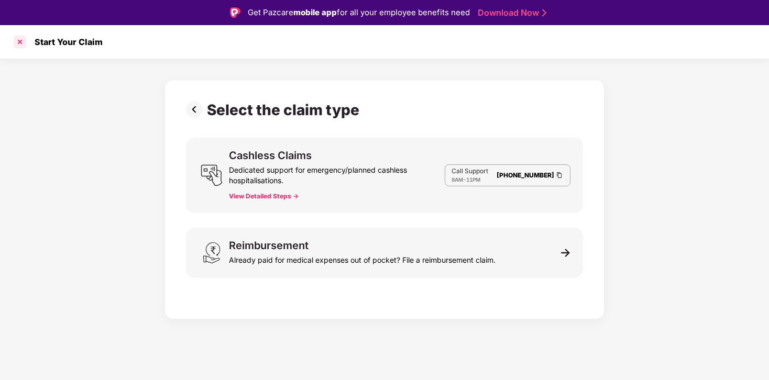
click at [24, 42] on div at bounding box center [20, 42] width 17 height 17
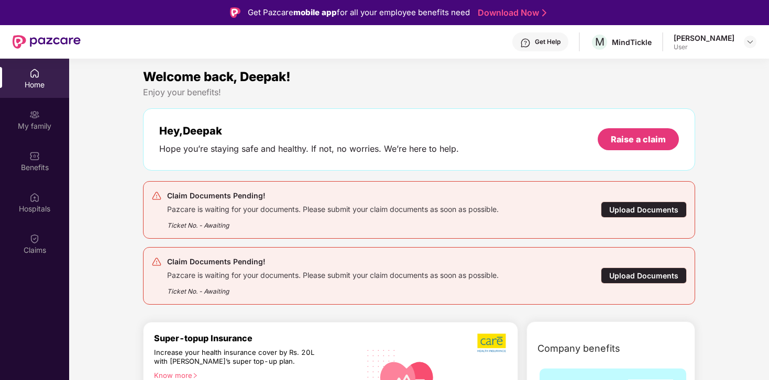
click at [658, 209] on div "Upload Documents" at bounding box center [644, 210] width 86 height 16
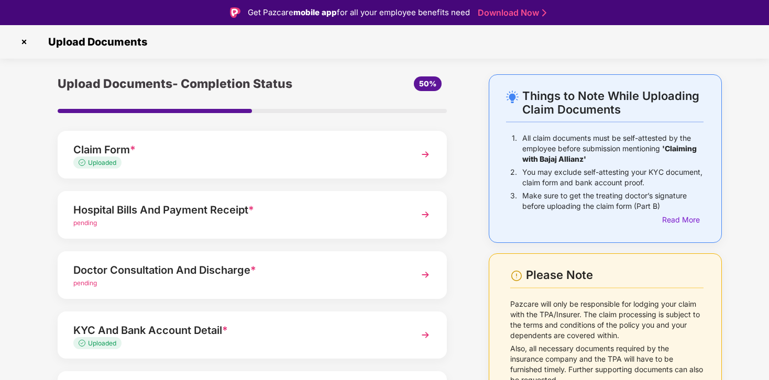
click at [182, 146] on div "Claim Form *" at bounding box center [237, 149] width 328 height 17
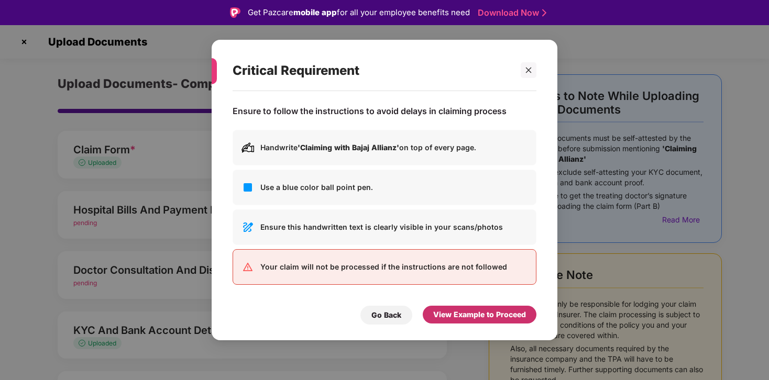
click at [498, 315] on div "View Example to Proceed" at bounding box center [479, 315] width 93 height 12
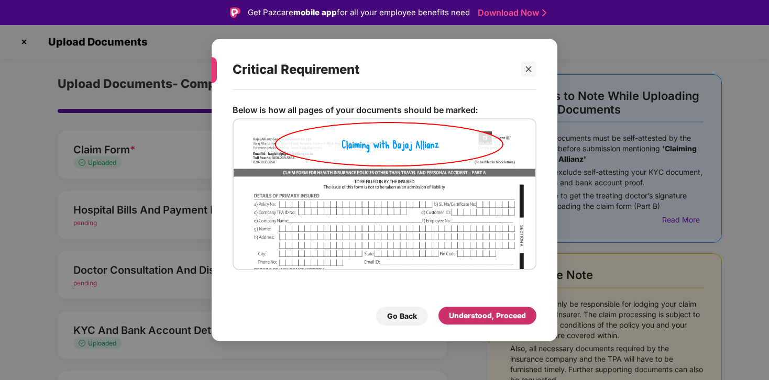
click at [499, 315] on div "Understood, Proceed" at bounding box center [487, 316] width 77 height 12
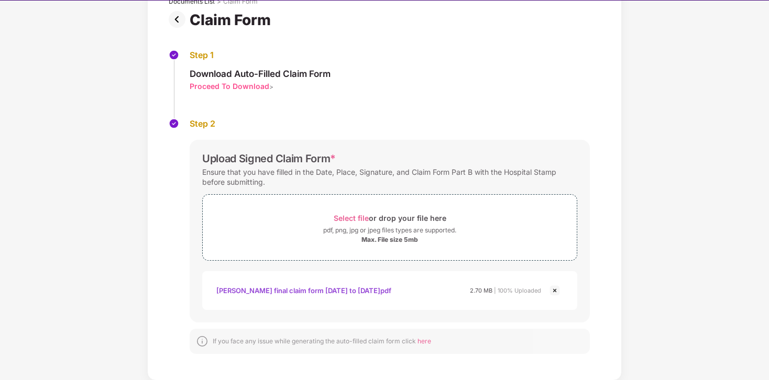
scroll to position [25, 0]
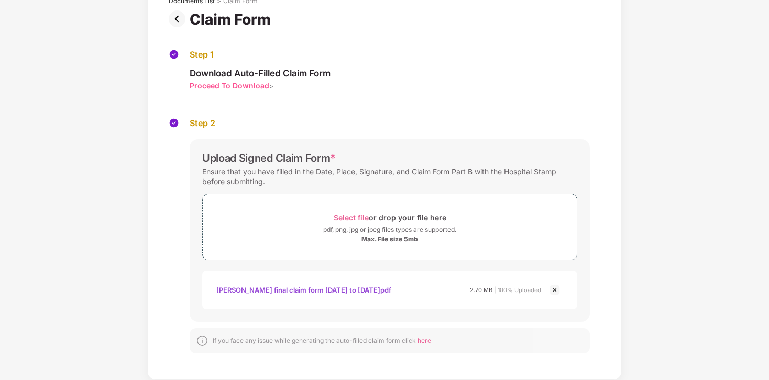
click at [316, 292] on div "[PERSON_NAME] final claim form [DATE] to [DATE]pdf" at bounding box center [303, 290] width 175 height 18
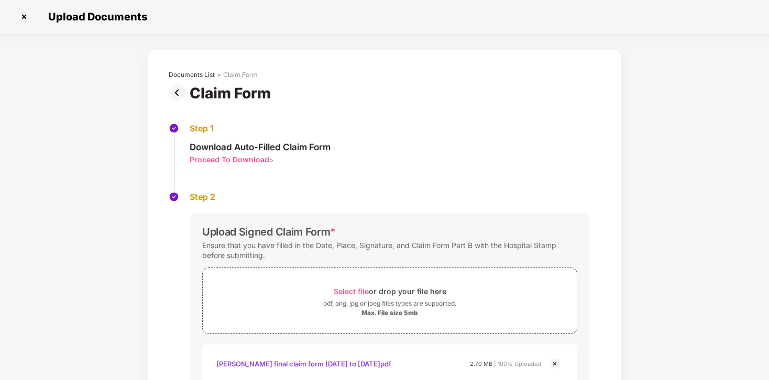
click at [177, 91] on img at bounding box center [179, 92] width 21 height 17
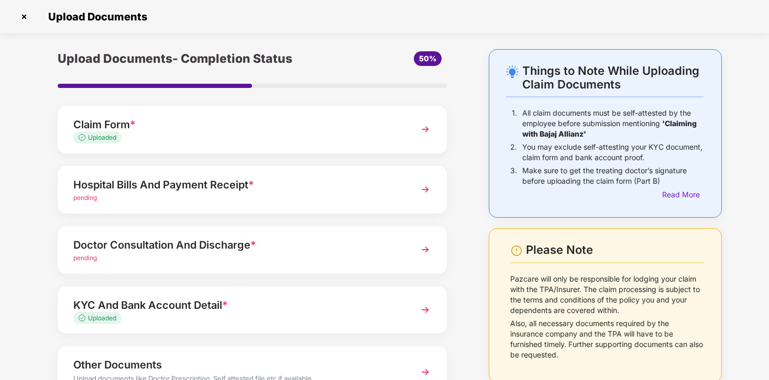
click at [426, 188] on img at bounding box center [425, 189] width 19 height 19
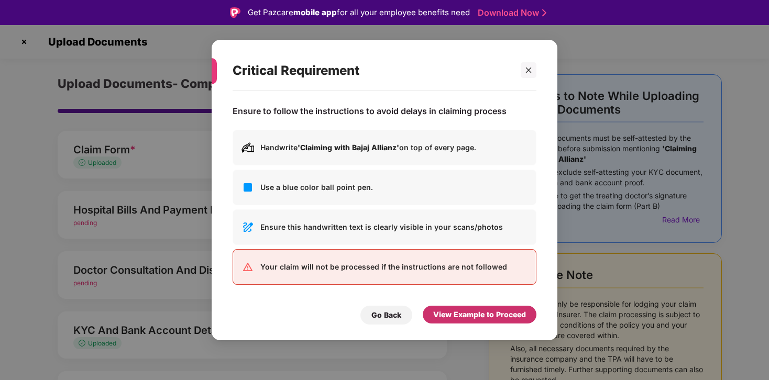
click at [483, 312] on div "View Example to Proceed" at bounding box center [479, 315] width 93 height 12
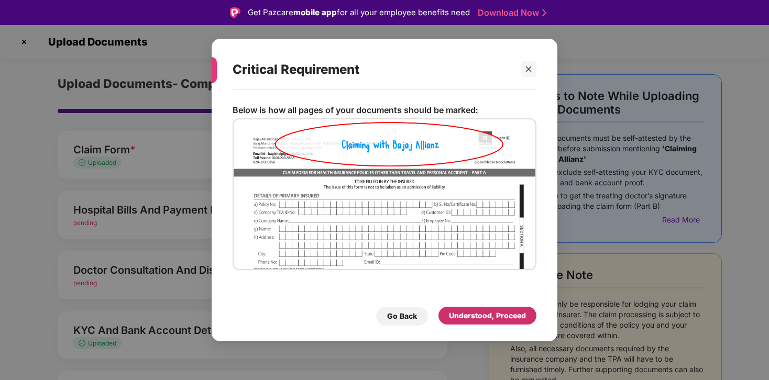
click at [482, 315] on div "Understood, Proceed" at bounding box center [487, 316] width 77 height 12
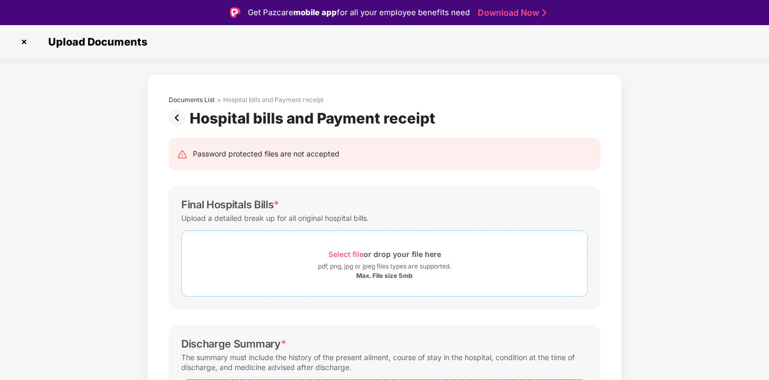
click at [344, 257] on span "Select file" at bounding box center [345, 254] width 35 height 9
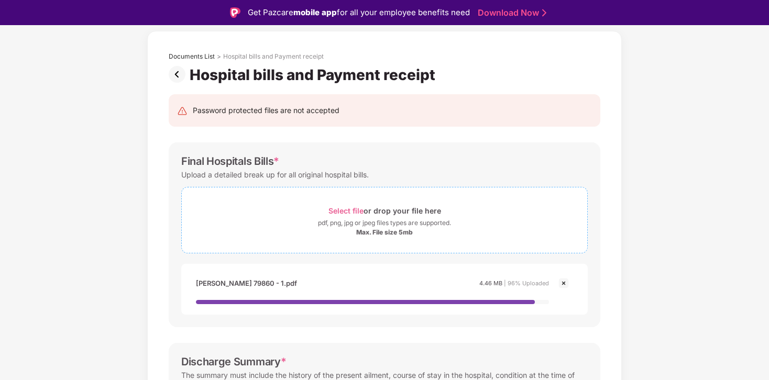
scroll to position [317, 0]
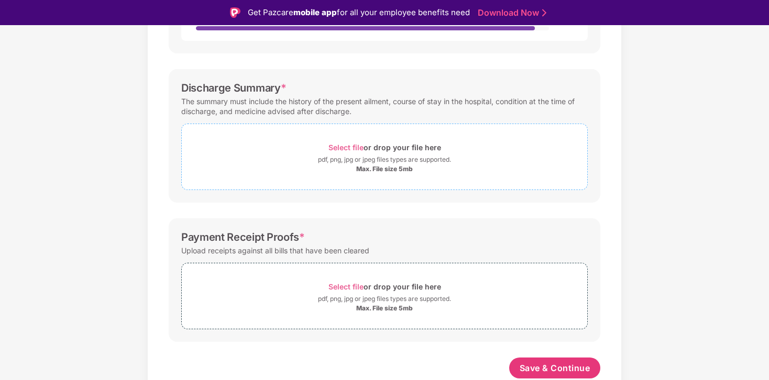
click at [345, 148] on span "Select file" at bounding box center [345, 147] width 35 height 9
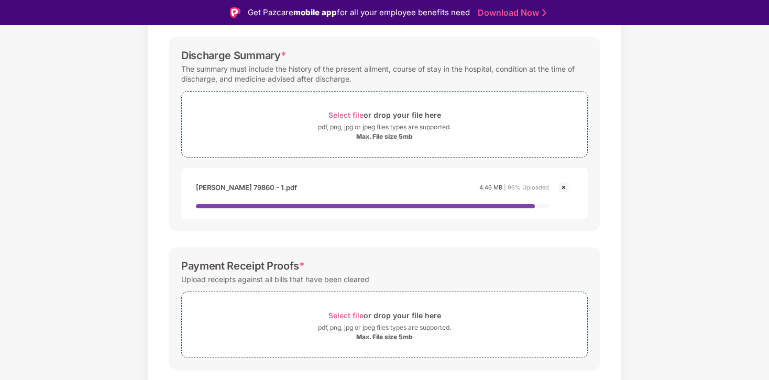
scroll to position [379, 0]
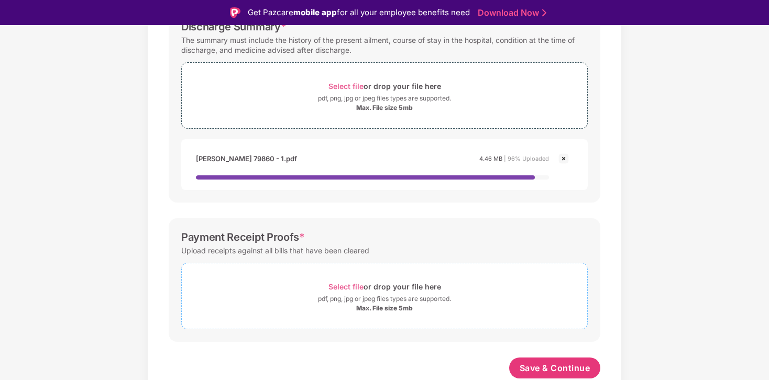
click at [345, 285] on span "Select file" at bounding box center [345, 286] width 35 height 9
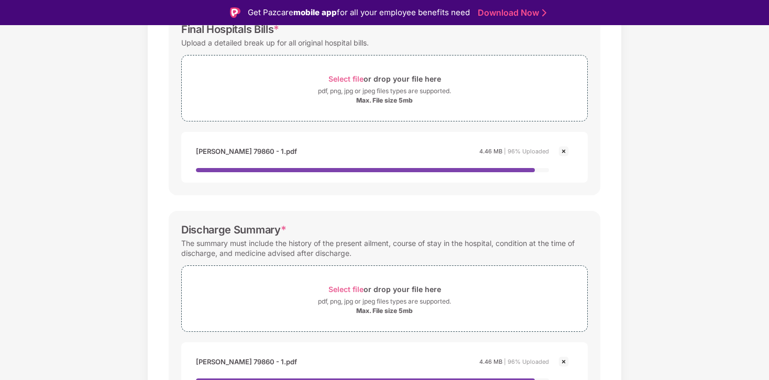
scroll to position [89, 0]
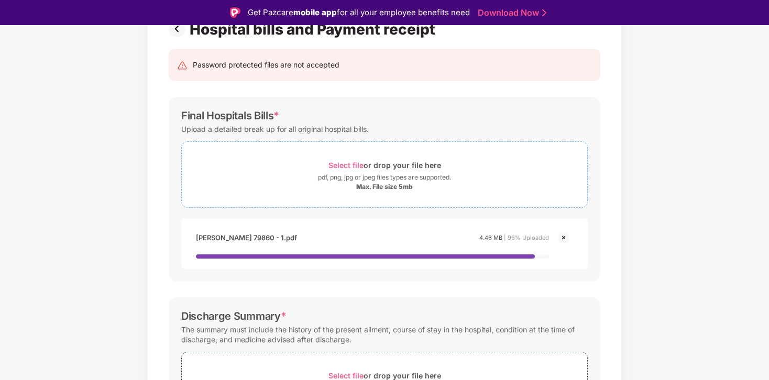
click at [350, 165] on span "Select file" at bounding box center [345, 165] width 35 height 9
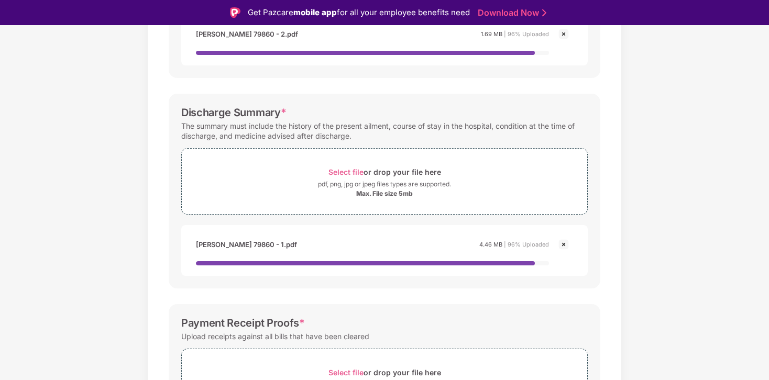
scroll to position [426, 0]
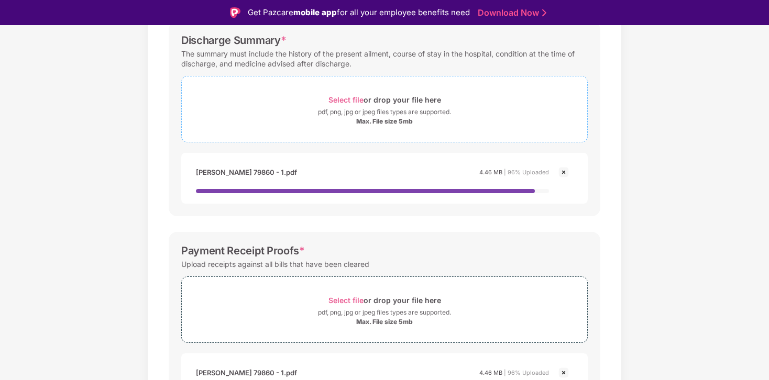
click at [343, 98] on span "Select file" at bounding box center [345, 99] width 35 height 9
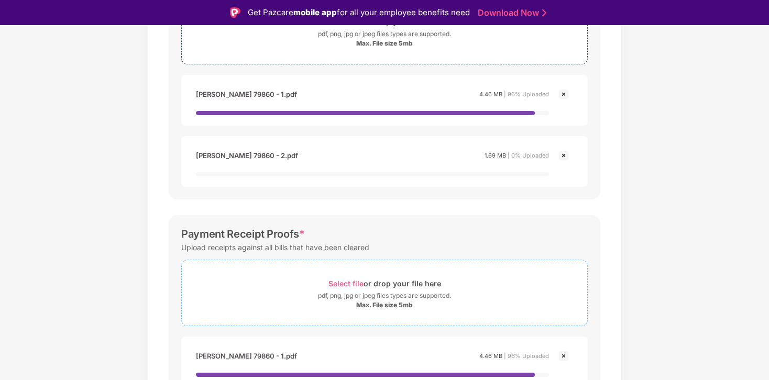
scroll to position [562, 0]
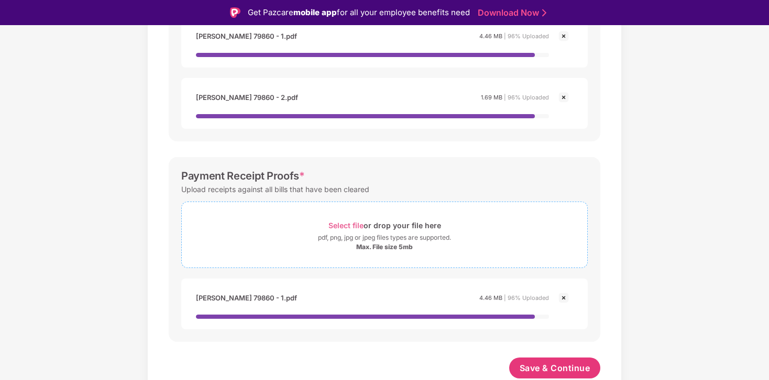
click at [344, 227] on span "Select file" at bounding box center [345, 225] width 35 height 9
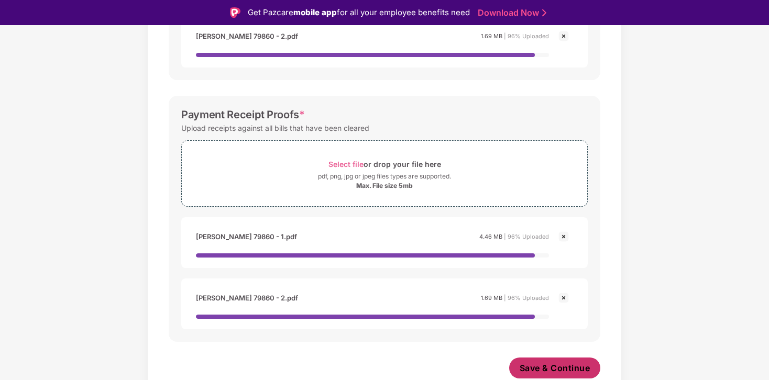
scroll to position [601, 0]
click at [539, 365] on span "Save & Continue" at bounding box center [554, 368] width 71 height 12
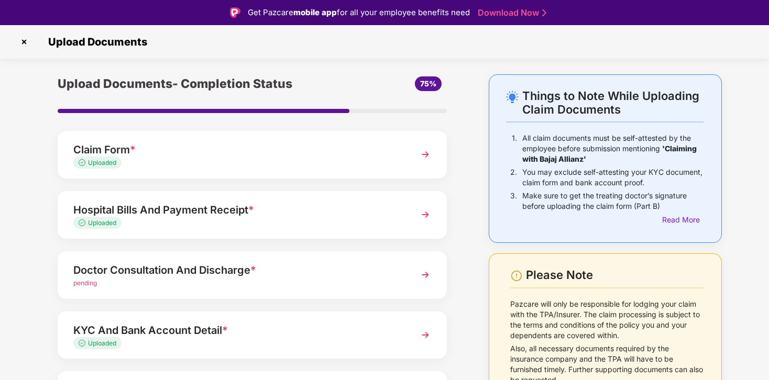
click at [225, 271] on div "Doctor Consultation And Discharge *" at bounding box center [237, 270] width 328 height 17
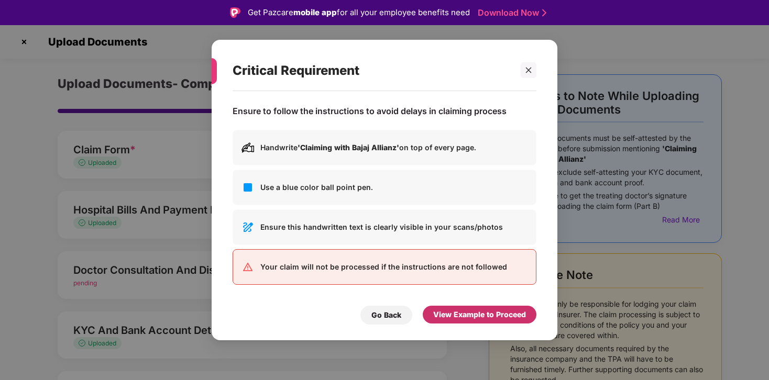
click at [457, 310] on div "View Example to Proceed" at bounding box center [479, 315] width 93 height 12
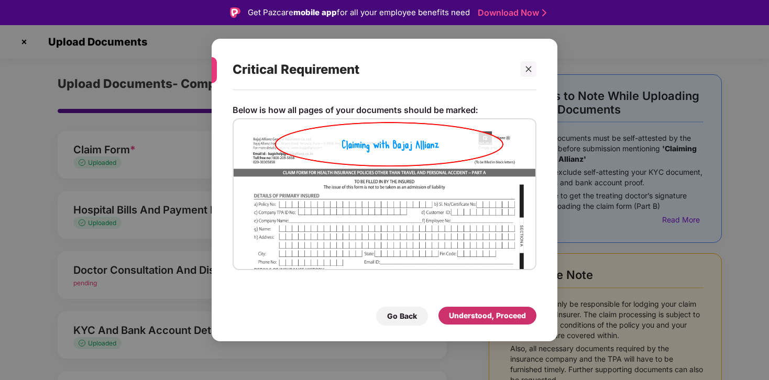
click at [457, 310] on div "Understood, Proceed" at bounding box center [487, 316] width 77 height 12
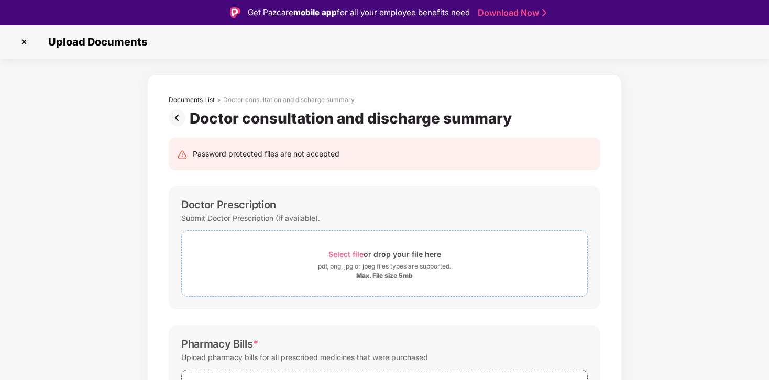
click at [344, 254] on span "Select file" at bounding box center [345, 254] width 35 height 9
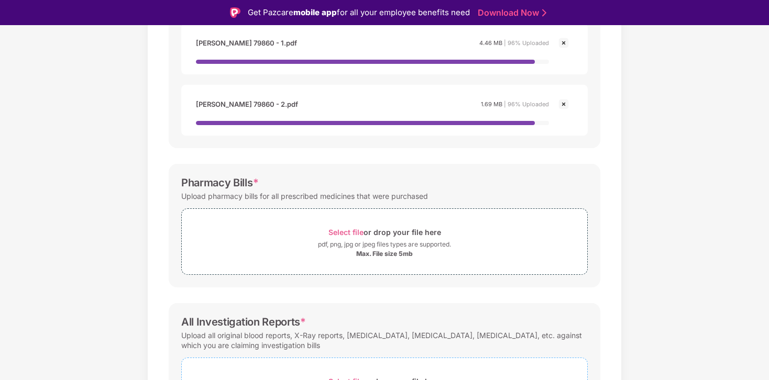
scroll to position [379, 0]
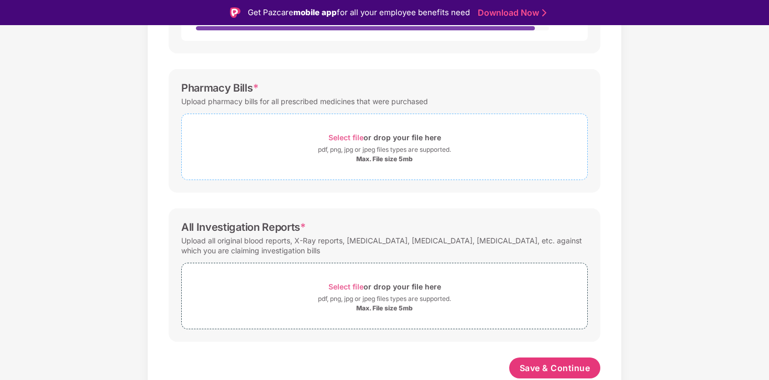
click at [341, 134] on span "Select file" at bounding box center [345, 137] width 35 height 9
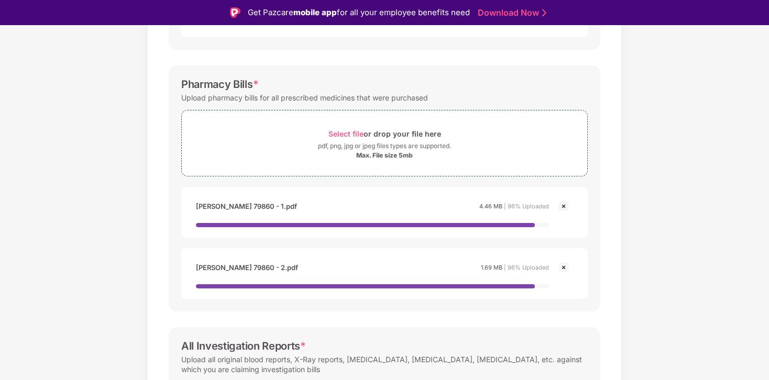
scroll to position [490, 0]
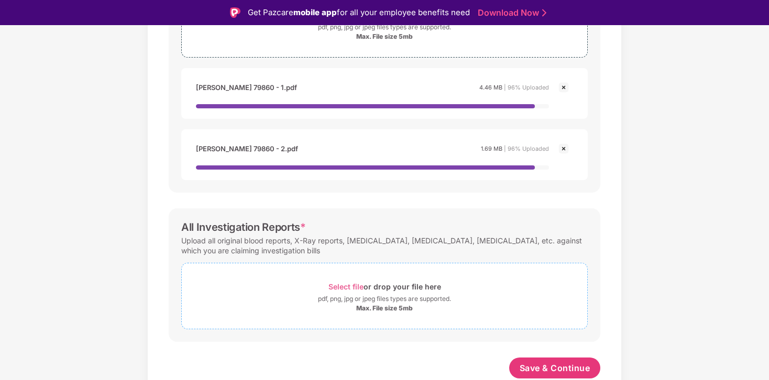
click at [348, 286] on span "Select file" at bounding box center [345, 286] width 35 height 9
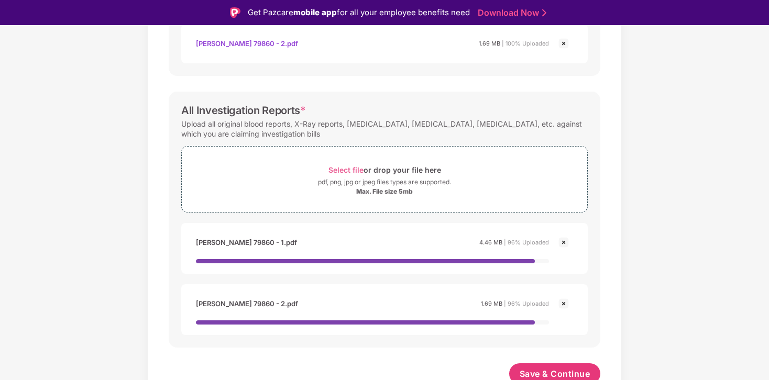
scroll to position [589, 0]
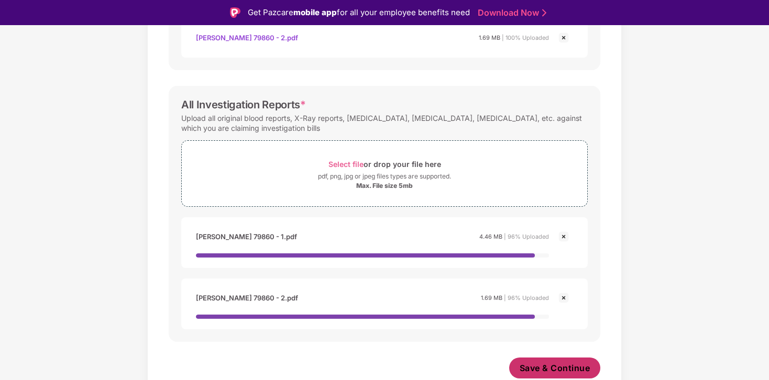
click at [552, 364] on span "Save & Continue" at bounding box center [554, 368] width 71 height 12
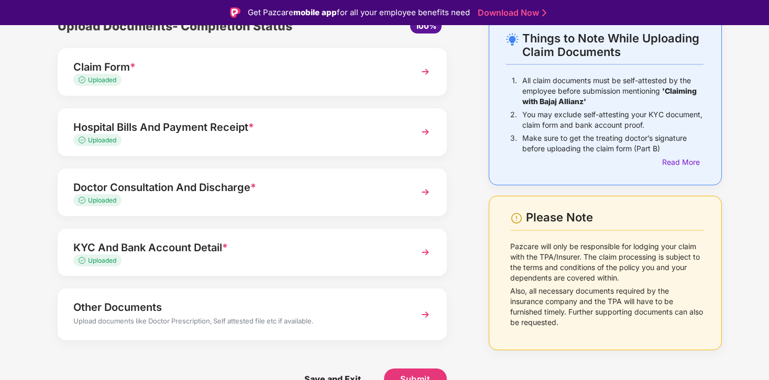
scroll to position [25, 0]
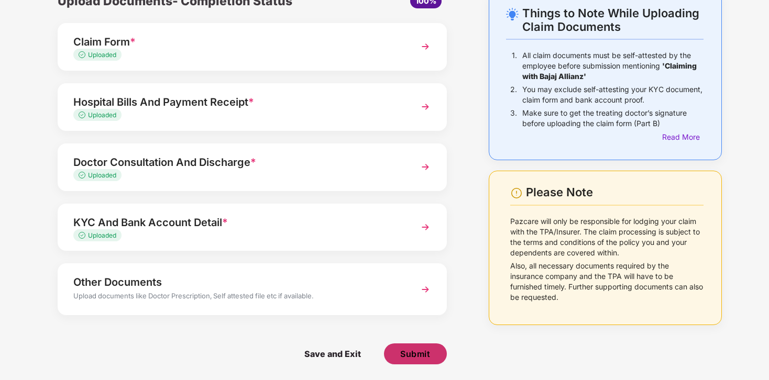
click at [421, 353] on span "Submit" at bounding box center [415, 354] width 30 height 12
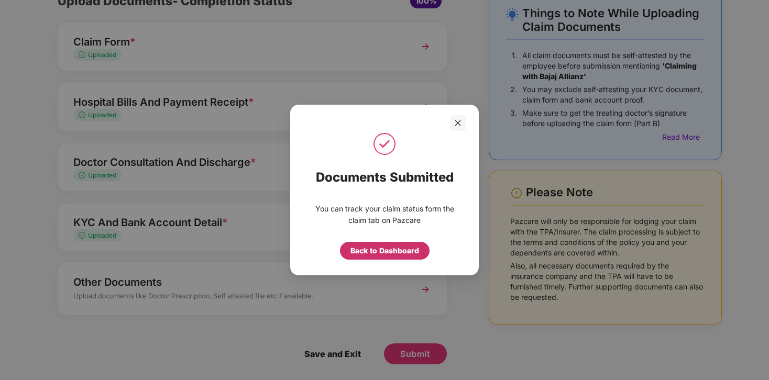
click at [375, 251] on div "Back to Dashboard" at bounding box center [384, 251] width 69 height 12
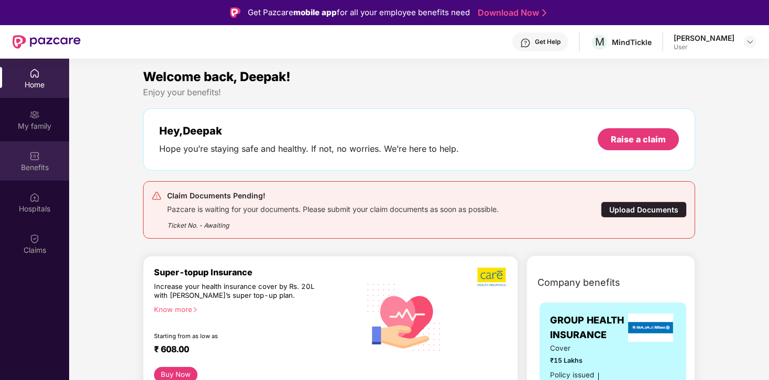
click at [31, 164] on div "Benefits" at bounding box center [34, 167] width 69 height 10
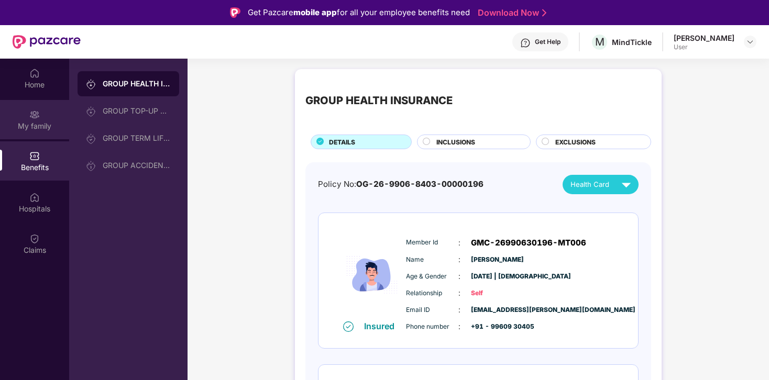
click at [37, 120] on div "My family" at bounding box center [34, 119] width 69 height 39
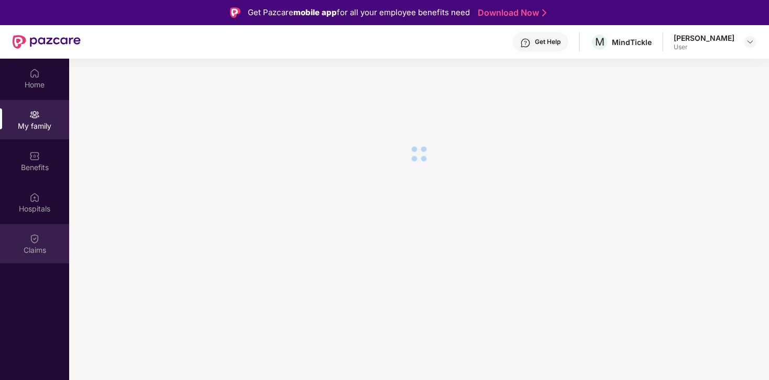
click at [35, 249] on div "Claims" at bounding box center [34, 250] width 69 height 10
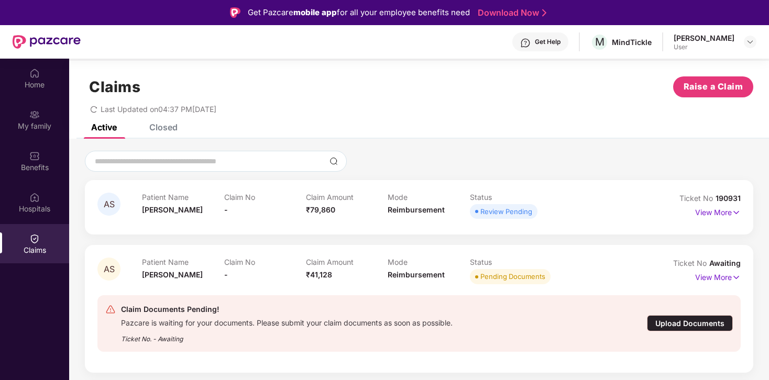
scroll to position [16, 0]
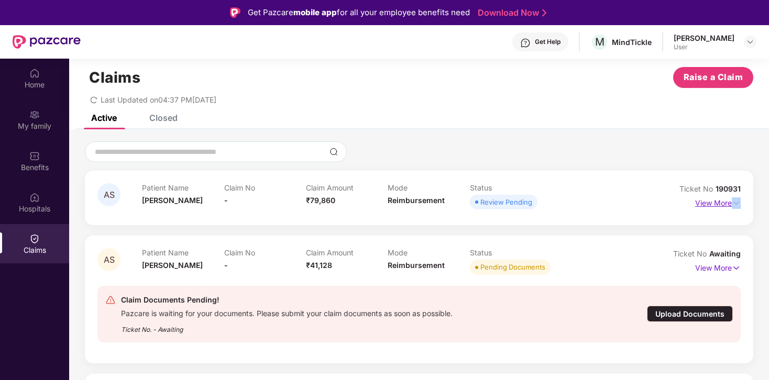
click at [739, 201] on div "AS Patient Name [PERSON_NAME] Claim No - Claim Amount ₹79,860 Mode Reimbursemen…" at bounding box center [419, 198] width 668 height 54
click at [726, 204] on p "View More" at bounding box center [718, 202] width 46 height 14
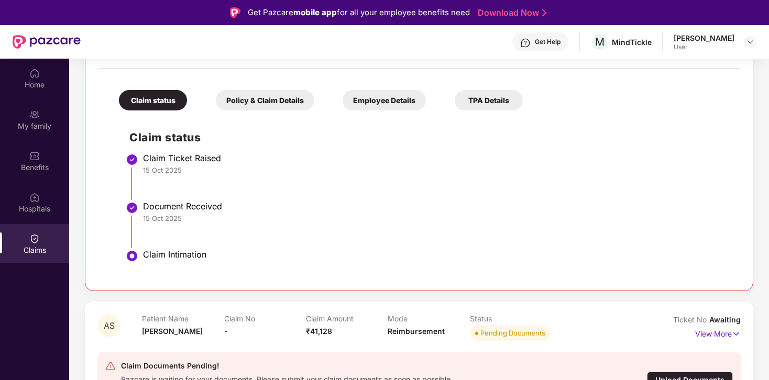
scroll to position [39, 0]
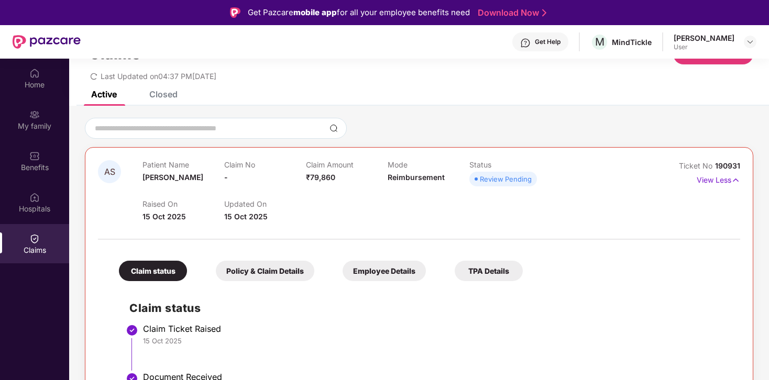
click at [259, 275] on div "Policy & Claim Details" at bounding box center [265, 271] width 98 height 20
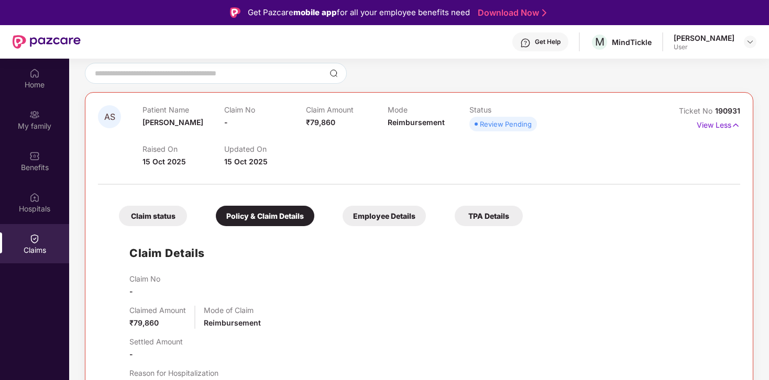
scroll to position [114, 0]
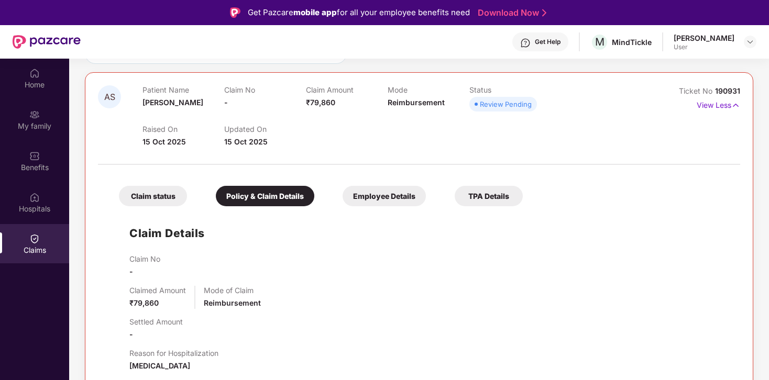
click at [393, 196] on div "Employee Details" at bounding box center [383, 196] width 83 height 20
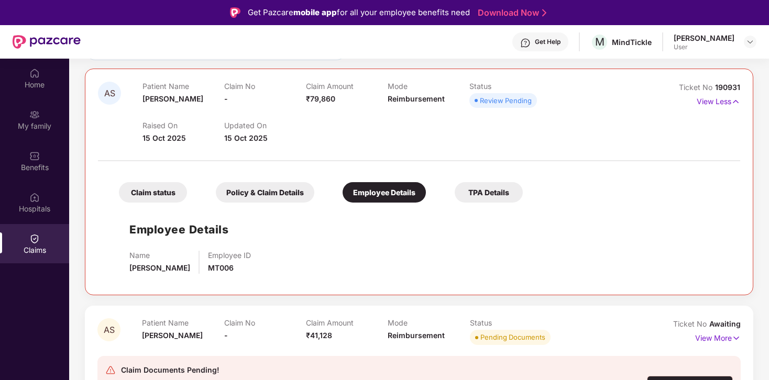
scroll to position [118, 0]
click at [490, 196] on div "TPA Details" at bounding box center [488, 192] width 68 height 20
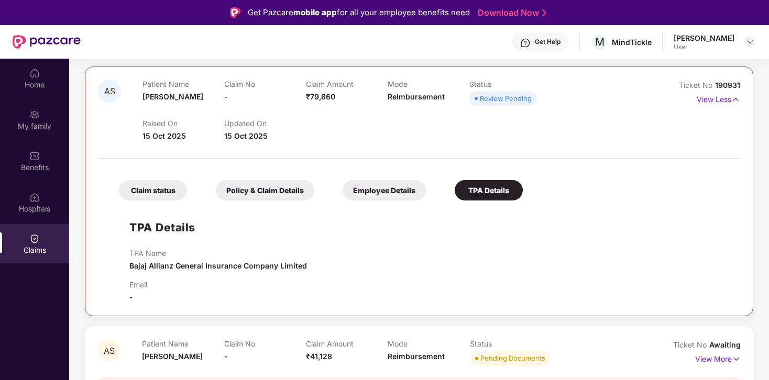
scroll to position [120, 0]
click at [731, 101] on img at bounding box center [735, 99] width 9 height 12
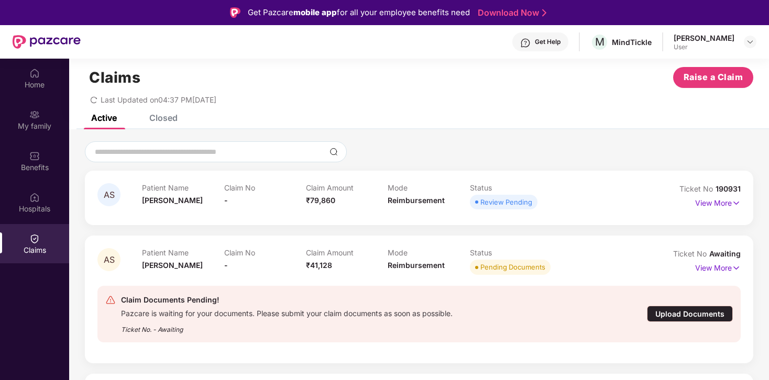
scroll to position [16, 0]
click at [162, 121] on div "Closed" at bounding box center [163, 118] width 28 height 10
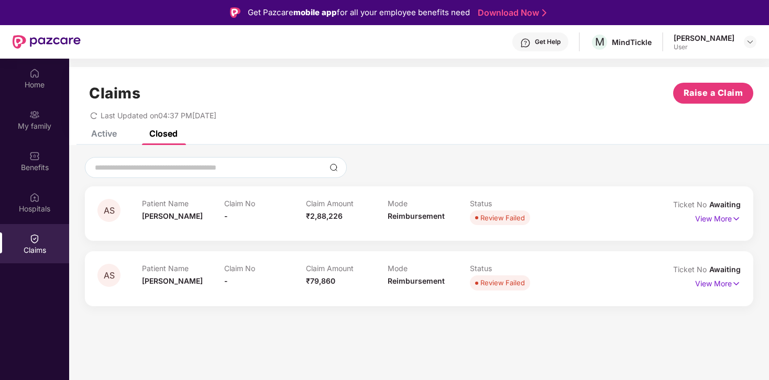
click at [102, 134] on div "Active" at bounding box center [104, 133] width 26 height 10
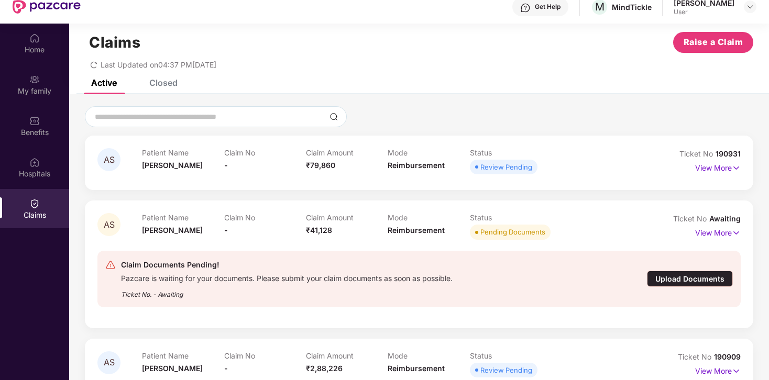
scroll to position [59, 0]
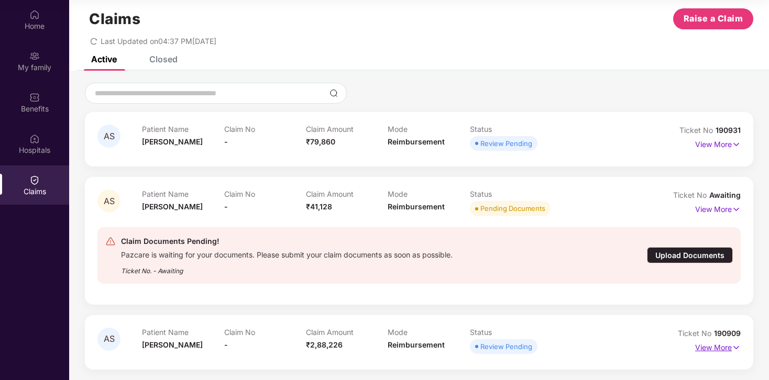
click at [731, 348] on img at bounding box center [735, 348] width 9 height 12
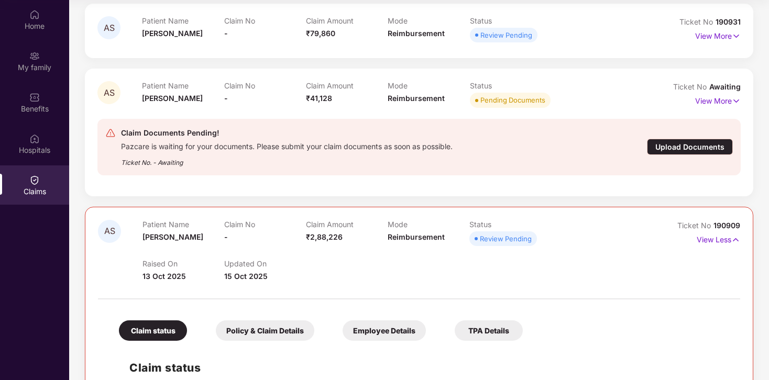
scroll to position [0, 0]
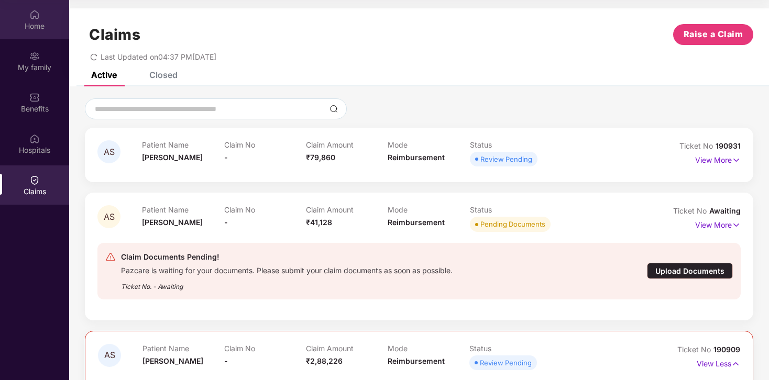
click at [51, 17] on div "Home" at bounding box center [34, 19] width 69 height 39
